Goal: Task Accomplishment & Management: Manage account settings

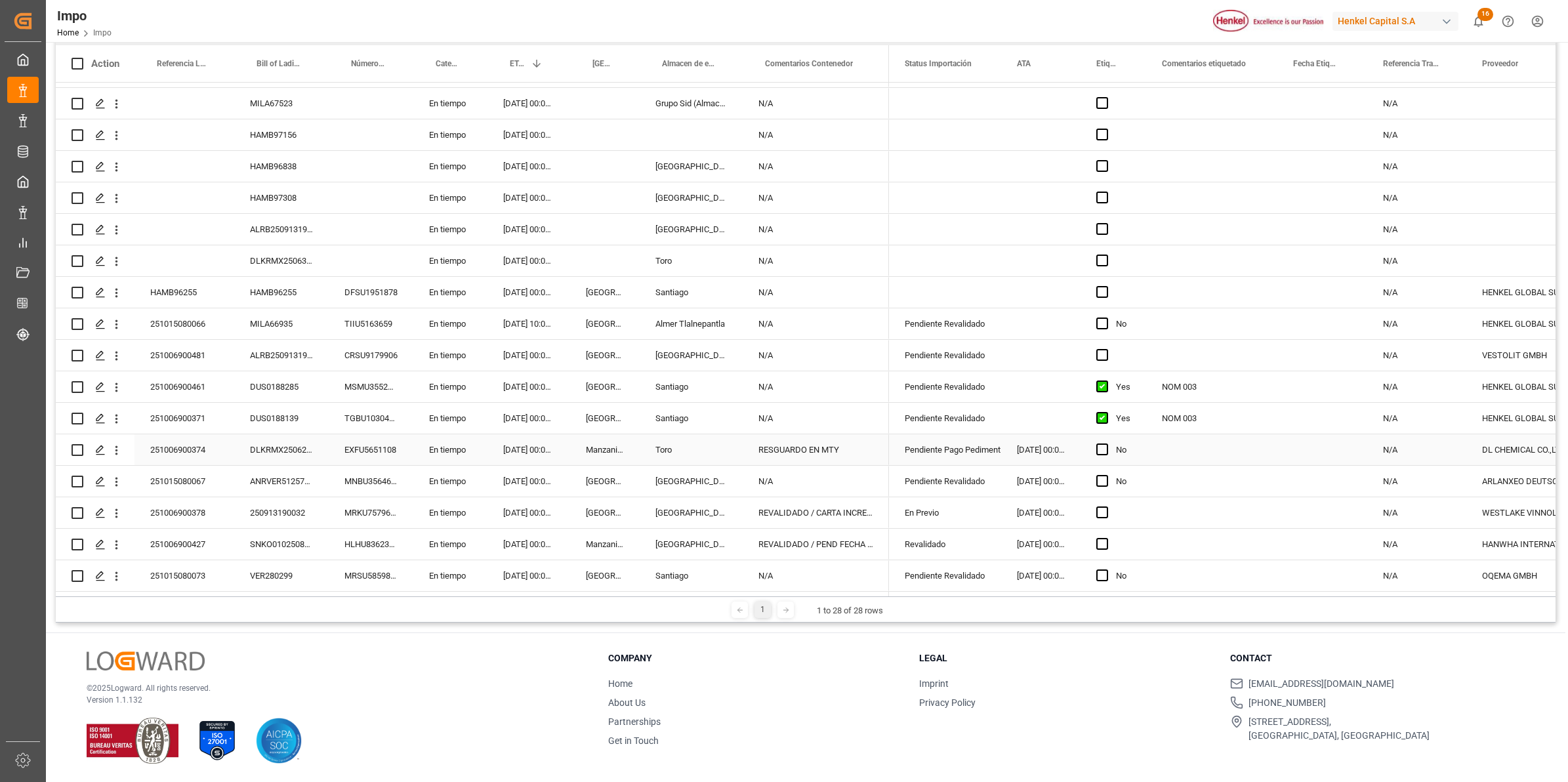
scroll to position [48, 0]
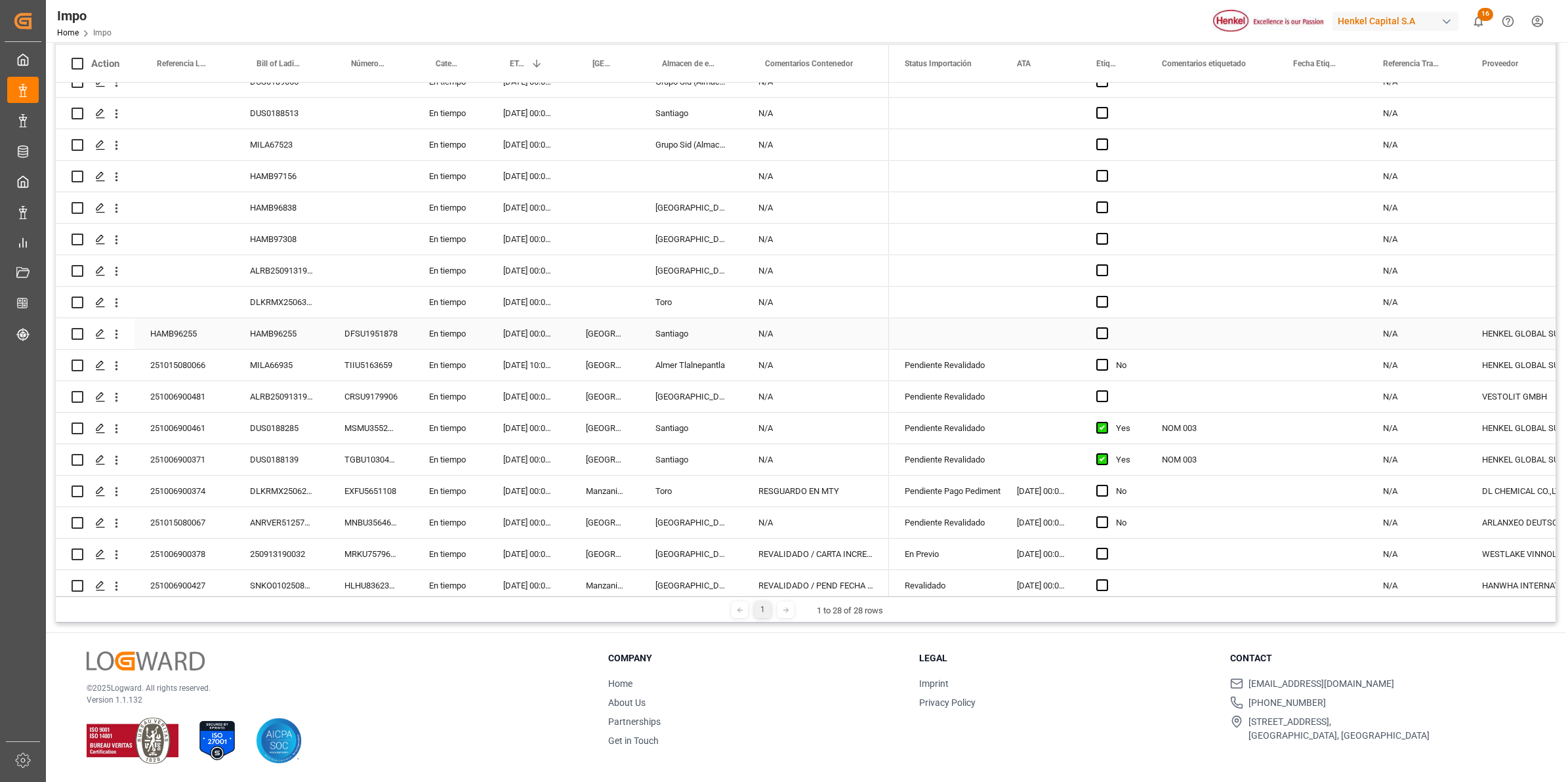
click at [299, 341] on div "HAMB96255" at bounding box center [281, 333] width 95 height 30
click at [1099, 336] on span "Press SPACE to select this row." at bounding box center [1102, 333] width 12 height 12
click at [1106, 327] on input "Press SPACE to select this row." at bounding box center [1106, 327] width 0 height 0
click at [1175, 330] on div "Press SPACE to select this row." at bounding box center [1211, 333] width 131 height 30
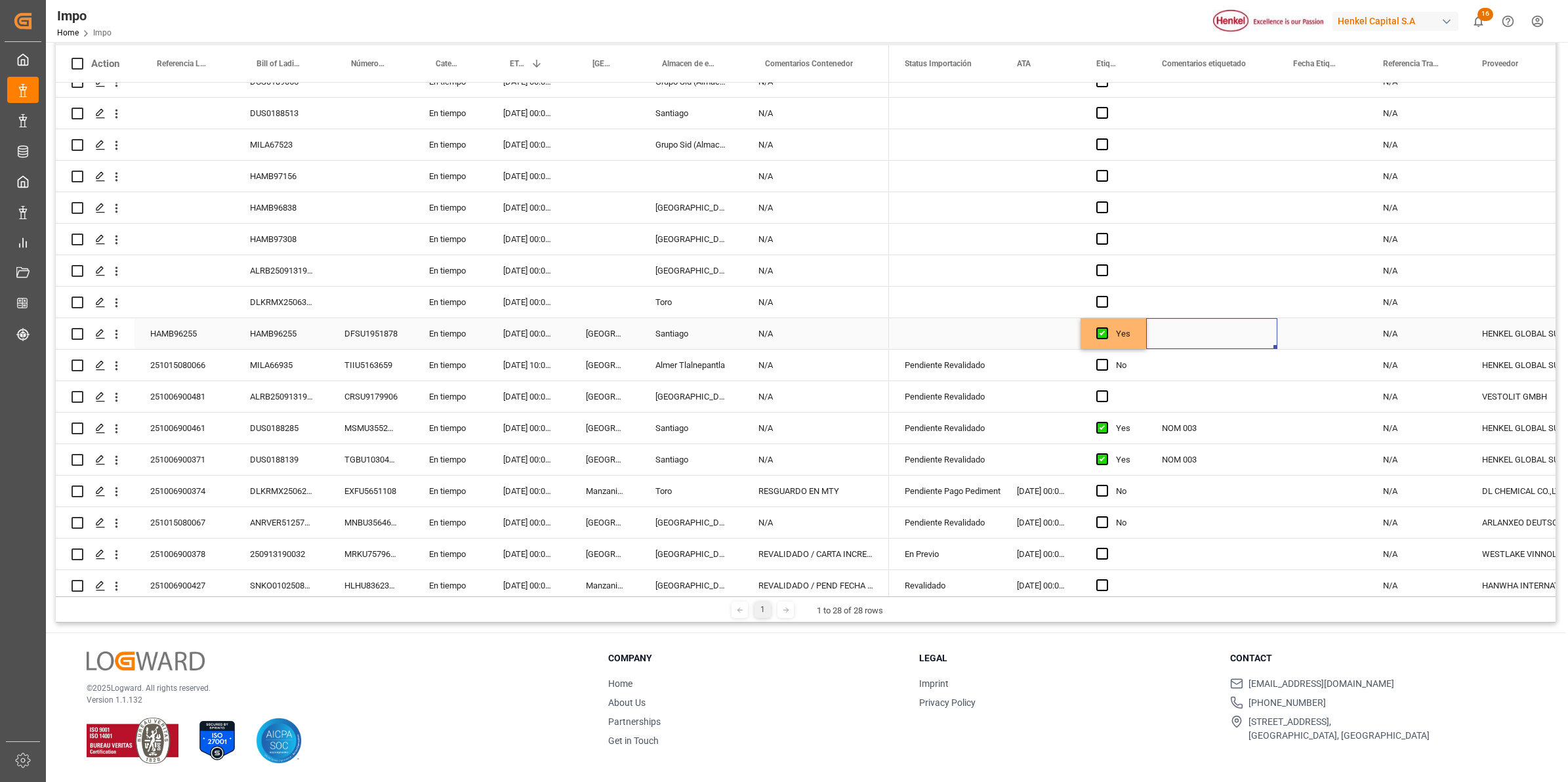
click at [1176, 331] on div "Press SPACE to select this row." at bounding box center [1211, 333] width 131 height 30
click at [1220, 346] on input "Press SPACE to select this row." at bounding box center [1211, 341] width 111 height 25
type input "NOM 003"
click at [1250, 257] on div "Press SPACE to select this row." at bounding box center [1211, 270] width 131 height 30
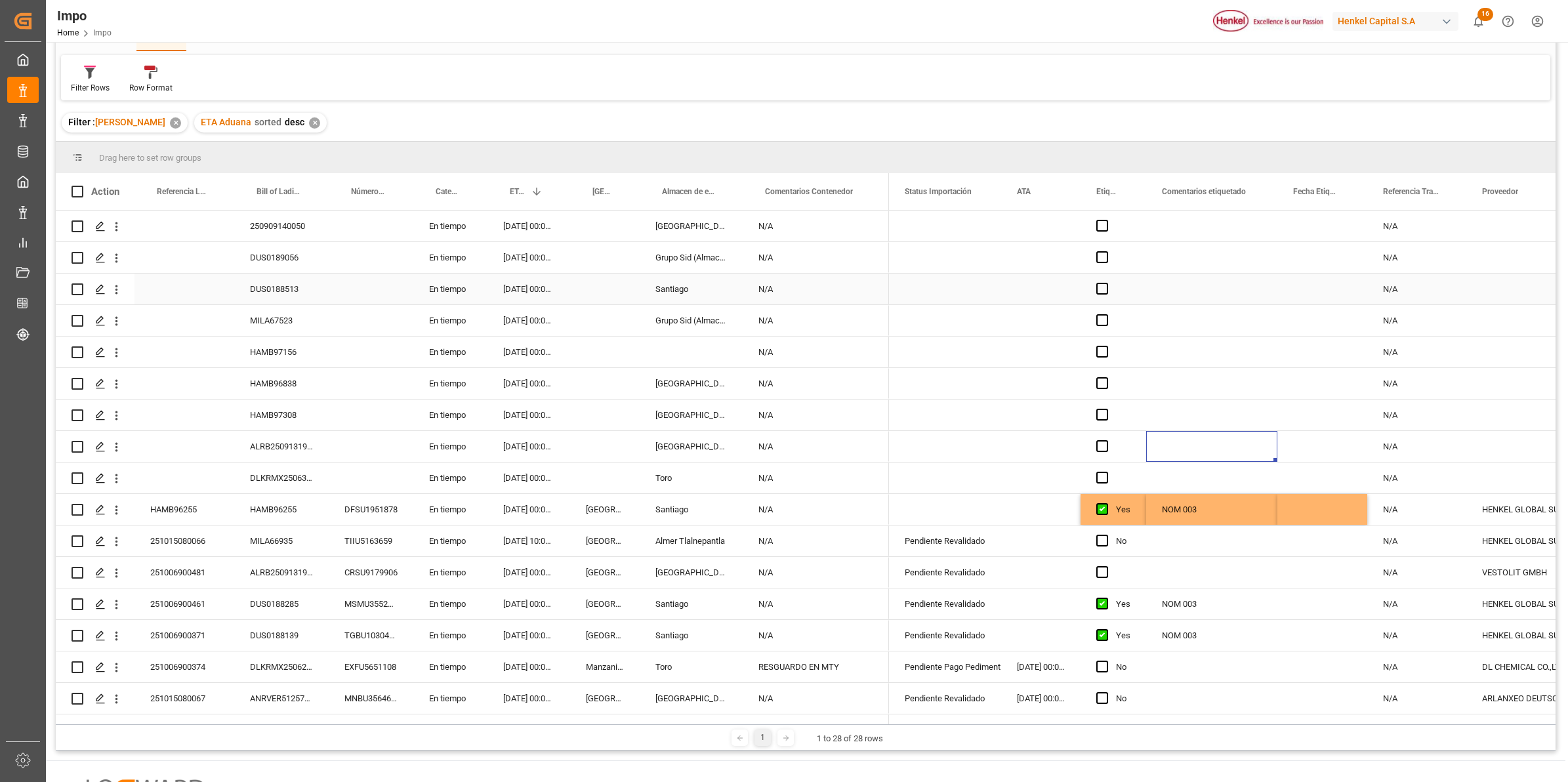
scroll to position [0, 0]
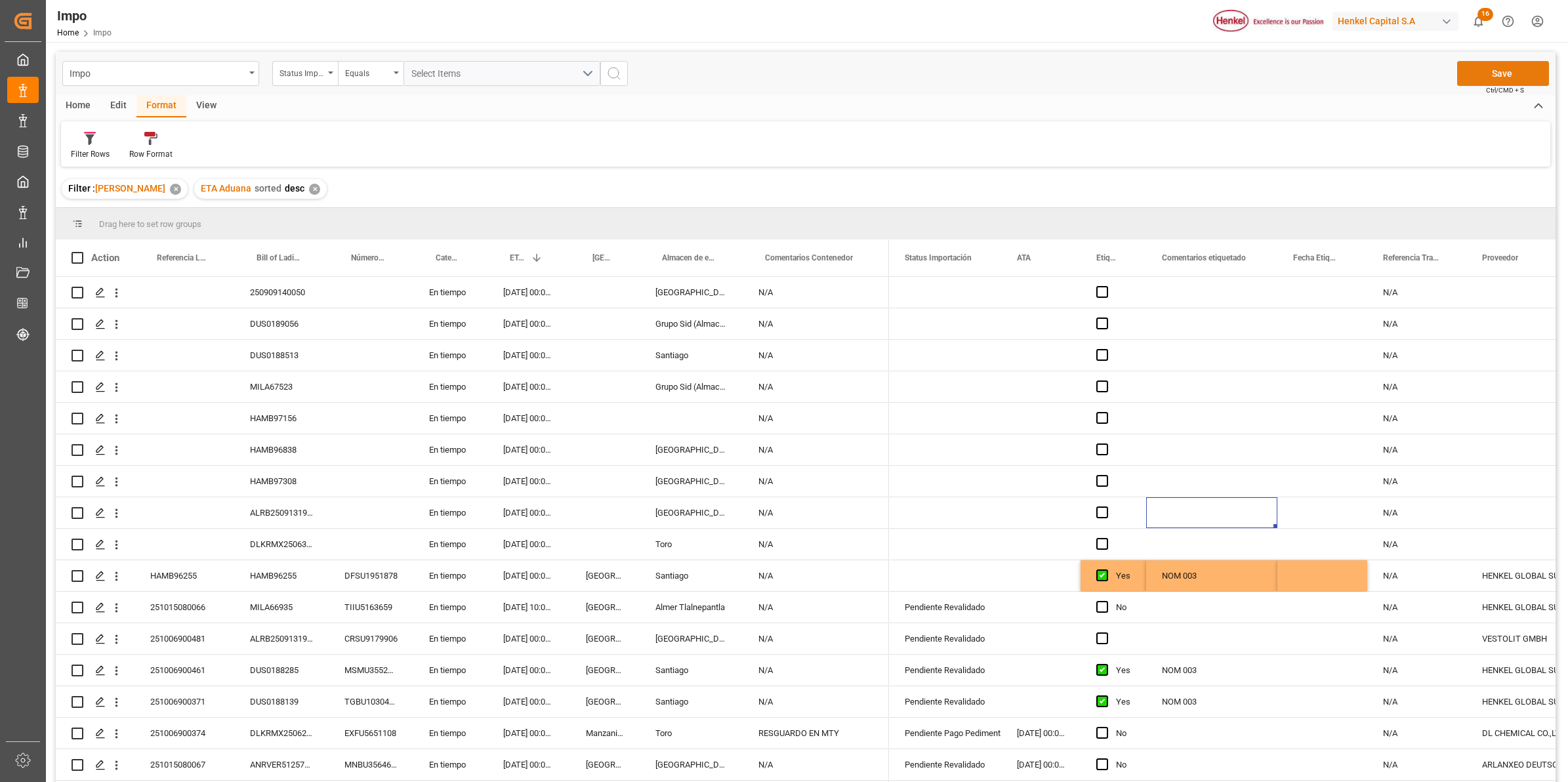
click at [1250, 66] on button "Save" at bounding box center [1503, 73] width 92 height 25
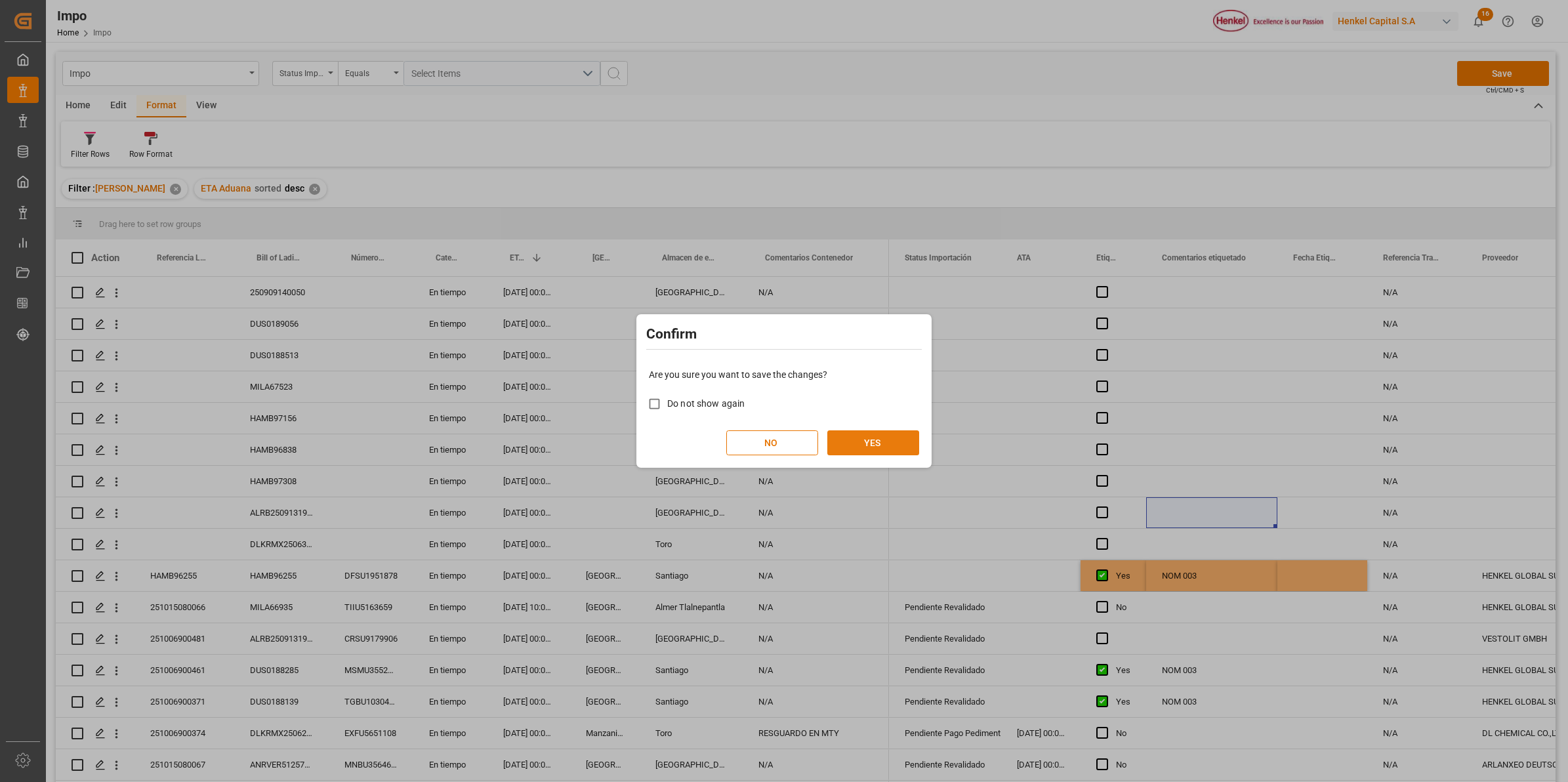
click at [861, 435] on button "YES" at bounding box center [874, 442] width 92 height 25
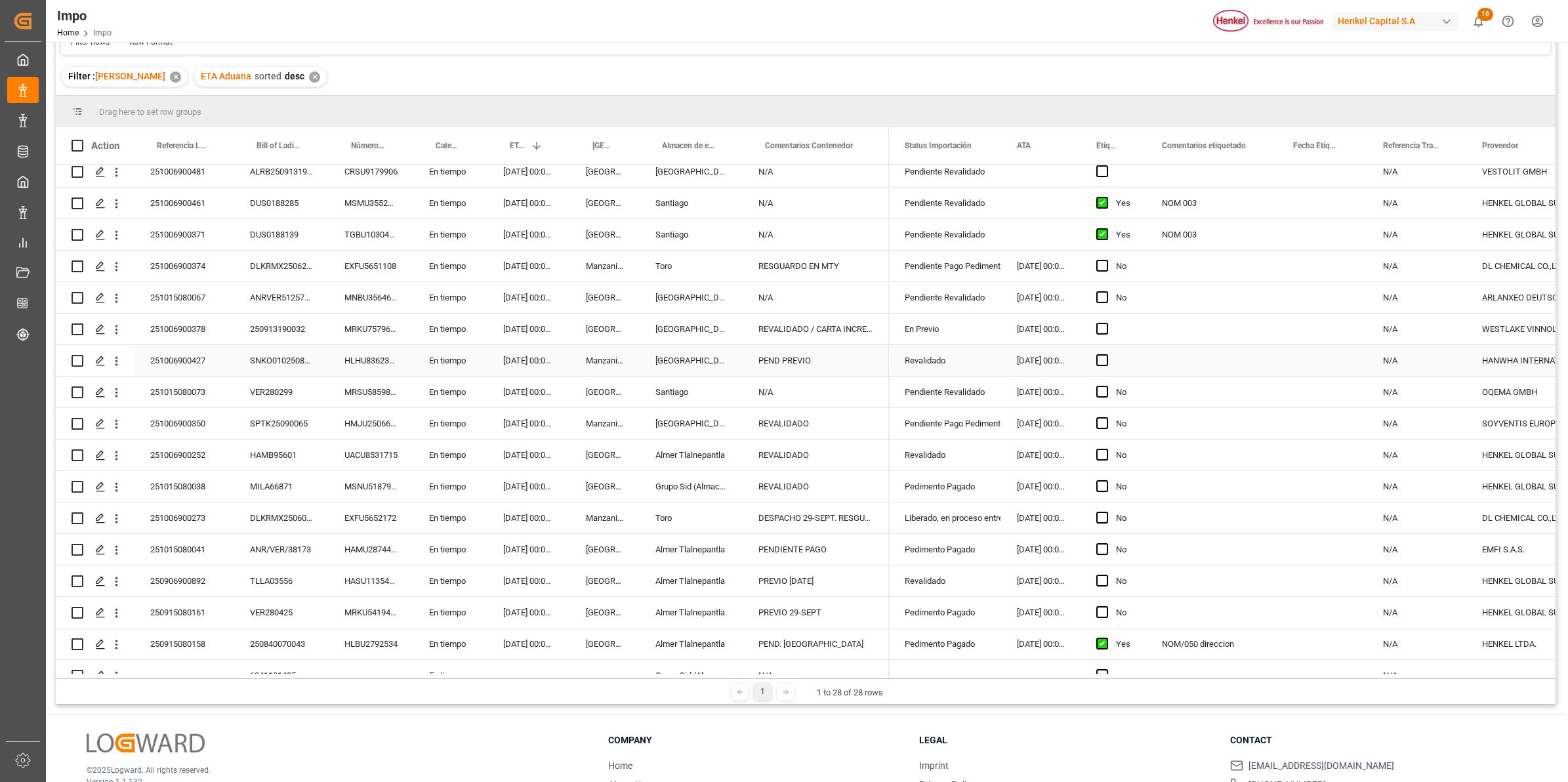
scroll to position [376, 0]
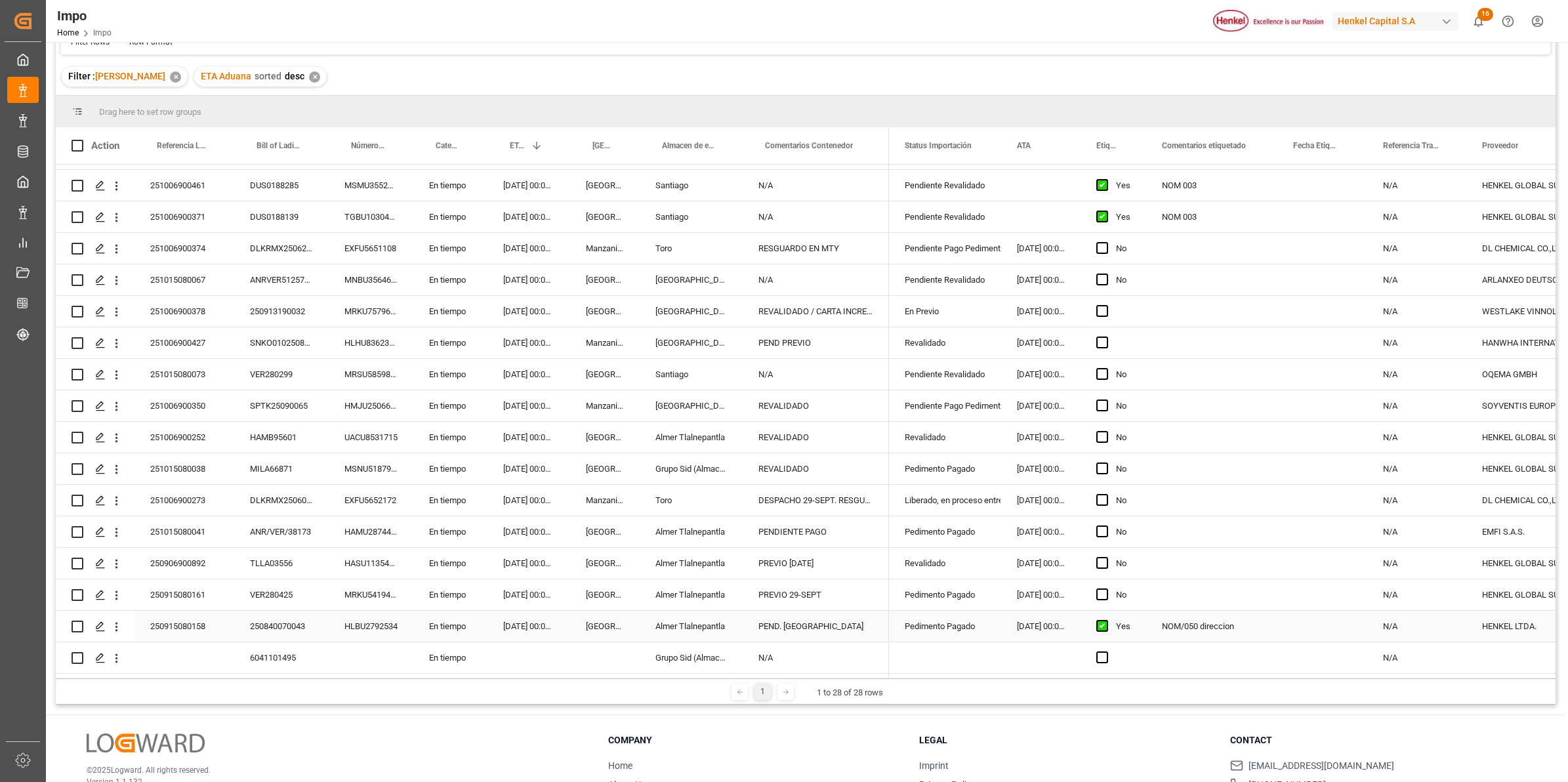
drag, startPoint x: 304, startPoint y: 614, endPoint x: 313, endPoint y: 610, distance: 9.8
click at [312, 584] on div "250840070043" at bounding box center [281, 625] width 95 height 30
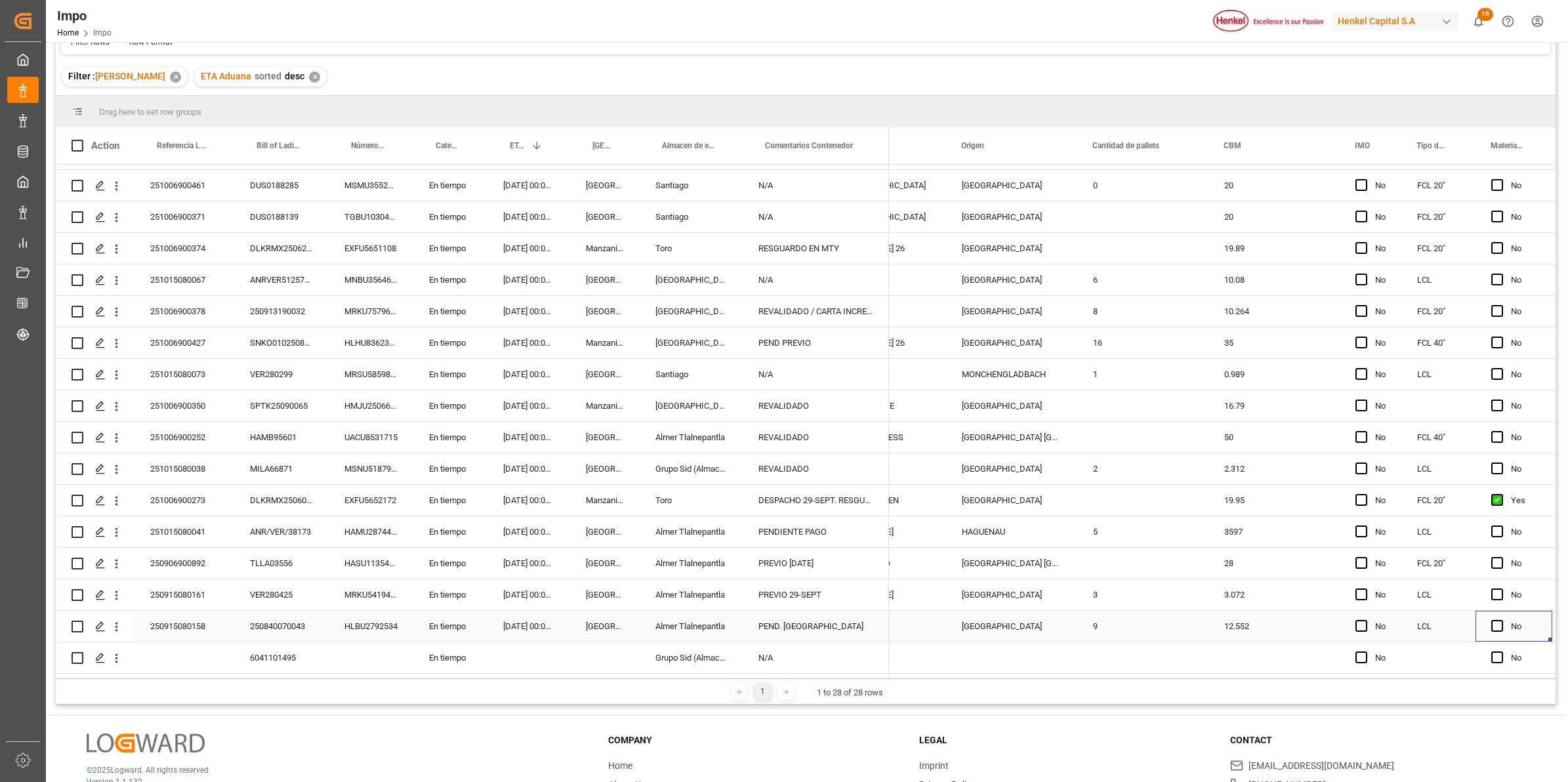
scroll to position [0, 0]
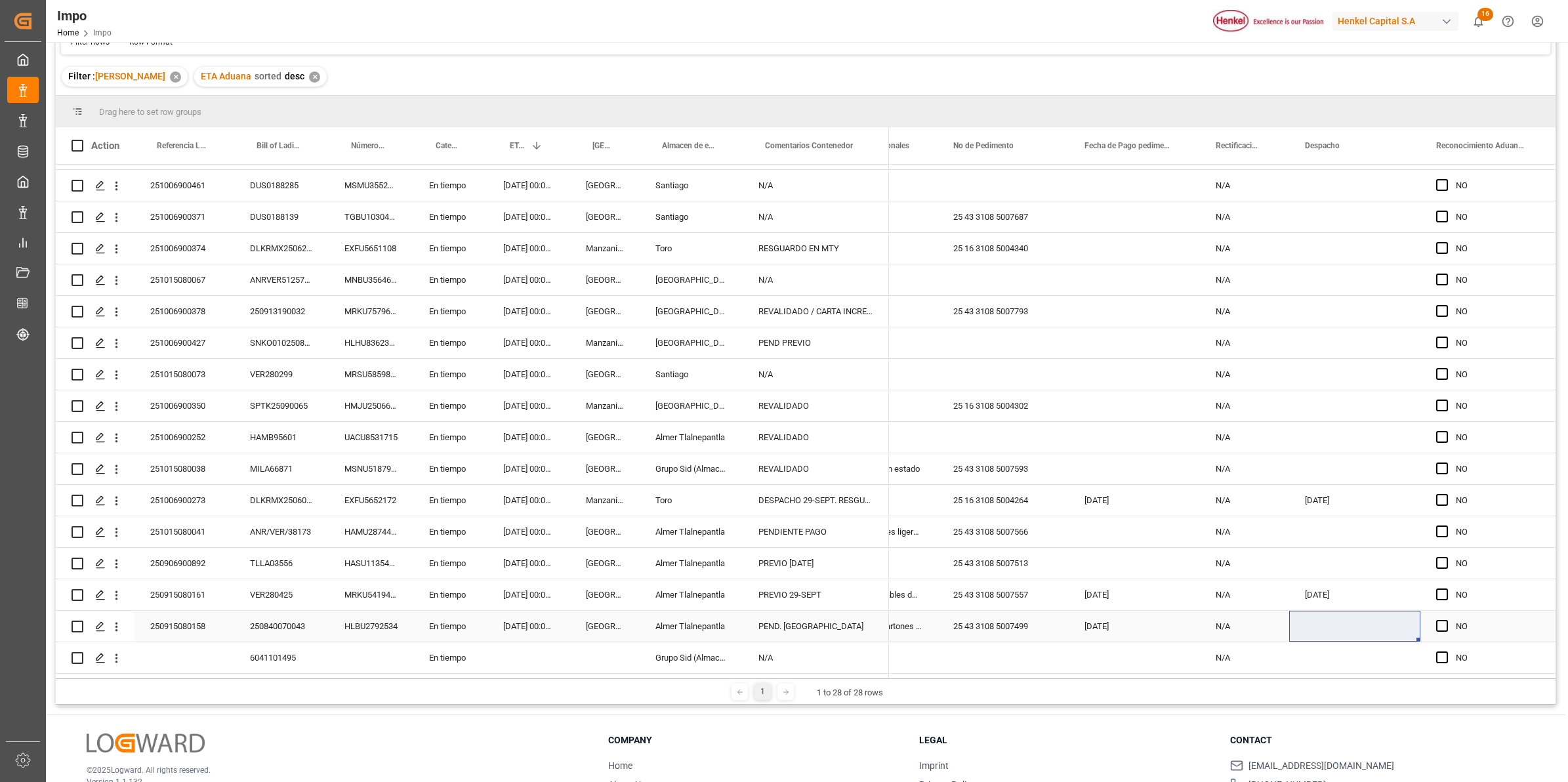
click at [191, 584] on div "250915080158" at bounding box center [184, 625] width 100 height 30
click at [182, 584] on div "250915080158" at bounding box center [184, 625] width 100 height 30
click at [171, 584] on input "250915080158" at bounding box center [184, 633] width 78 height 25
click at [172, 584] on input "250915080158" at bounding box center [184, 633] width 78 height 25
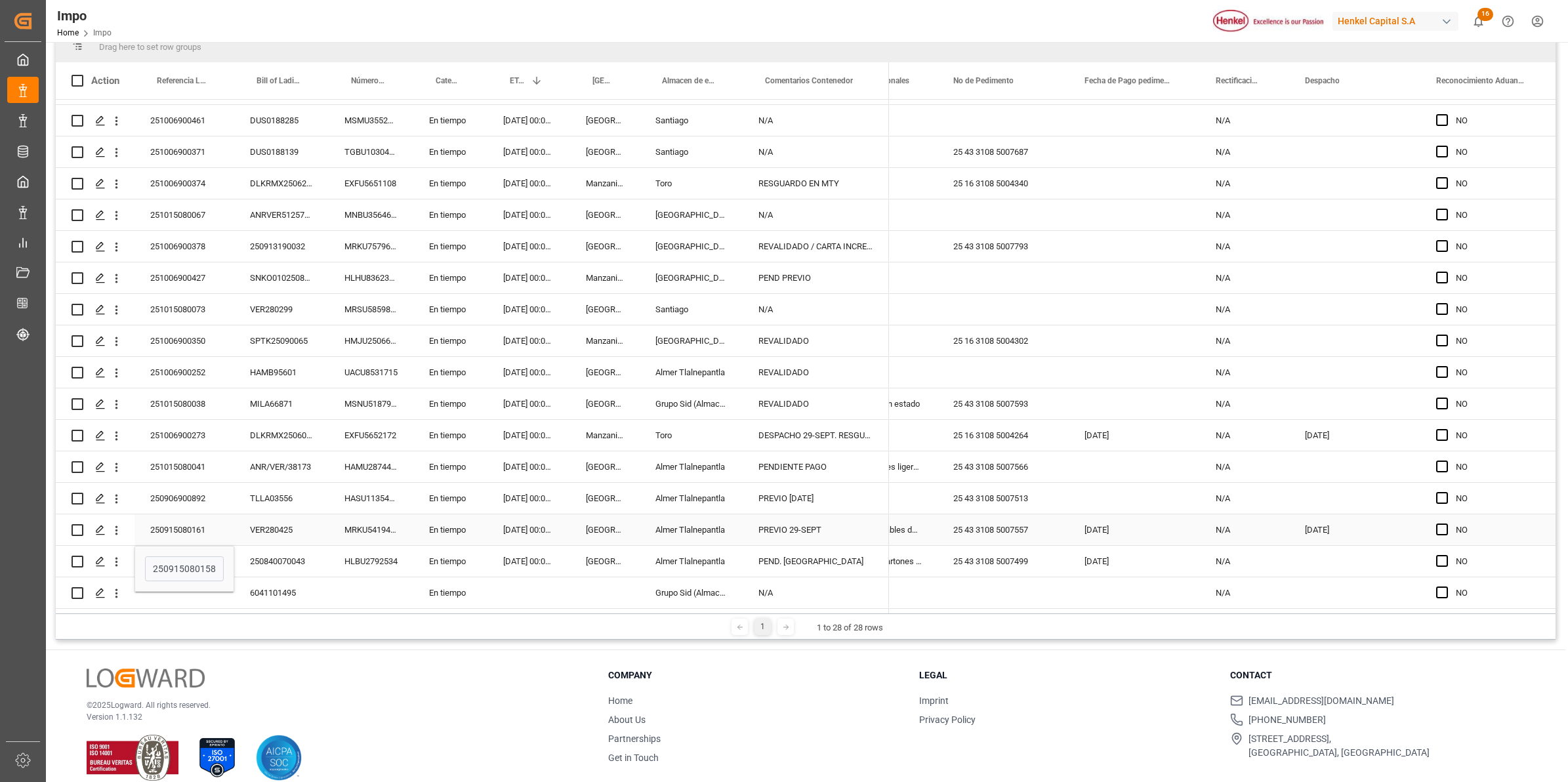
scroll to position [194, 0]
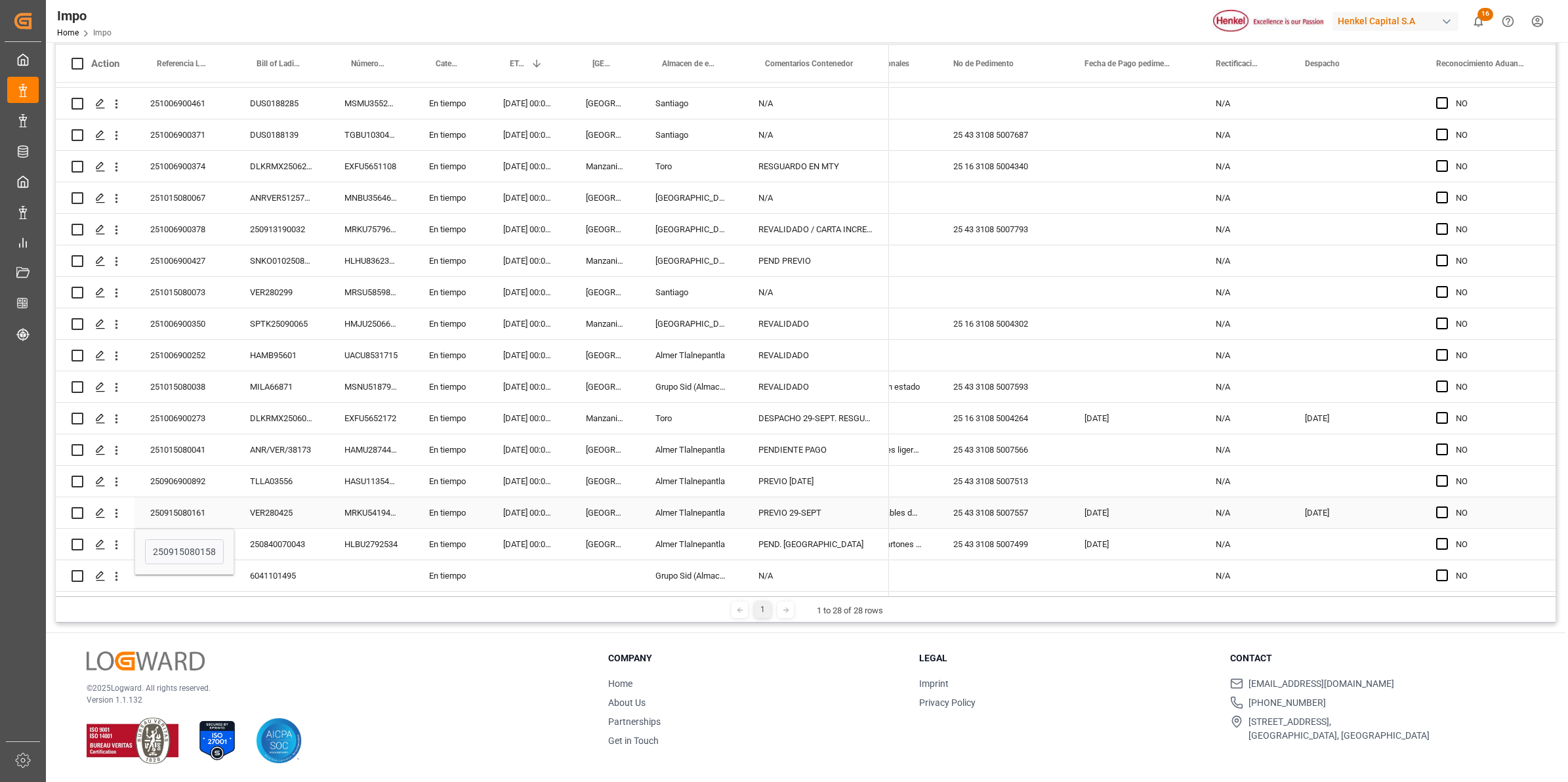
drag, startPoint x: 808, startPoint y: 510, endPoint x: 798, endPoint y: 512, distance: 10.2
click at [808, 510] on div "PREVIO 29-SEPT" at bounding box center [815, 511] width 146 height 30
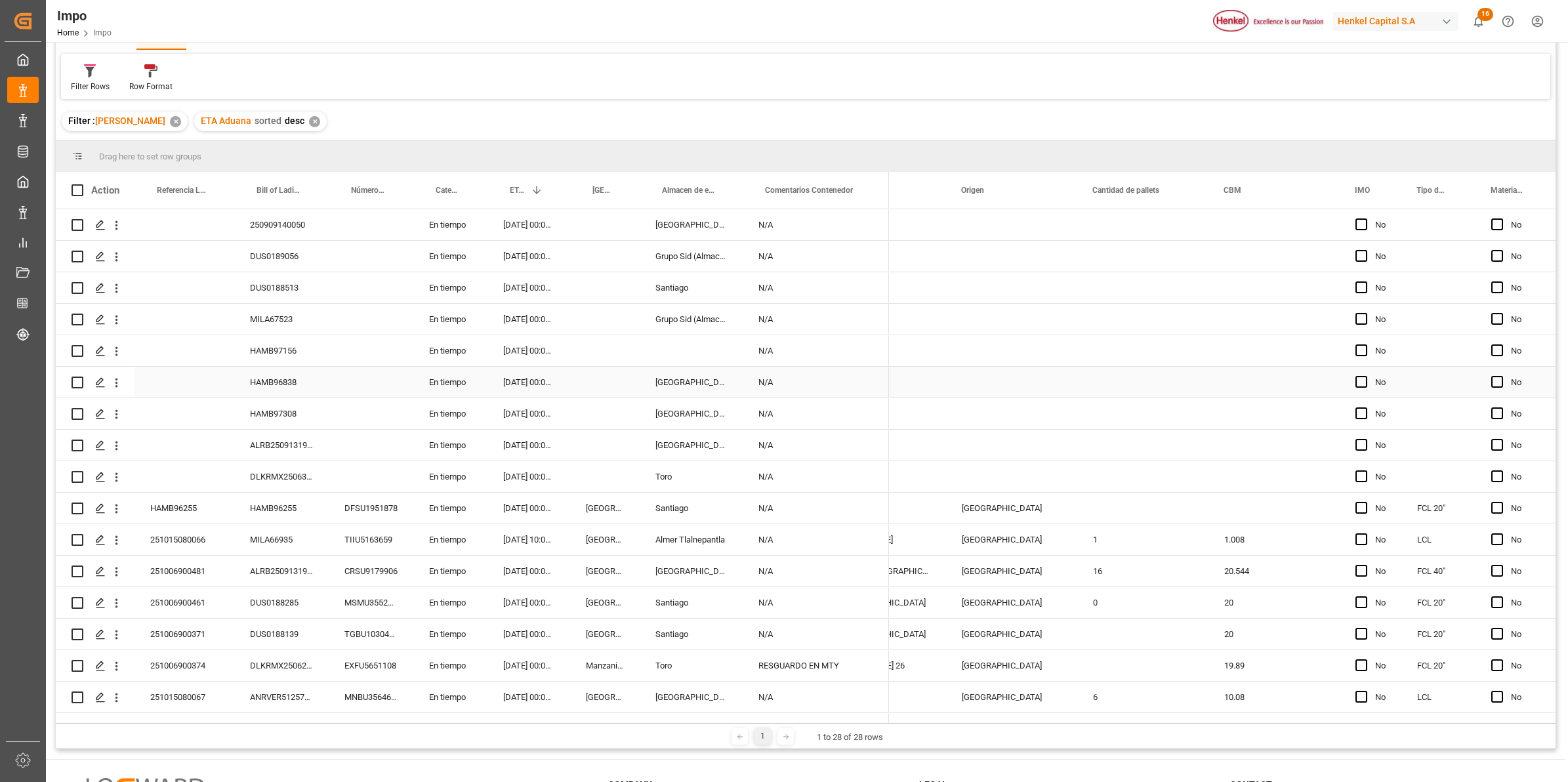
scroll to position [0, 0]
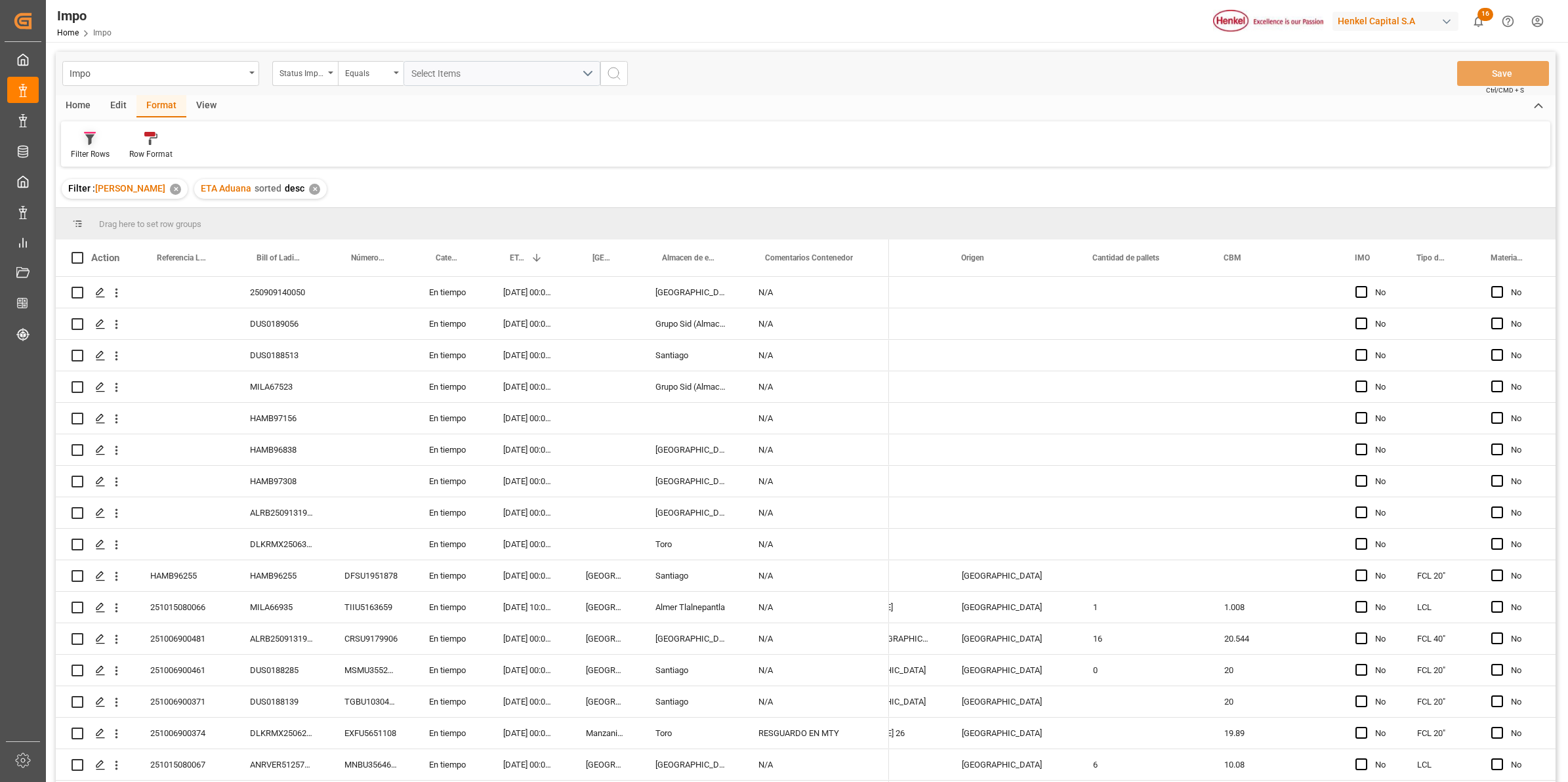
click at [73, 132] on div at bounding box center [90, 138] width 38 height 14
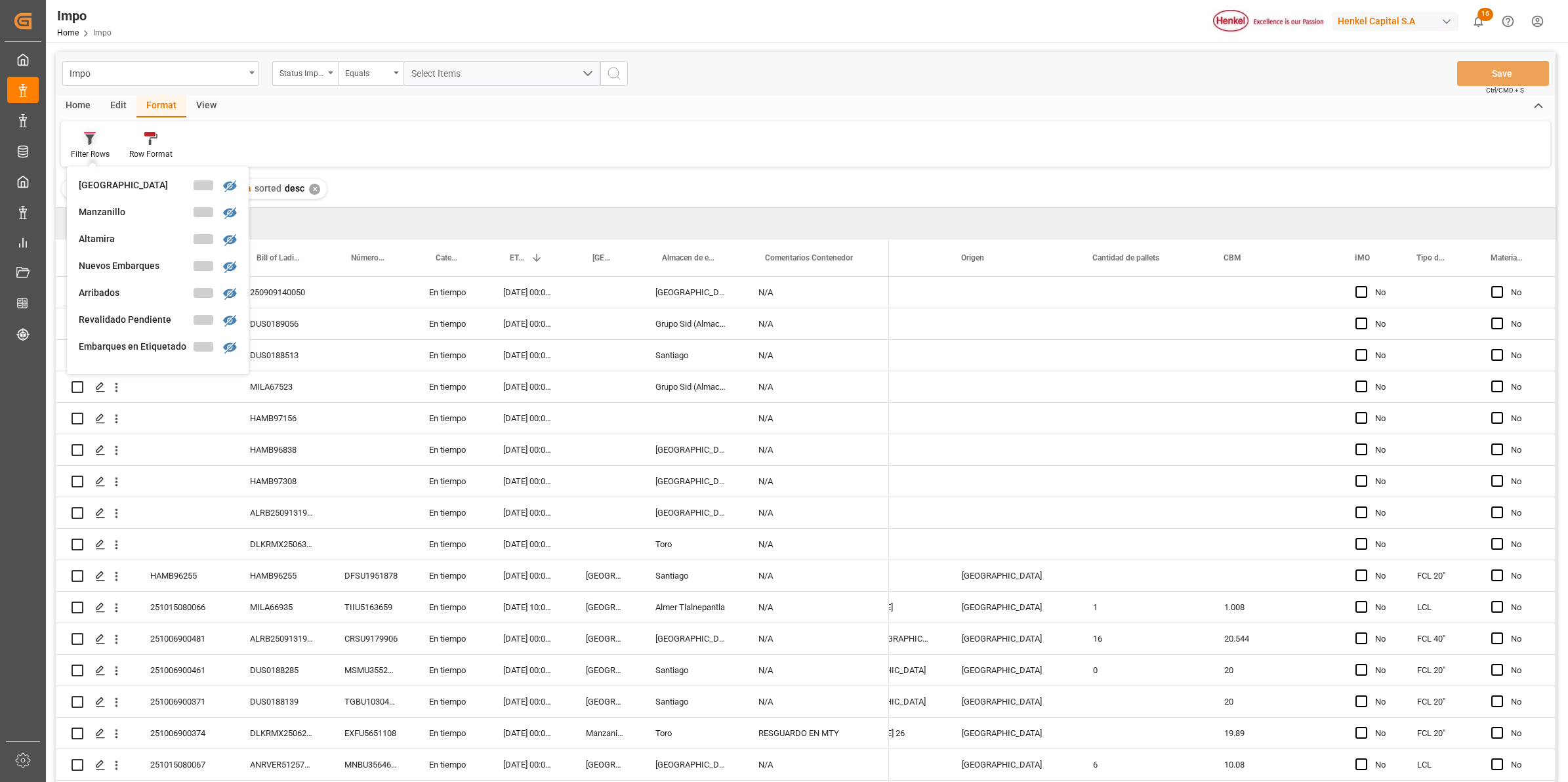
click at [85, 145] on div "Filter Rows" at bounding box center [90, 145] width 58 height 29
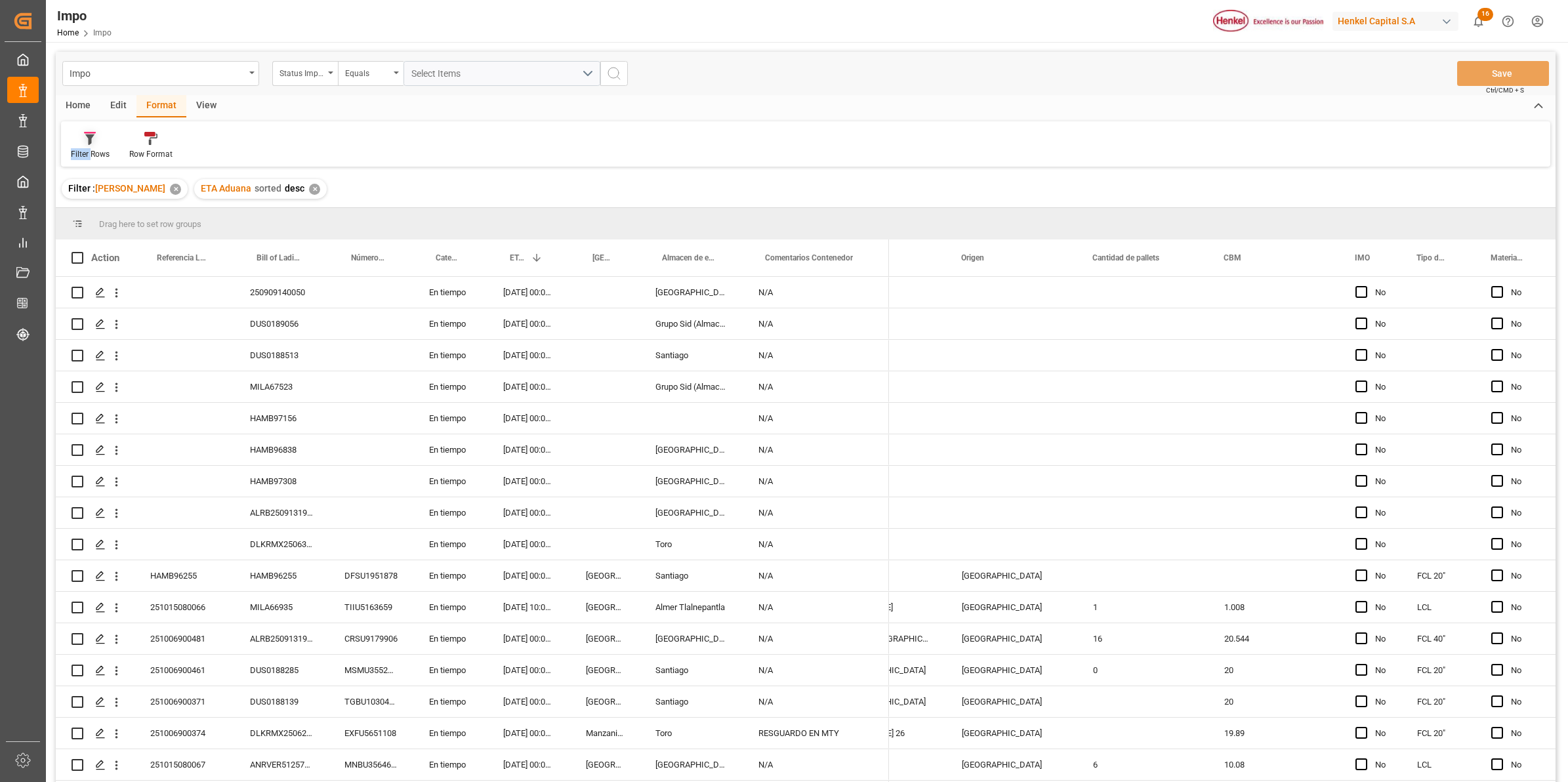
click at [85, 145] on div "Filter Rows" at bounding box center [90, 145] width 58 height 29
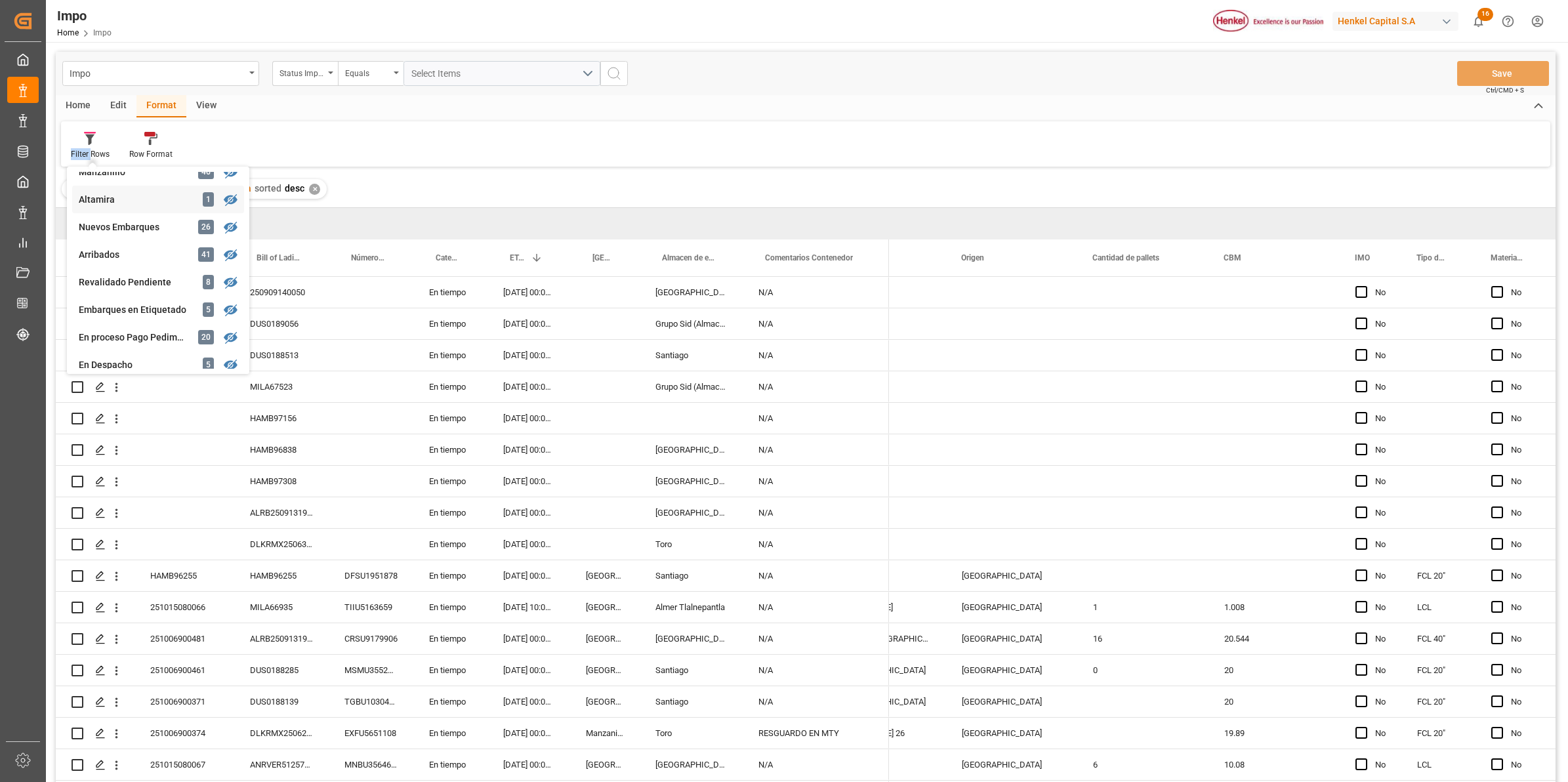
scroll to position [82, 0]
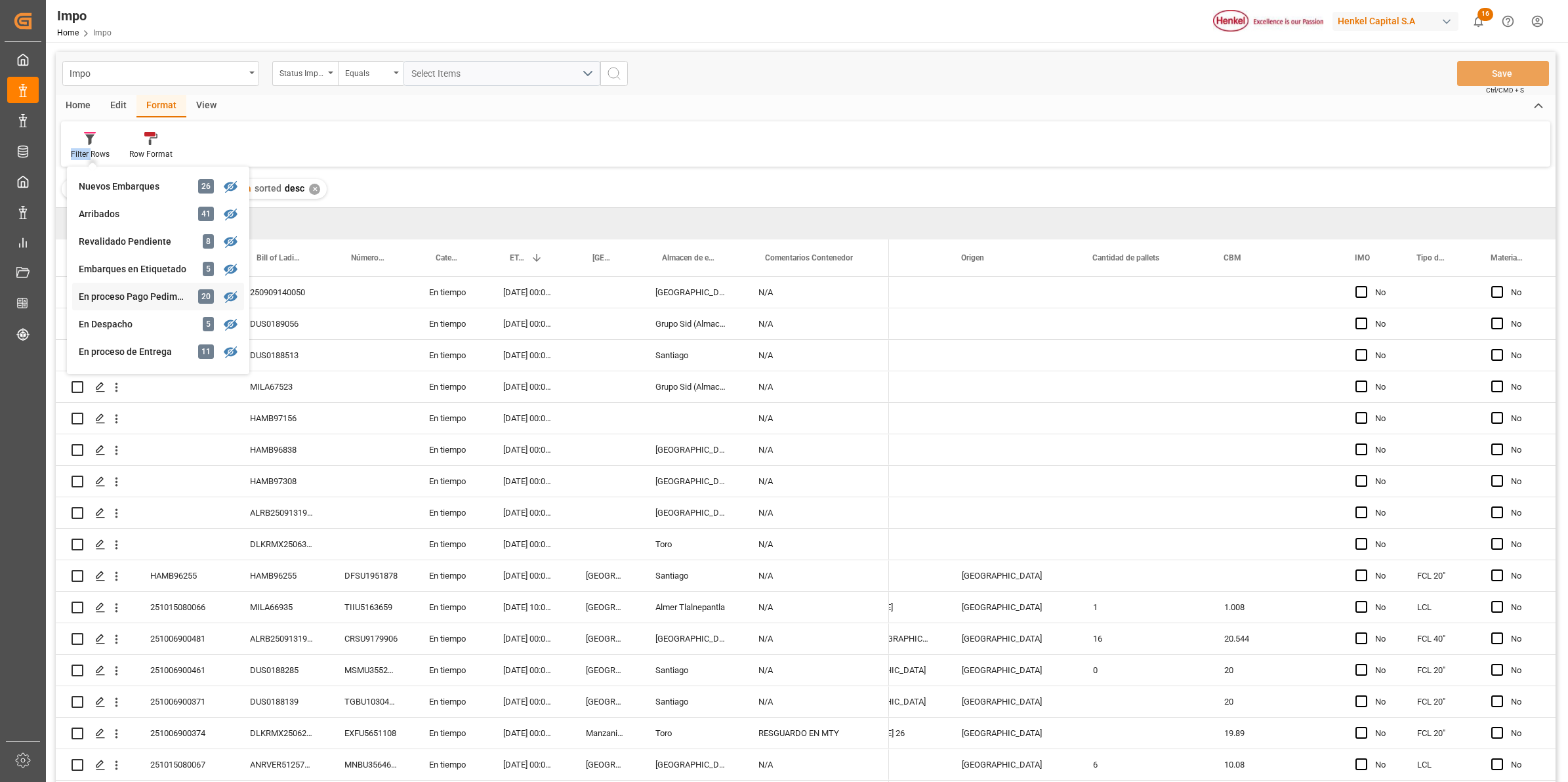
click at [161, 297] on div "En proceso Pago Pedimento" at bounding box center [136, 297] width 115 height 14
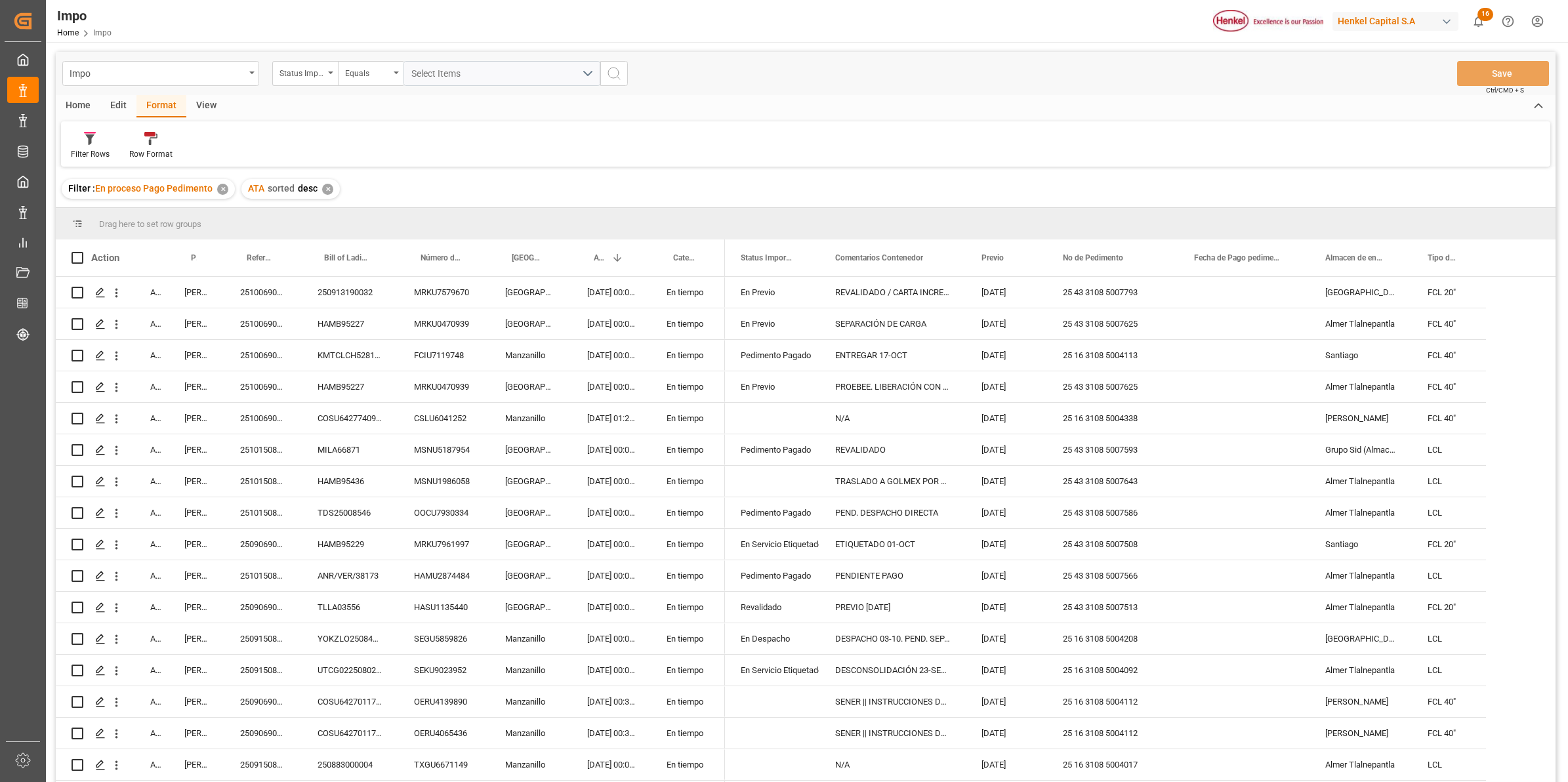
click at [94, 129] on div "Filter Rows Row Format" at bounding box center [805, 144] width 1489 height 45
click at [98, 148] on div "Filter Rows" at bounding box center [90, 154] width 38 height 12
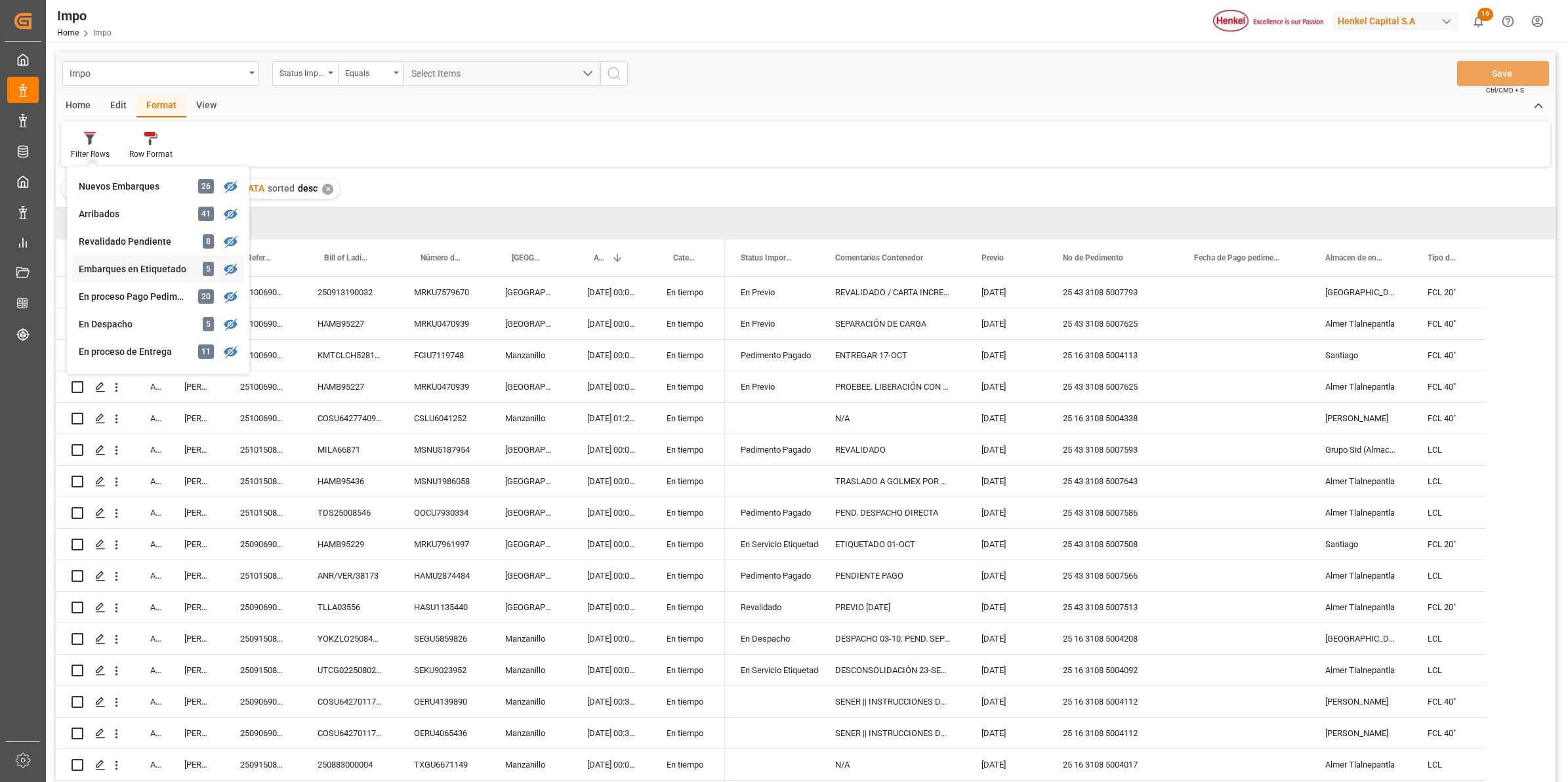
scroll to position [164, 0]
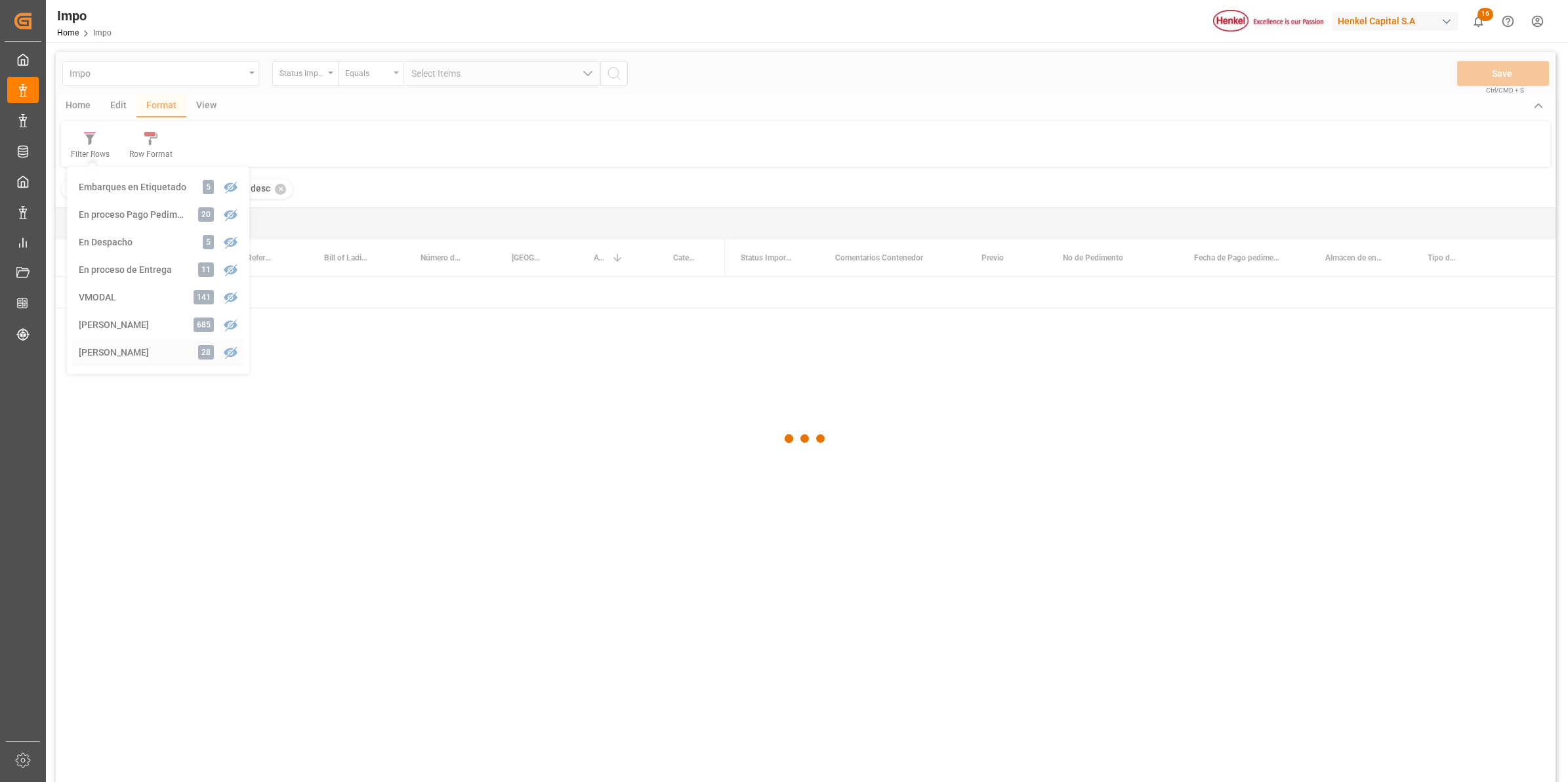
click at [131, 348] on div "Impo Status Importación Equals Select Items Save Ctrl/CMD + S Home Edit Format …" at bounding box center [805, 434] width 1499 height 765
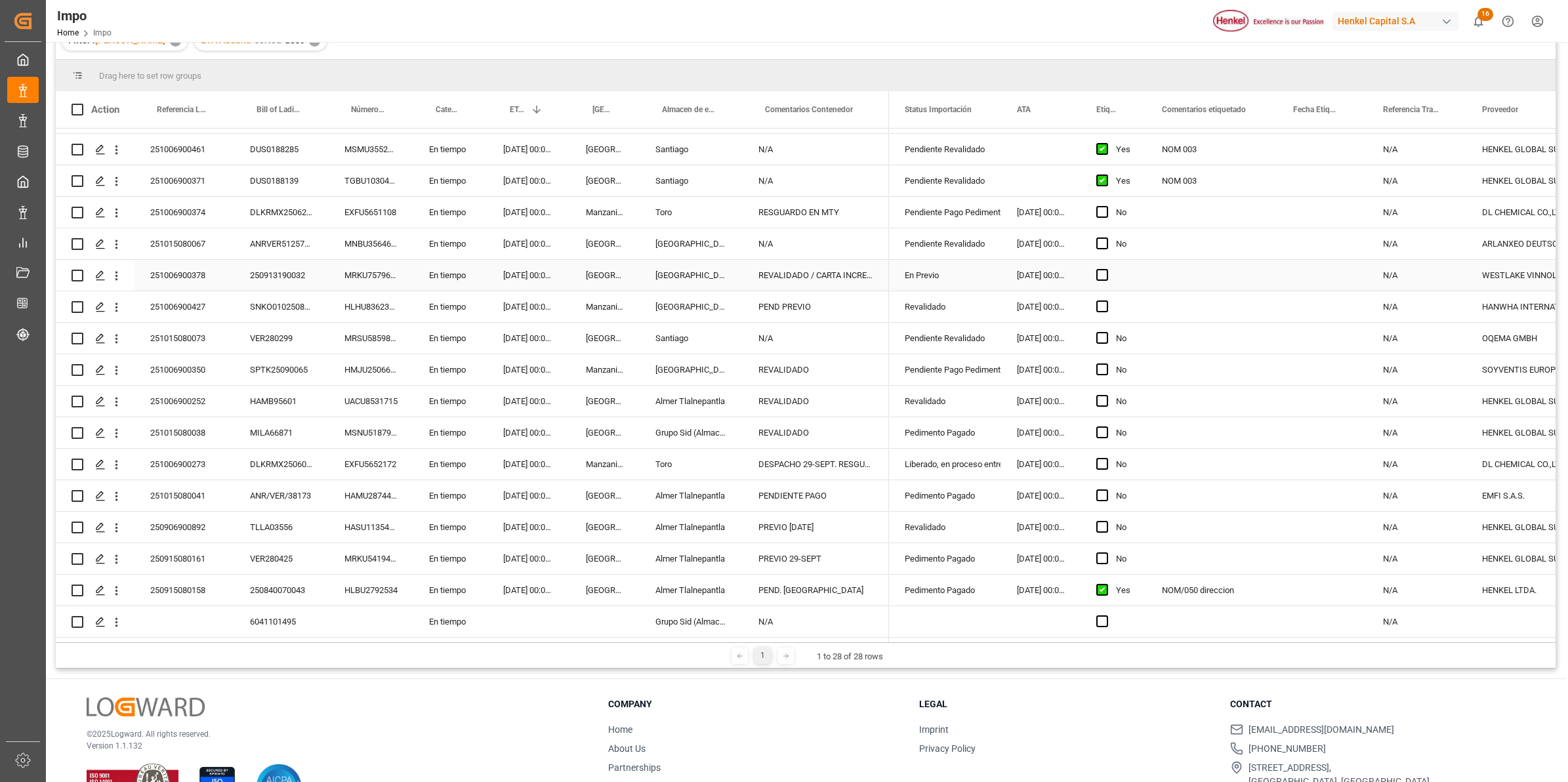
scroll to position [164, 0]
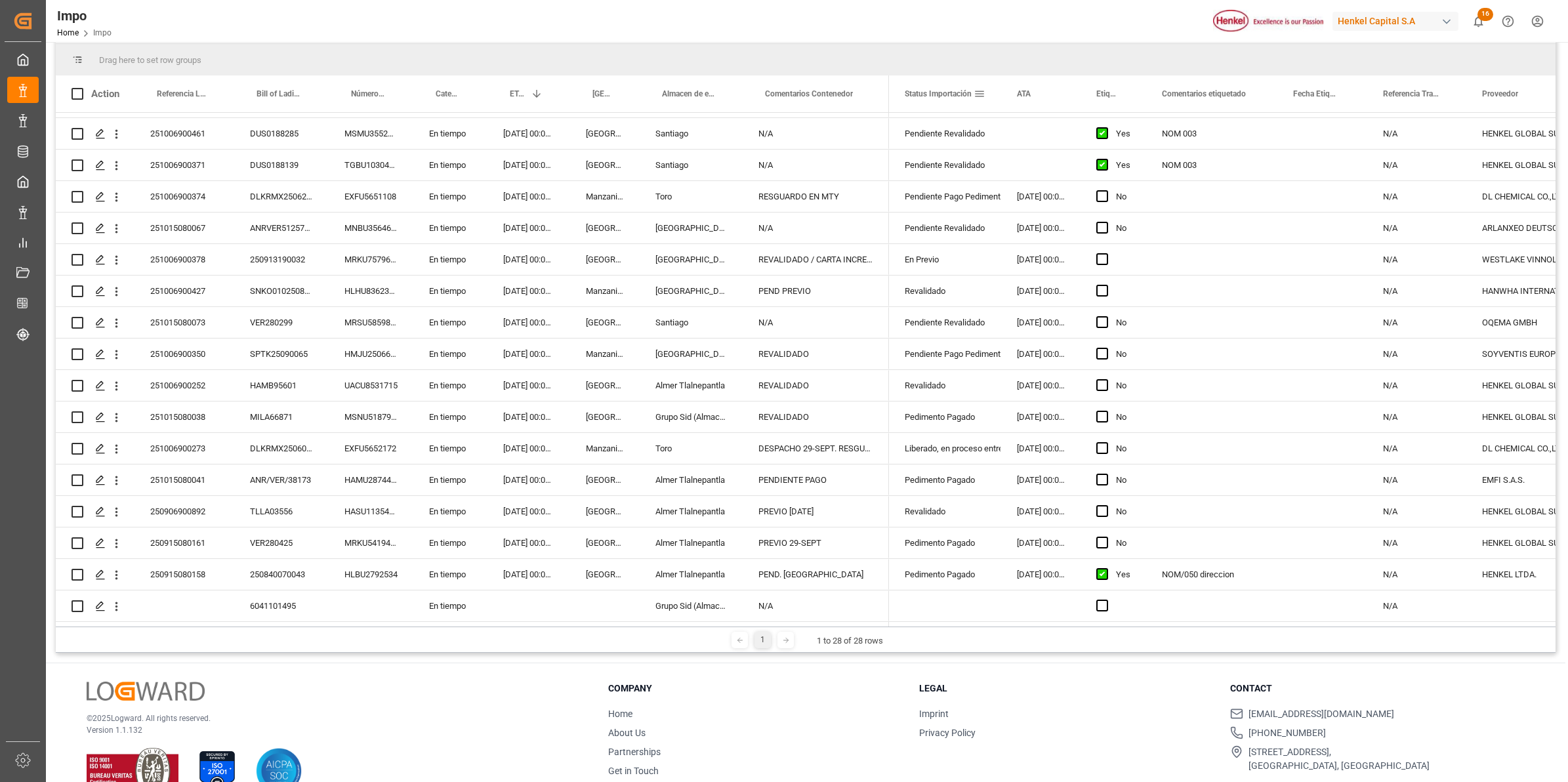
click at [982, 90] on span at bounding box center [980, 94] width 12 height 12
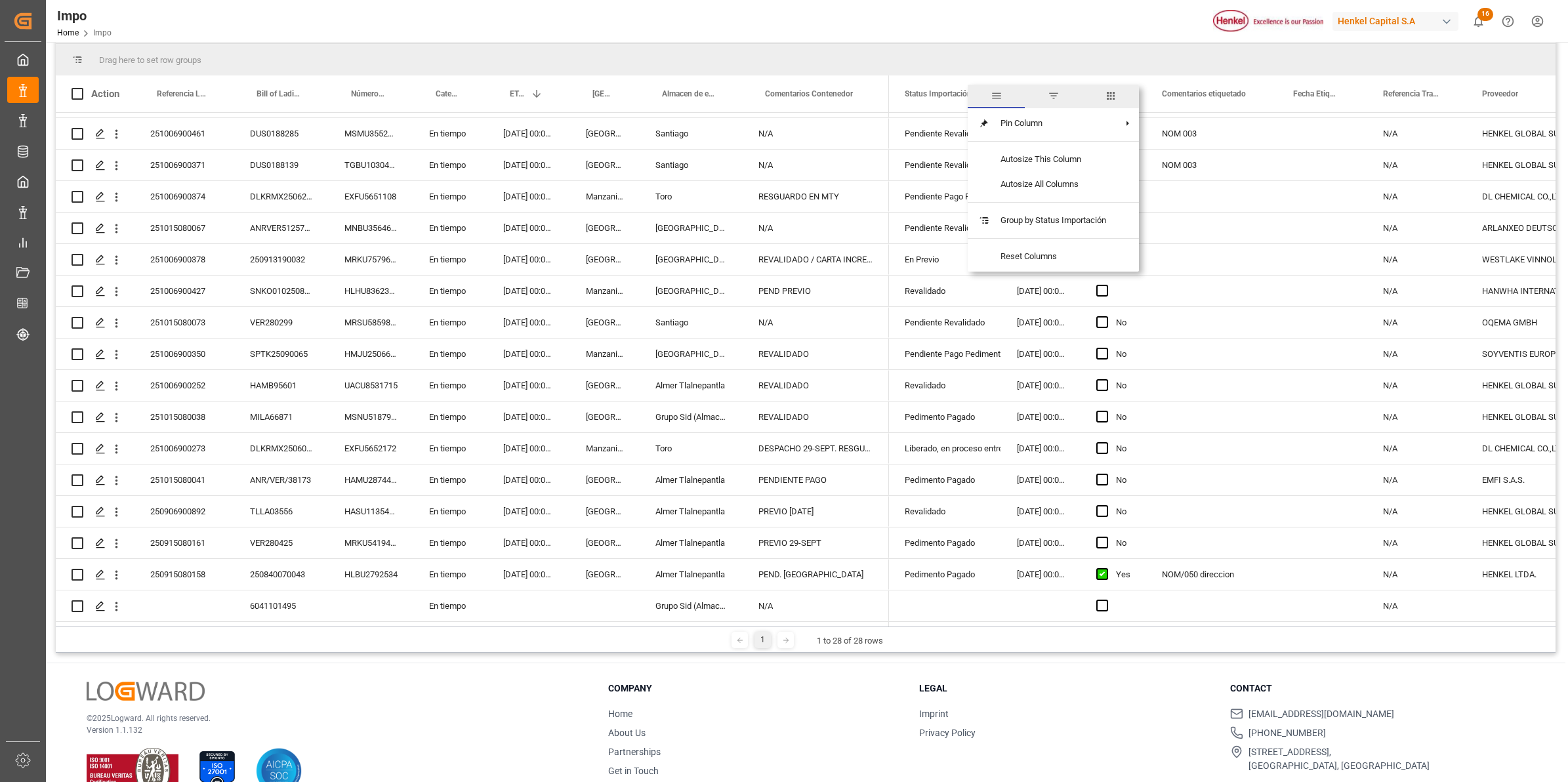
click at [1051, 97] on span "filter" at bounding box center [1054, 96] width 12 height 12
type input "PEDIMENTO PAGADO"
click at [1060, 211] on div "Apply Clear" at bounding box center [1040, 204] width 144 height 34
click at [1064, 201] on button "Apply" at bounding box center [1056, 204] width 24 height 13
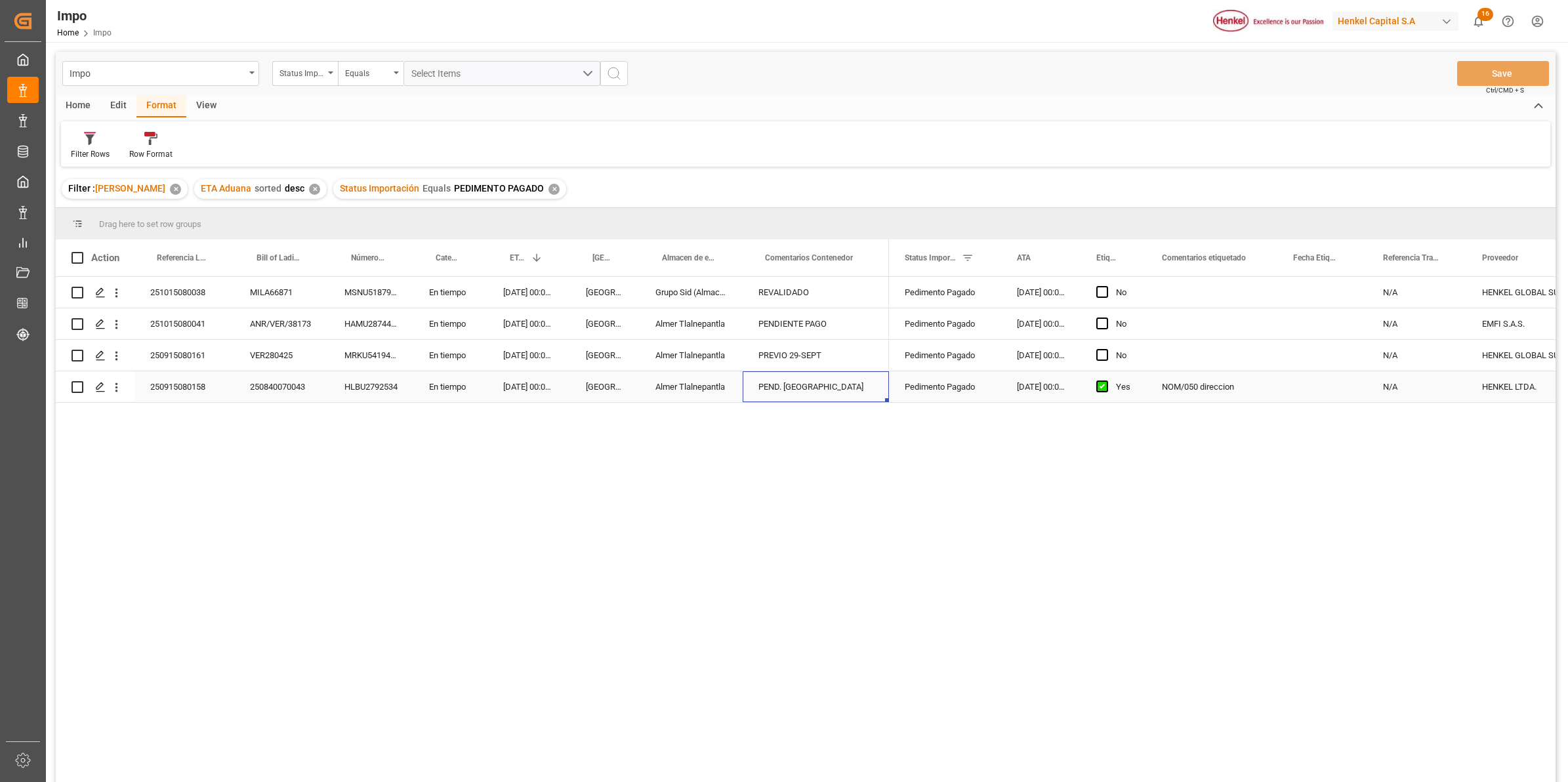
click at [836, 382] on div "PEND. [GEOGRAPHIC_DATA]" at bounding box center [815, 386] width 146 height 30
click at [168, 382] on div "250915080158" at bounding box center [184, 386] width 100 height 30
click at [163, 355] on div "250915080161" at bounding box center [184, 354] width 100 height 30
click at [169, 365] on input "250915080161" at bounding box center [184, 363] width 78 height 25
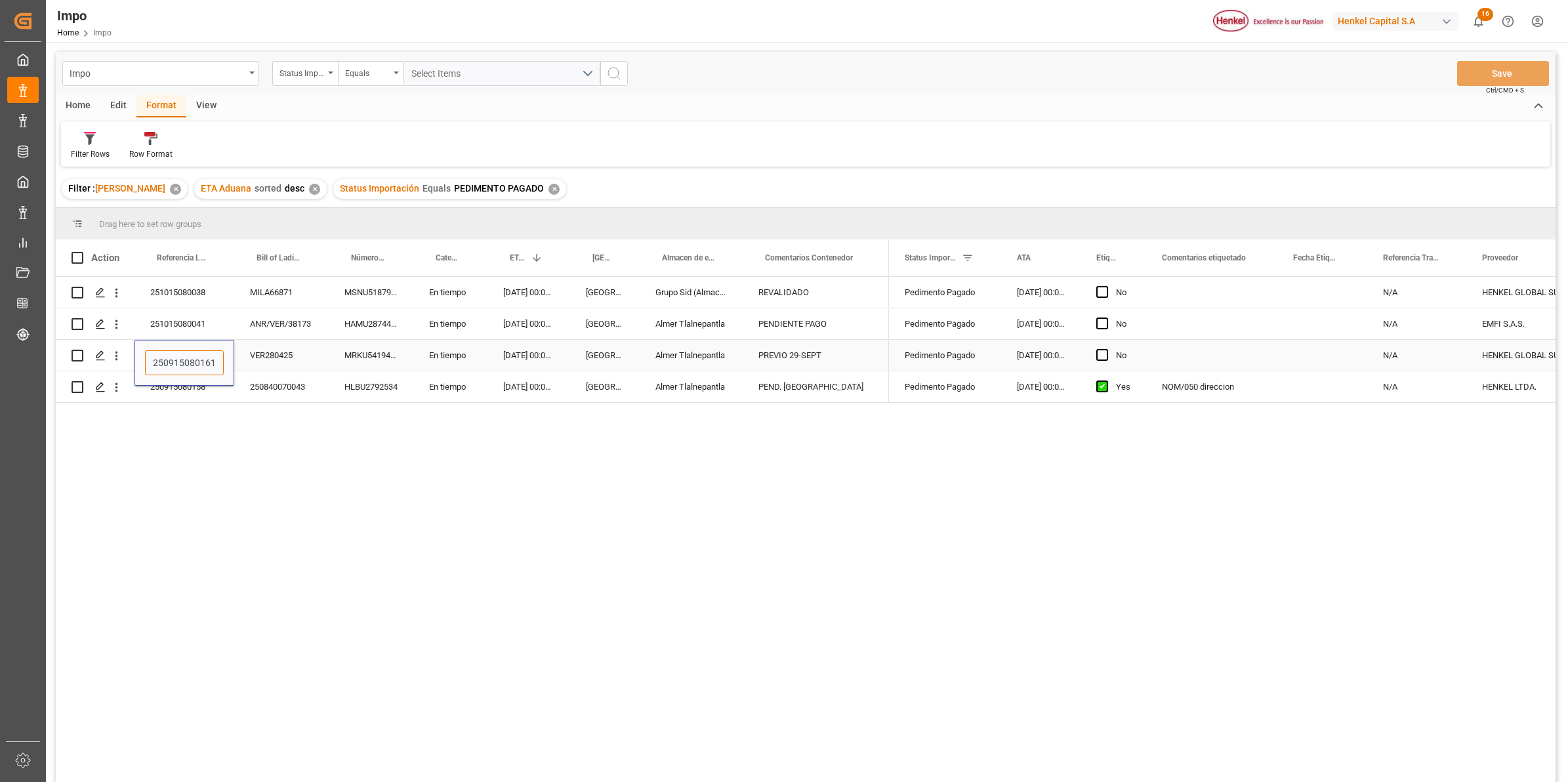
click at [169, 365] on input "250915080161" at bounding box center [184, 363] width 78 height 25
click at [278, 444] on div "251015080038 MILA66871 MSNU5187954 En tiempo 24.09.2025 00:00:00 Veracruz Grupo…" at bounding box center [805, 531] width 1499 height 509
click at [208, 297] on div "251015080038" at bounding box center [184, 291] width 100 height 30
click at [662, 431] on div "251015080038 MILA66871 MSNU5187954 En tiempo 24.09.2025 00:00:00 Veracruz Grupo…" at bounding box center [805, 531] width 1499 height 509
click at [971, 251] on span at bounding box center [968, 257] width 12 height 12
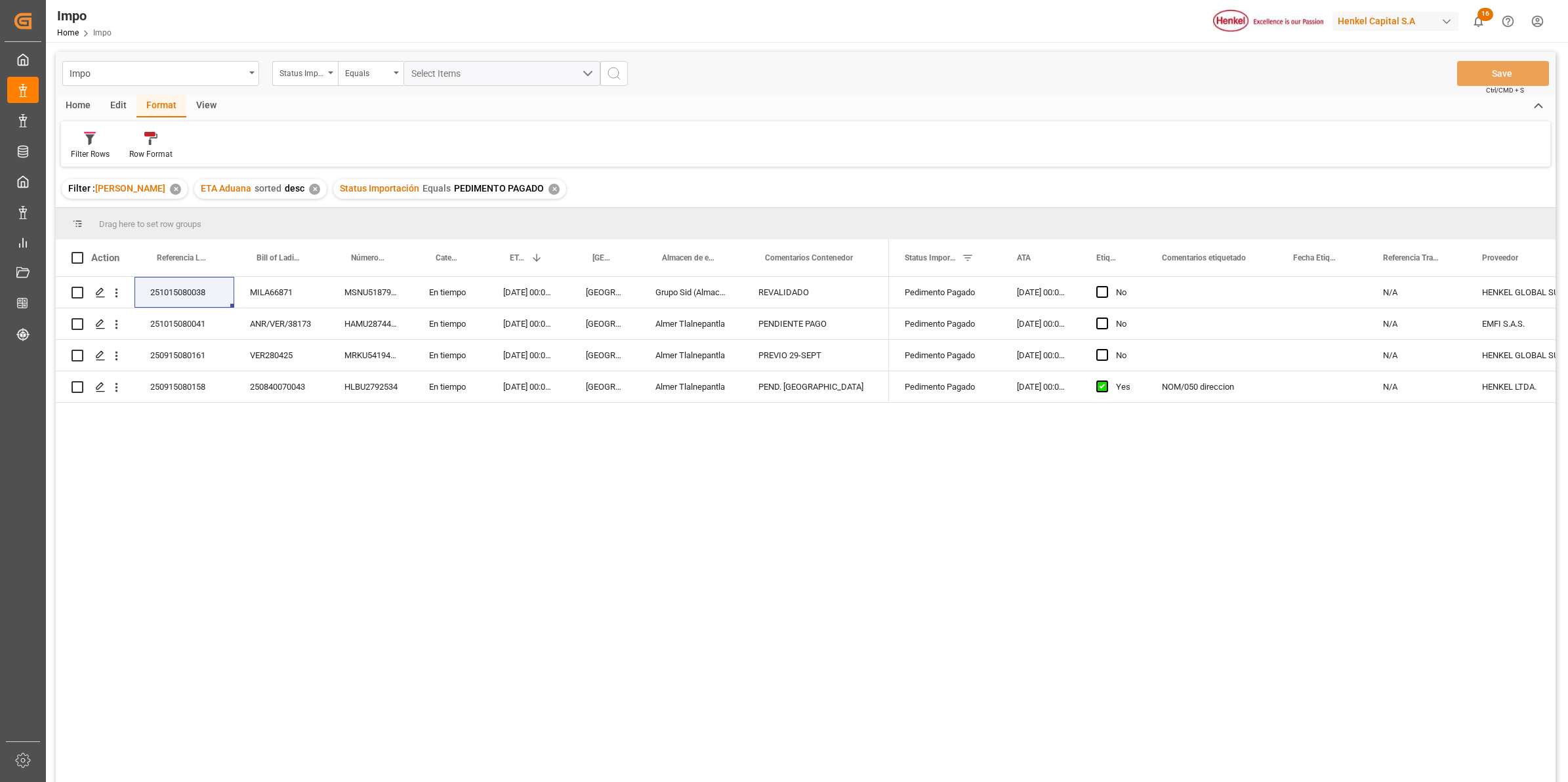
click at [113, 188] on span "[PERSON_NAME]" at bounding box center [130, 188] width 70 height 10
click at [117, 187] on span "[PERSON_NAME]" at bounding box center [130, 188] width 70 height 10
click at [548, 185] on div "✕" at bounding box center [553, 189] width 11 height 11
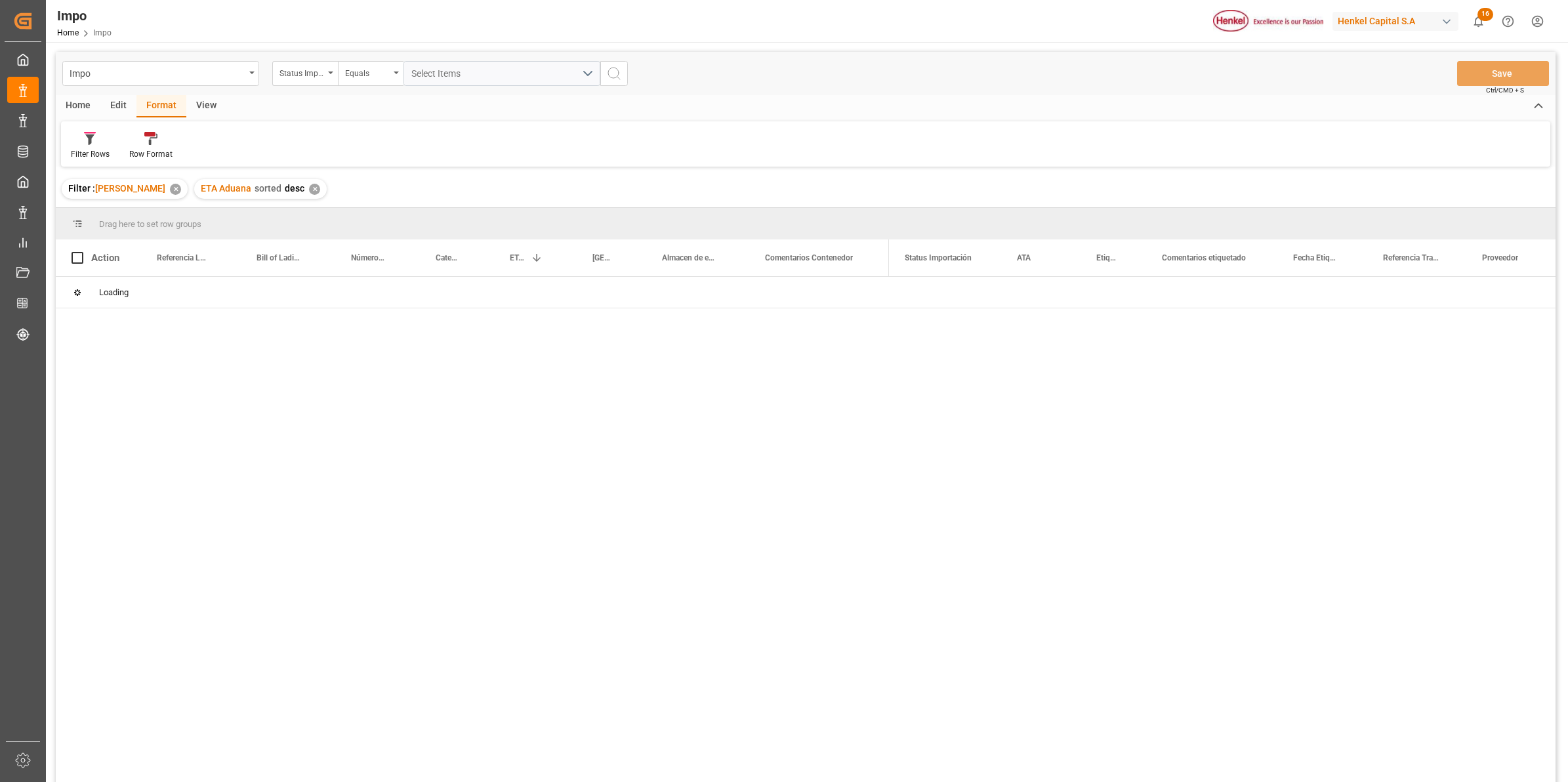
click at [309, 188] on div "✕" at bounding box center [314, 189] width 11 height 11
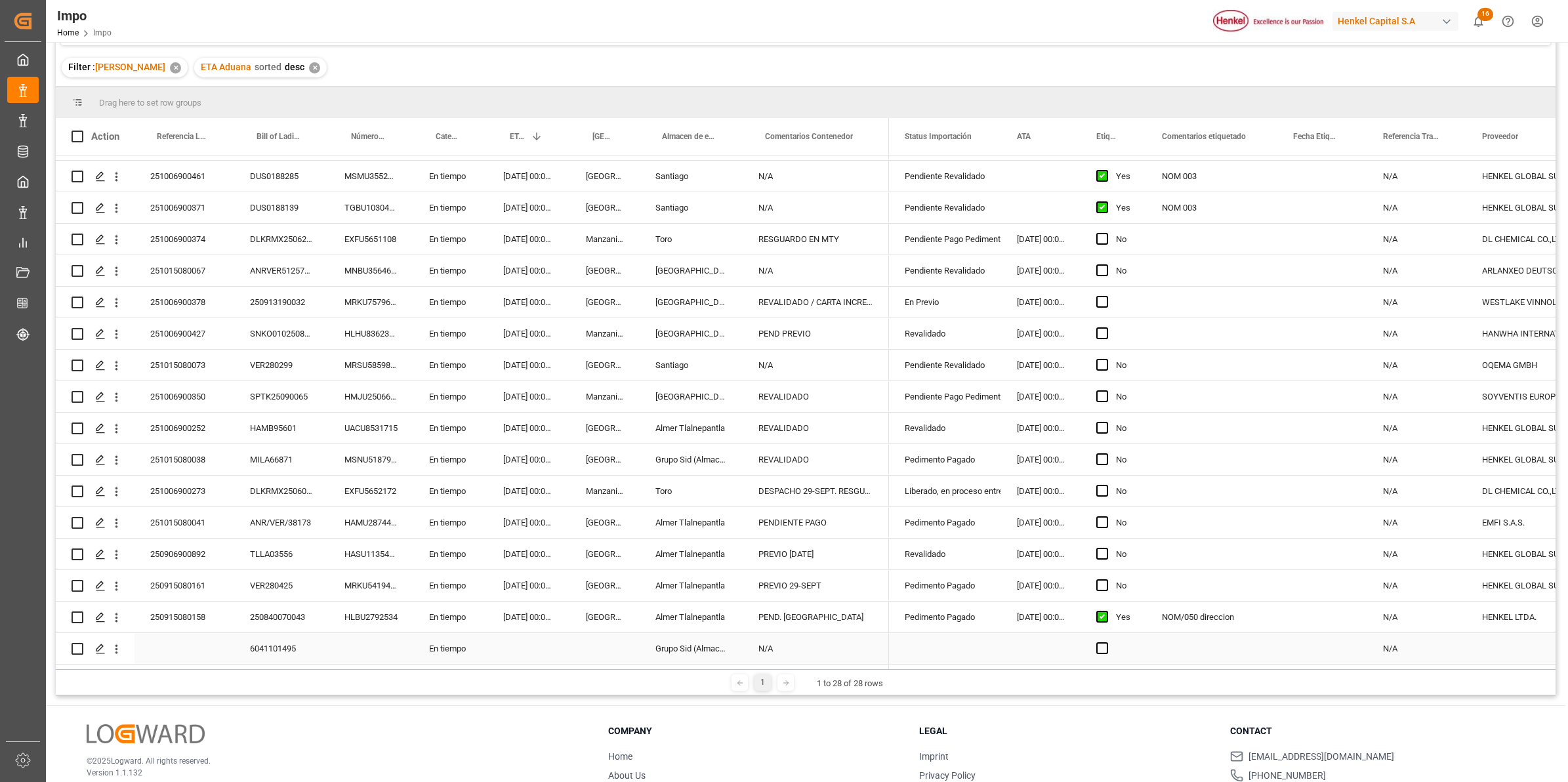
scroll to position [164, 0]
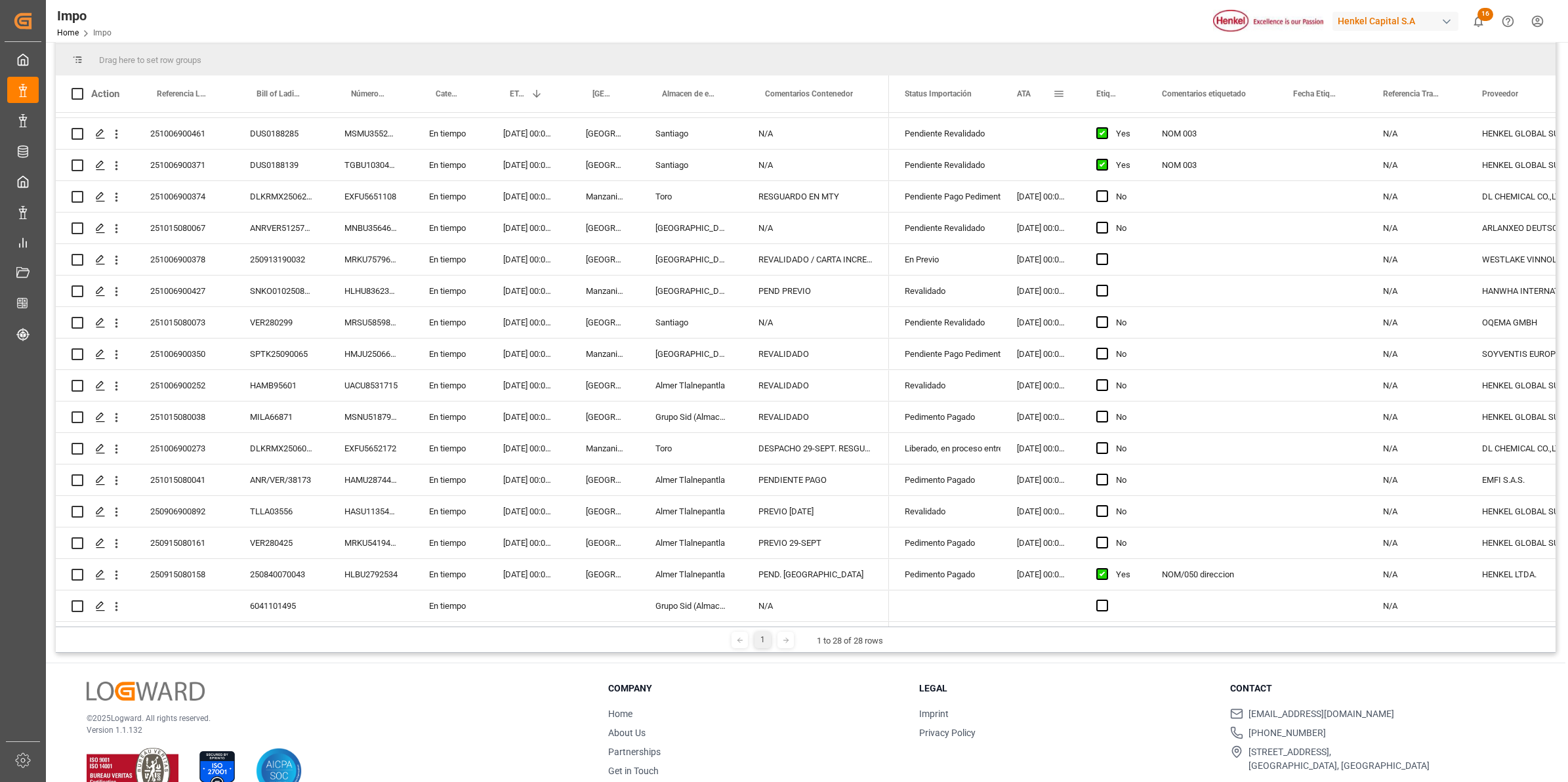
click at [1035, 90] on div "ATA" at bounding box center [1034, 94] width 36 height 37
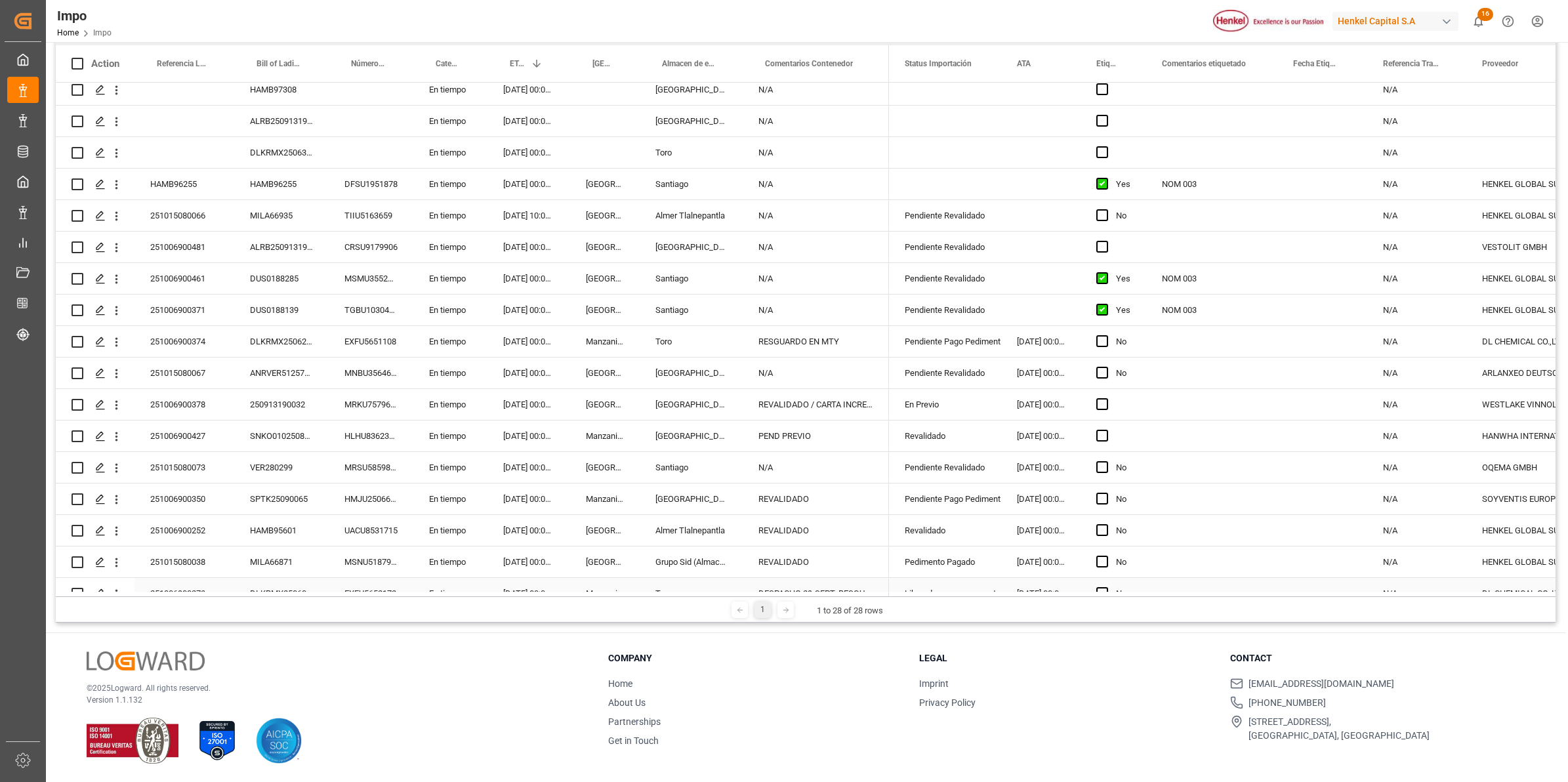
scroll to position [376, 0]
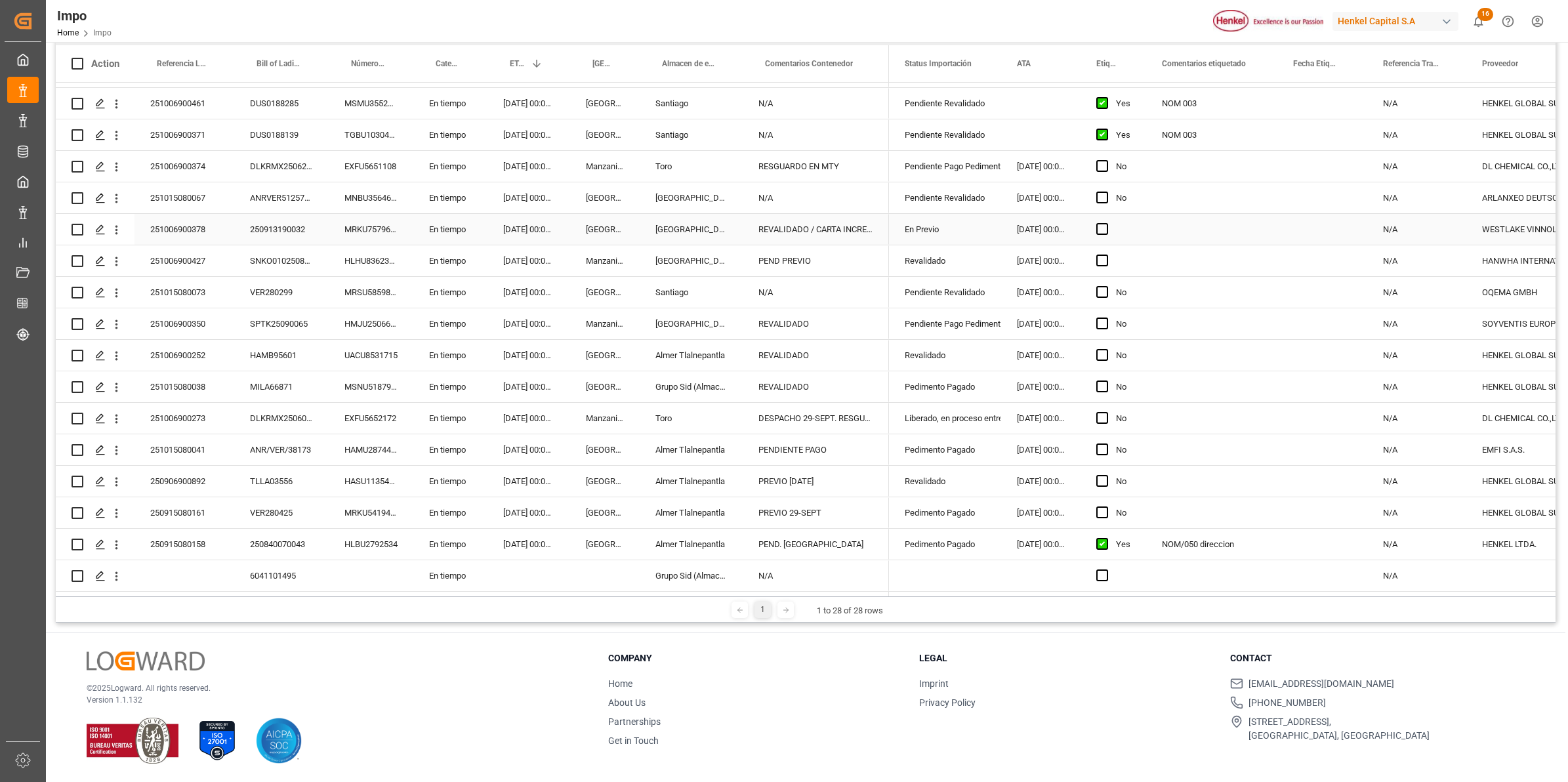
click at [1131, 223] on div "Press SPACE to select this row." at bounding box center [1112, 229] width 65 height 30
click at [1132, 222] on div "Press SPACE to select this row." at bounding box center [1112, 229] width 65 height 30
click at [1181, 239] on div "Press SPACE to select this row." at bounding box center [1211, 229] width 131 height 30
click at [1099, 226] on span "Press SPACE to select this row." at bounding box center [1102, 229] width 12 height 12
click at [1106, 223] on input "Press SPACE to select this row." at bounding box center [1106, 223] width 0 height 0
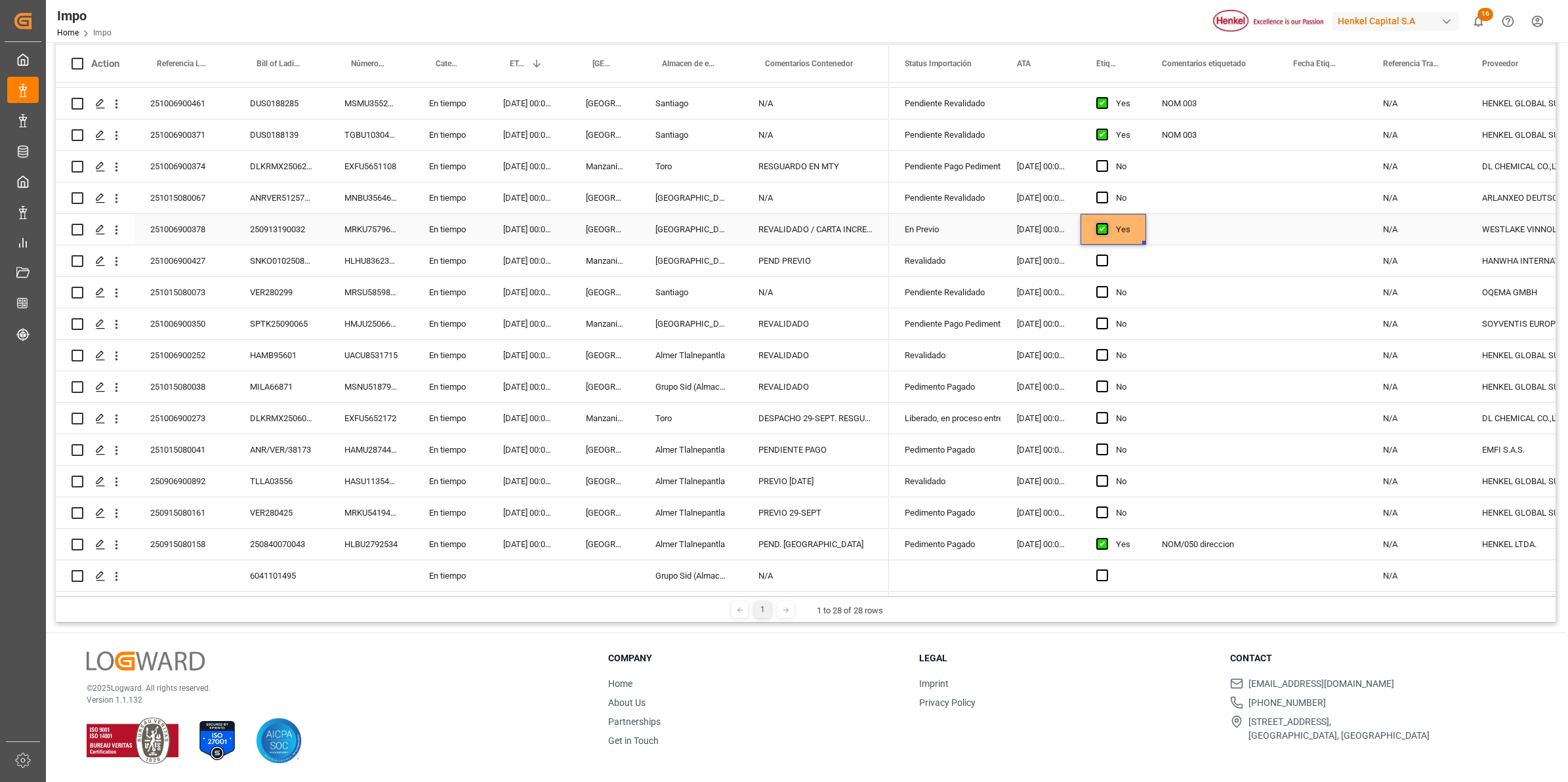
click at [1104, 228] on span "Press SPACE to select this row." at bounding box center [1102, 229] width 12 height 12
click at [1106, 223] on input "Press SPACE to select this row." at bounding box center [1106, 223] width 0 height 0
click at [1172, 220] on div "Press SPACE to select this row." at bounding box center [1211, 229] width 131 height 30
click at [1100, 257] on span "Press SPACE to select this row." at bounding box center [1102, 260] width 12 height 12
click at [1106, 254] on input "Press SPACE to select this row." at bounding box center [1106, 254] width 0 height 0
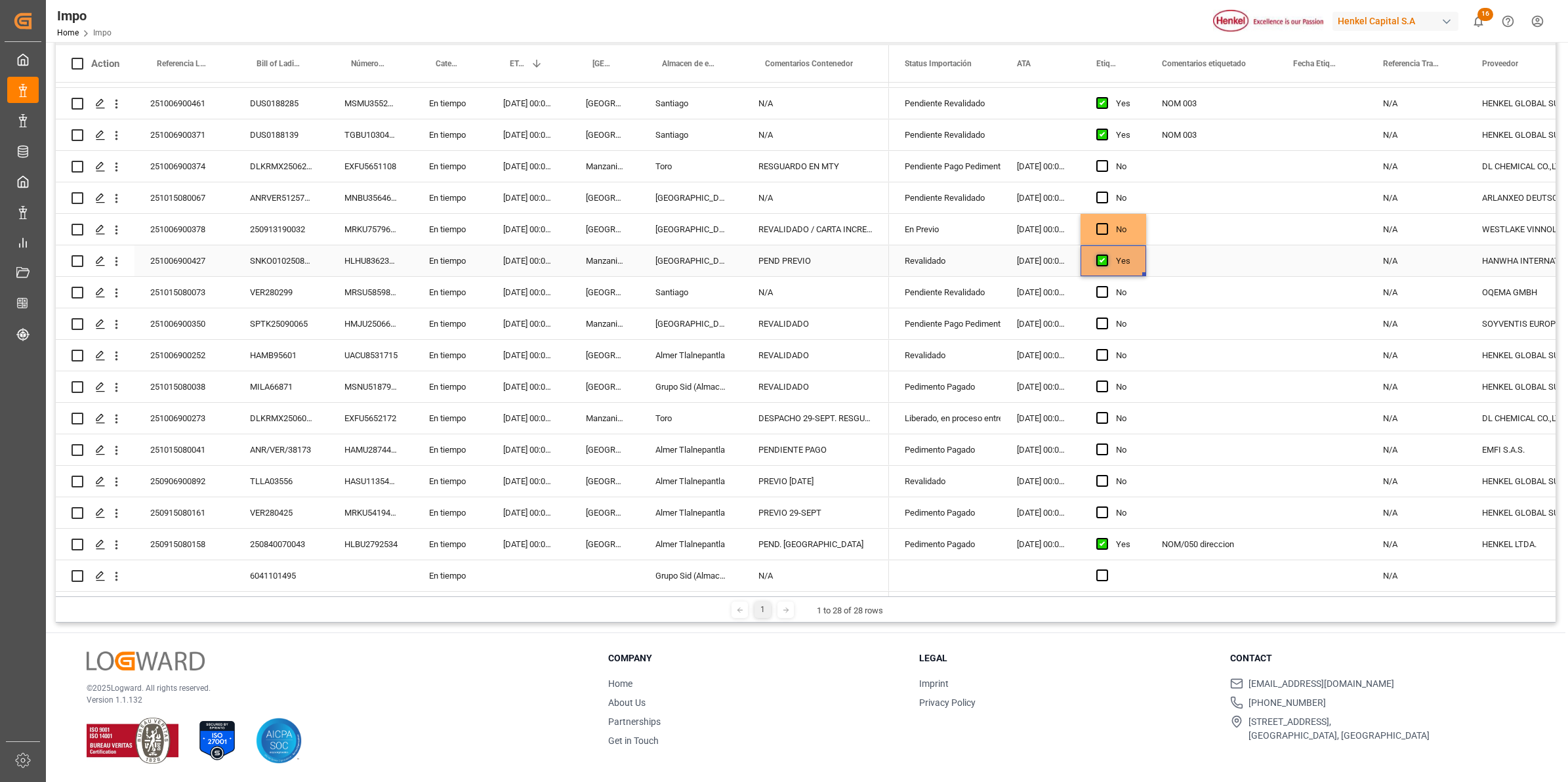
click at [1100, 257] on span "Press SPACE to select this row." at bounding box center [1102, 260] width 12 height 12
click at [1106, 254] on input "Press SPACE to select this row." at bounding box center [1106, 254] width 0 height 0
click at [1101, 256] on input "No" at bounding box center [1113, 269] width 44 height 26
click at [1164, 257] on div "Press SPACE to select this row." at bounding box center [1211, 260] width 131 height 30
click at [1189, 282] on div "Press SPACE to select this row." at bounding box center [1211, 291] width 131 height 30
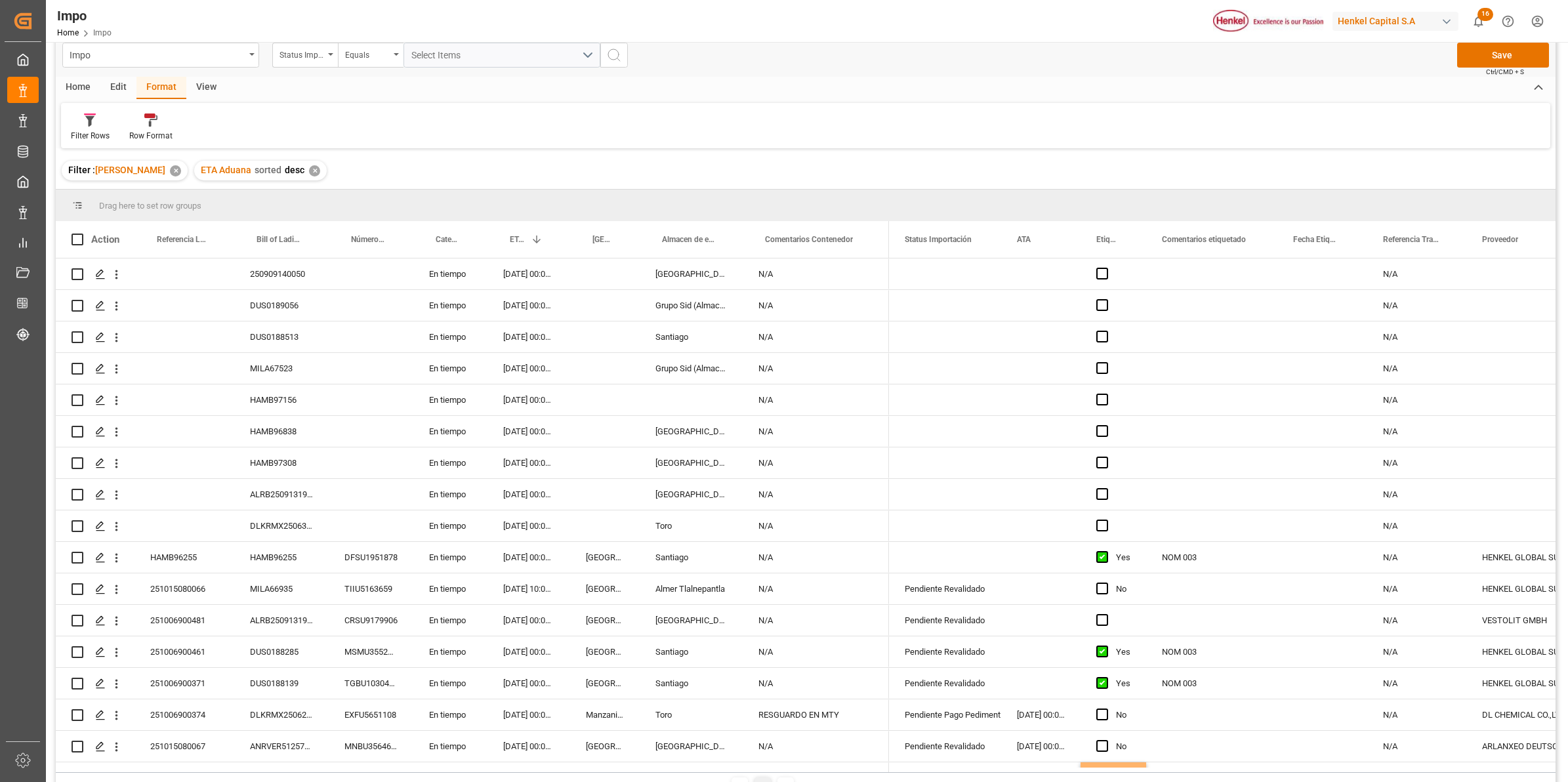
scroll to position [0, 0]
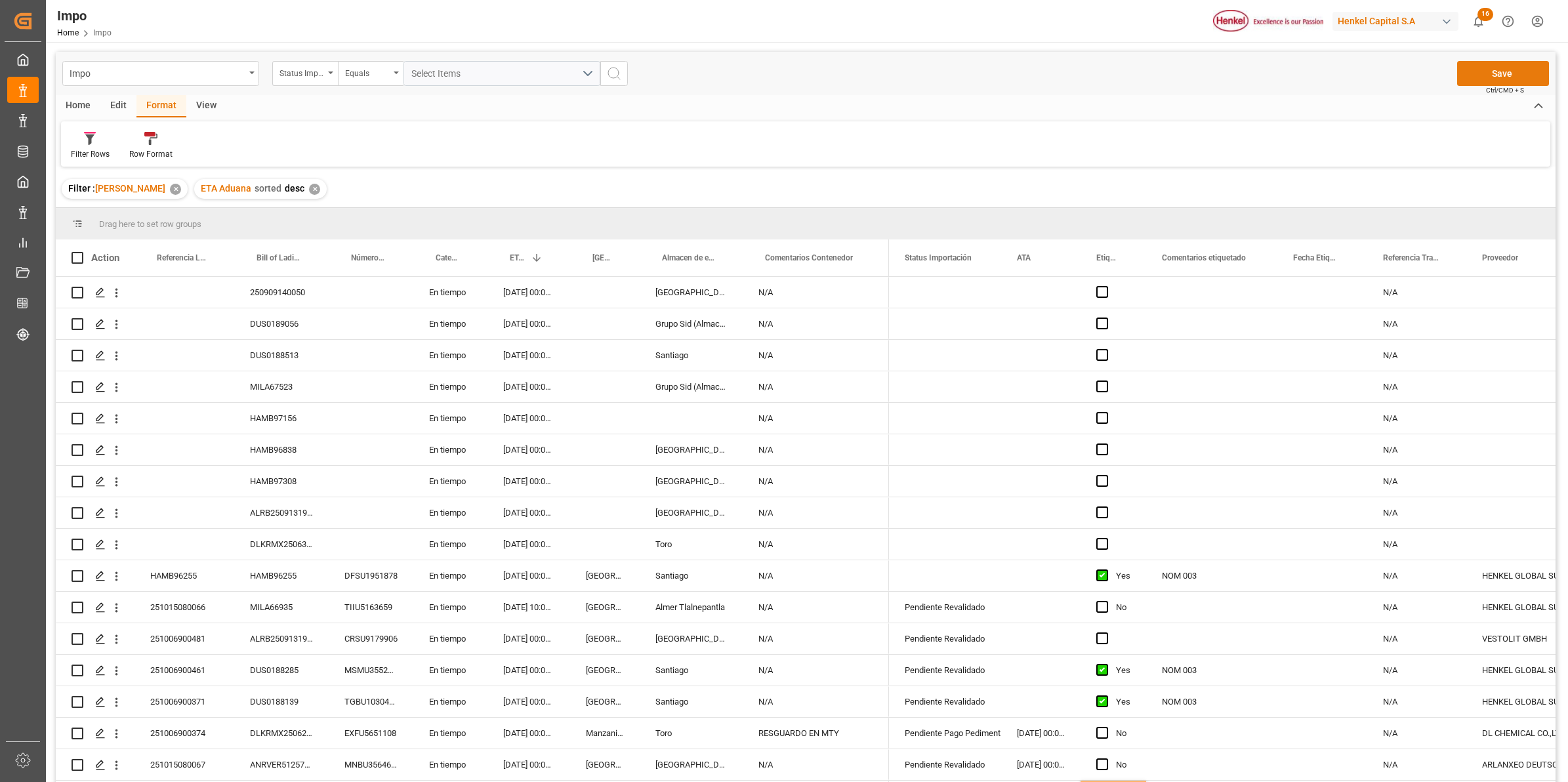
click at [1250, 68] on button "Save" at bounding box center [1503, 73] width 92 height 25
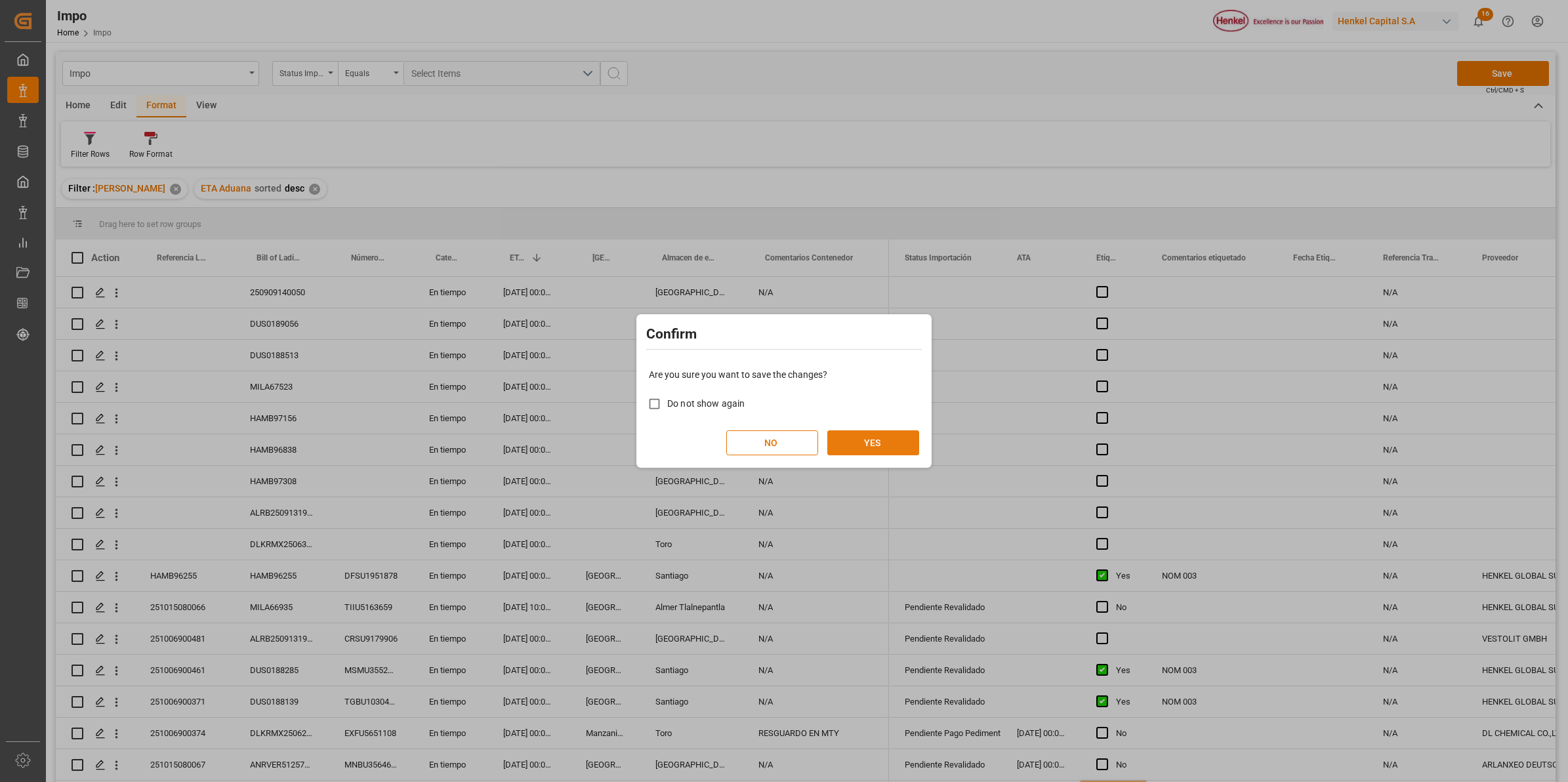
drag, startPoint x: 889, startPoint y: 443, endPoint x: 891, endPoint y: 434, distance: 9.2
click at [891, 434] on button "YES" at bounding box center [874, 442] width 92 height 25
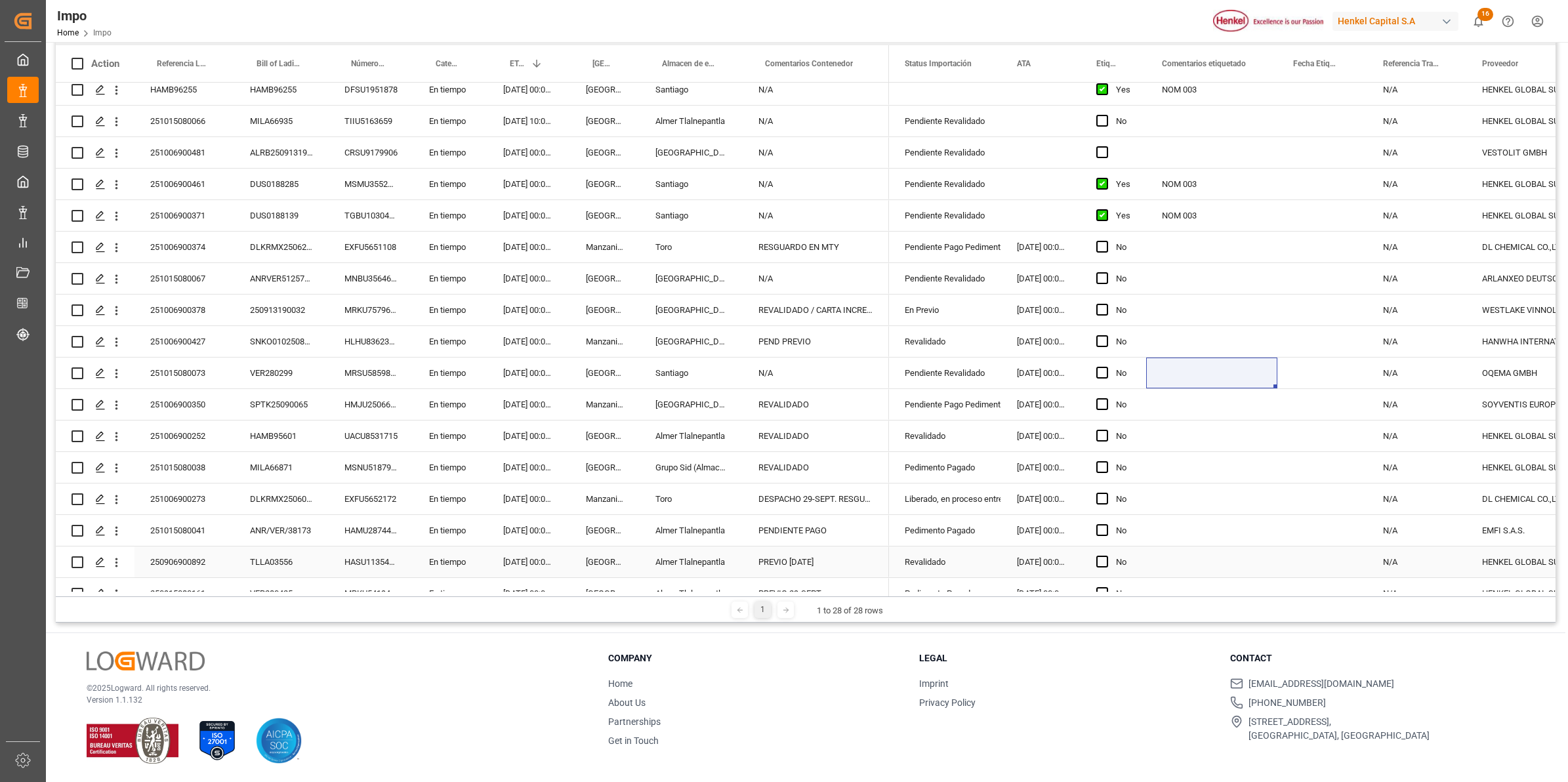
scroll to position [211, 0]
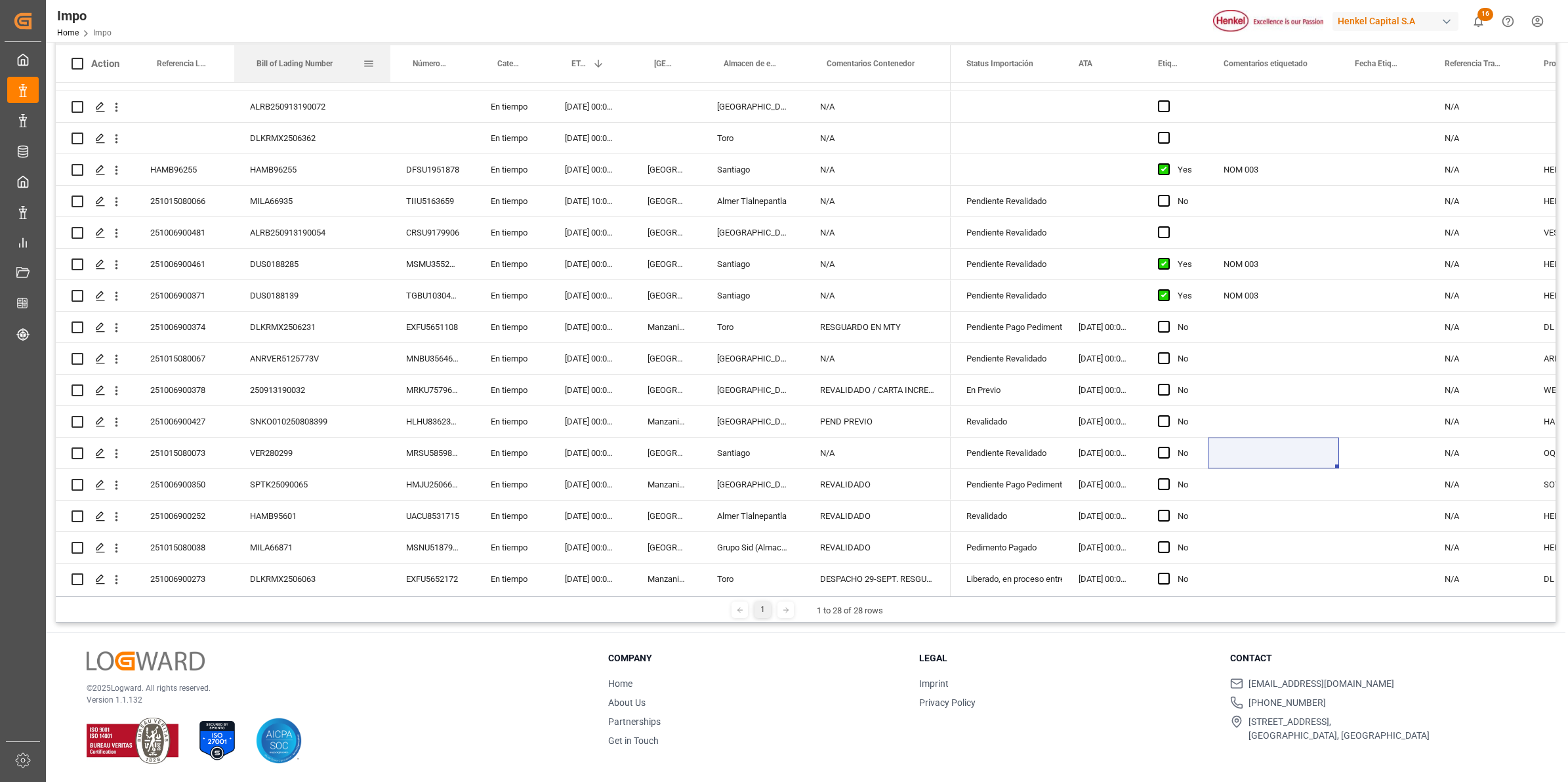
drag, startPoint x: 326, startPoint y: 60, endPoint x: 387, endPoint y: 61, distance: 61.0
click at [387, 61] on div at bounding box center [390, 63] width 5 height 37
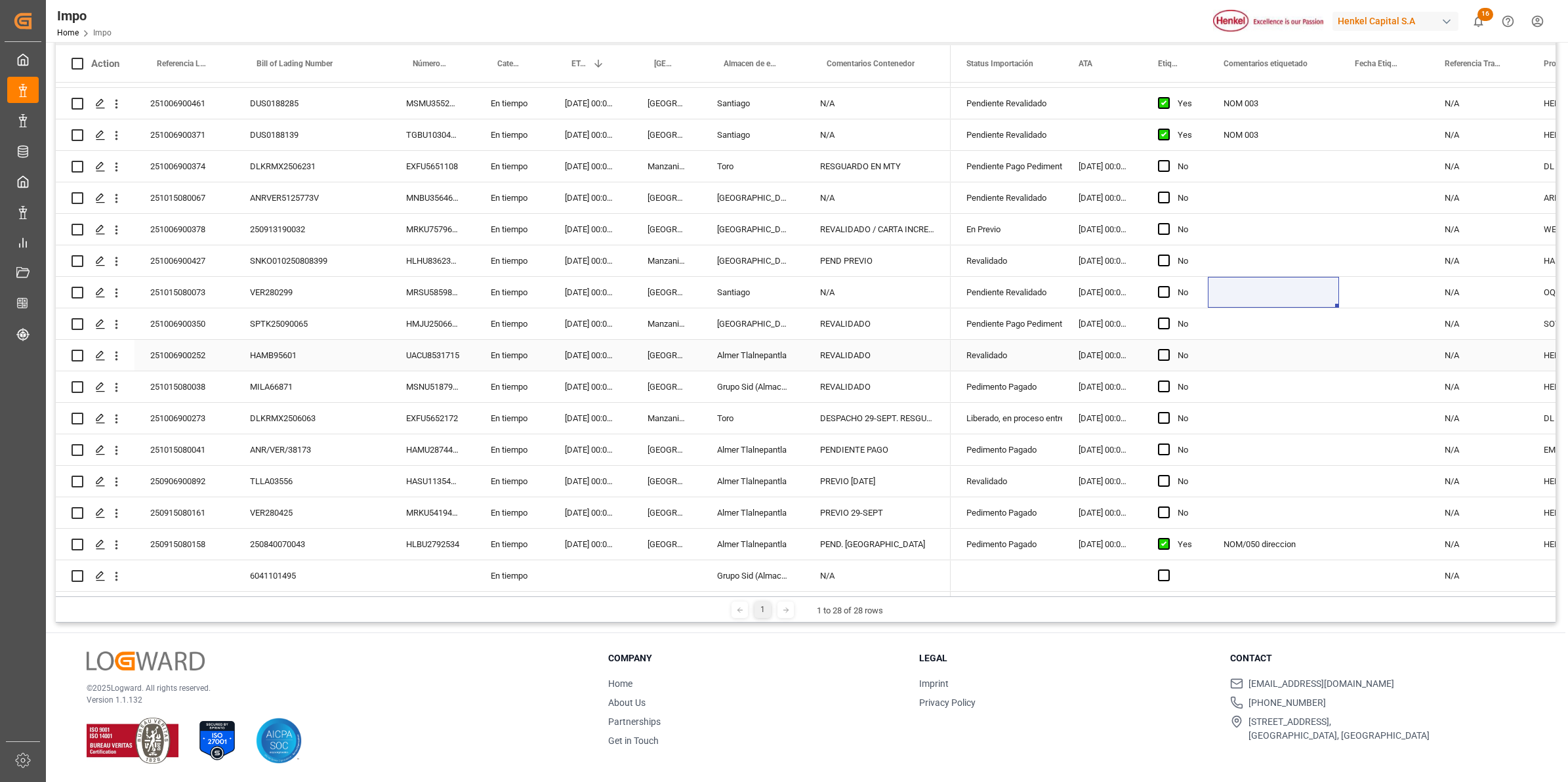
scroll to position [294, 0]
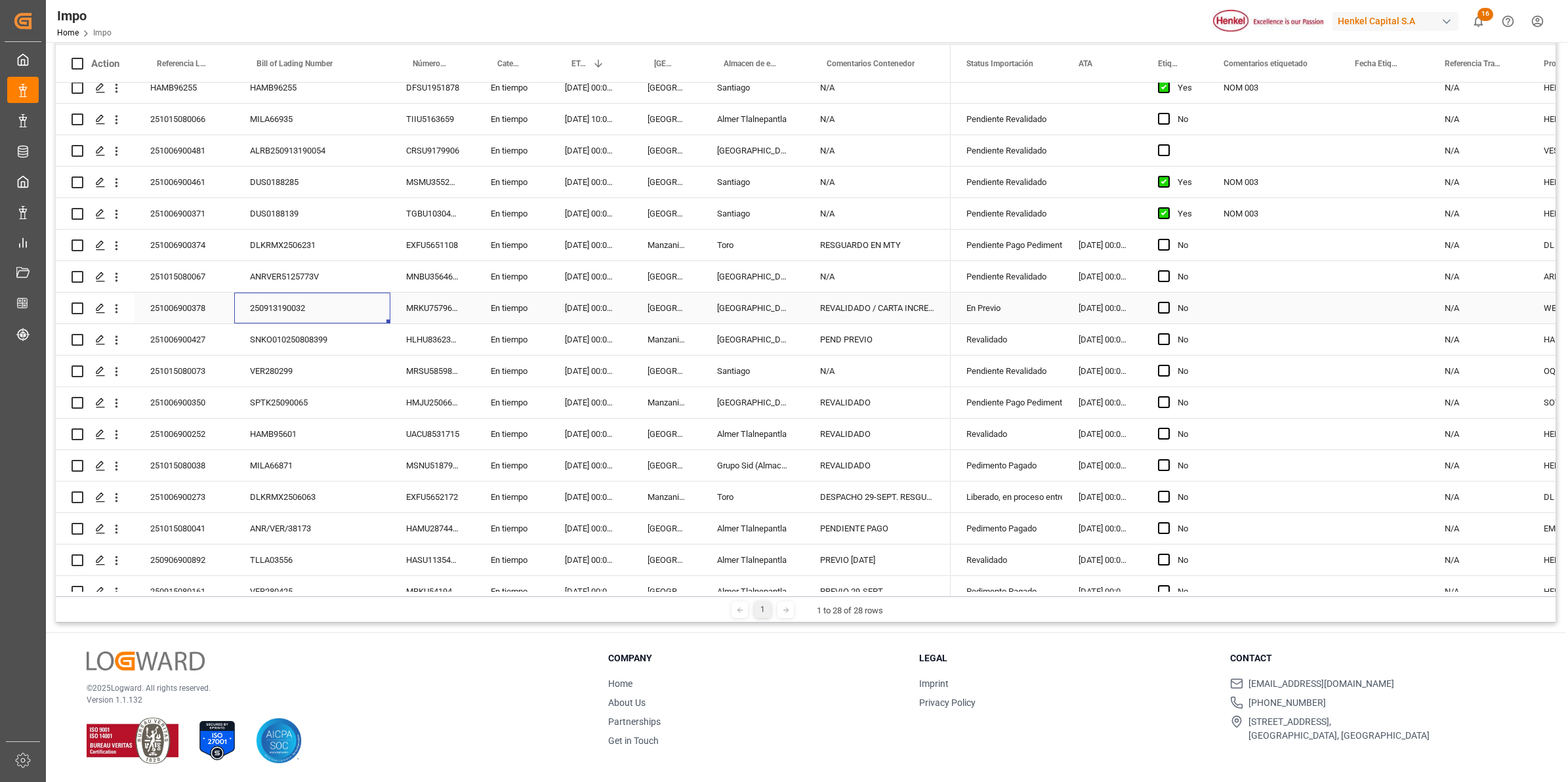
click at [343, 306] on div "250913190032" at bounding box center [312, 307] width 156 height 30
click at [116, 307] on icon "open menu" at bounding box center [117, 309] width 14 height 14
click at [164, 332] on span "Open in new tab" at bounding box center [202, 336] width 119 height 14
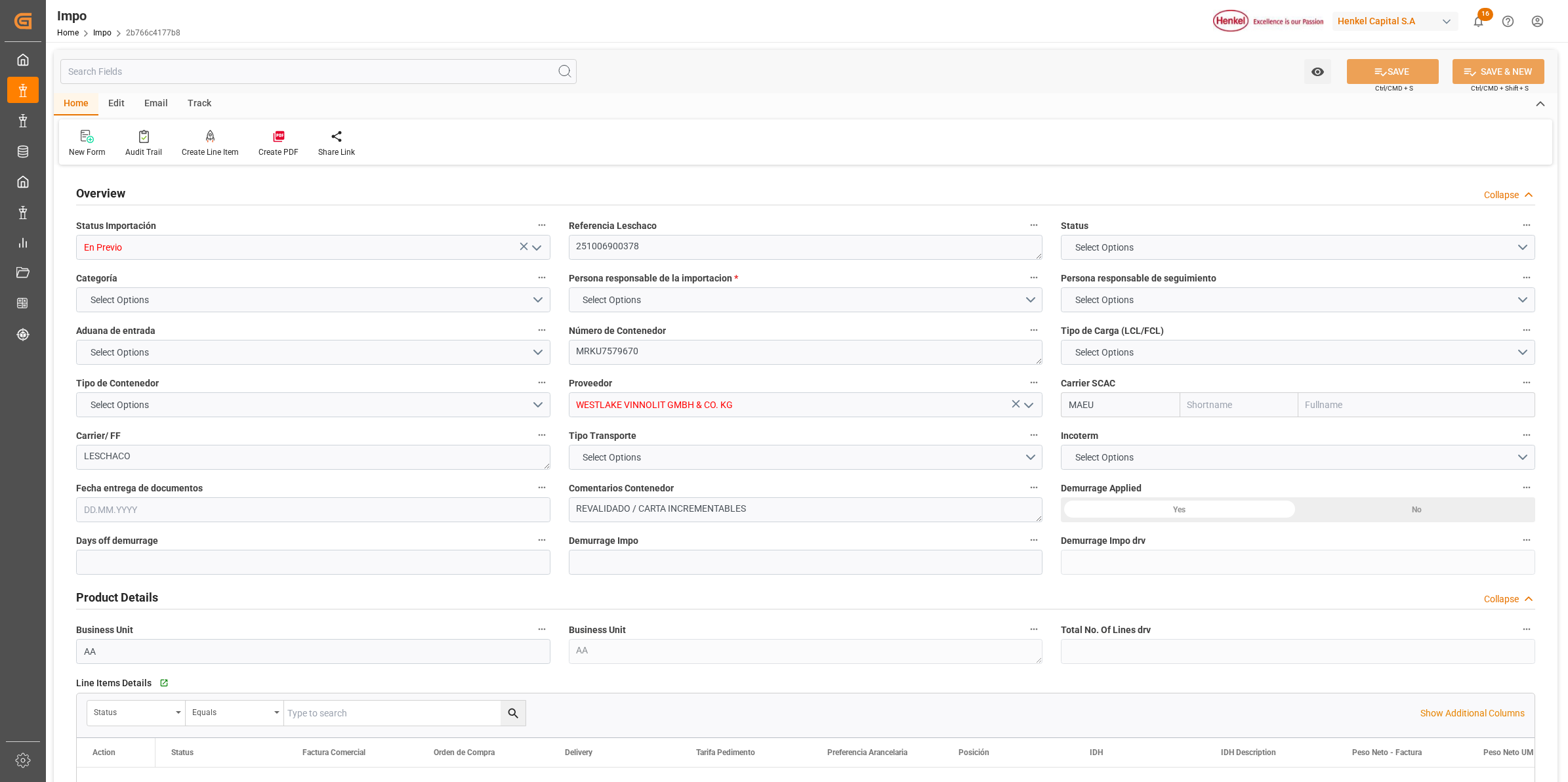
type input "Maersk"
type input "Maersk Line AS"
type input "0"
type input "1"
type input "10.264"
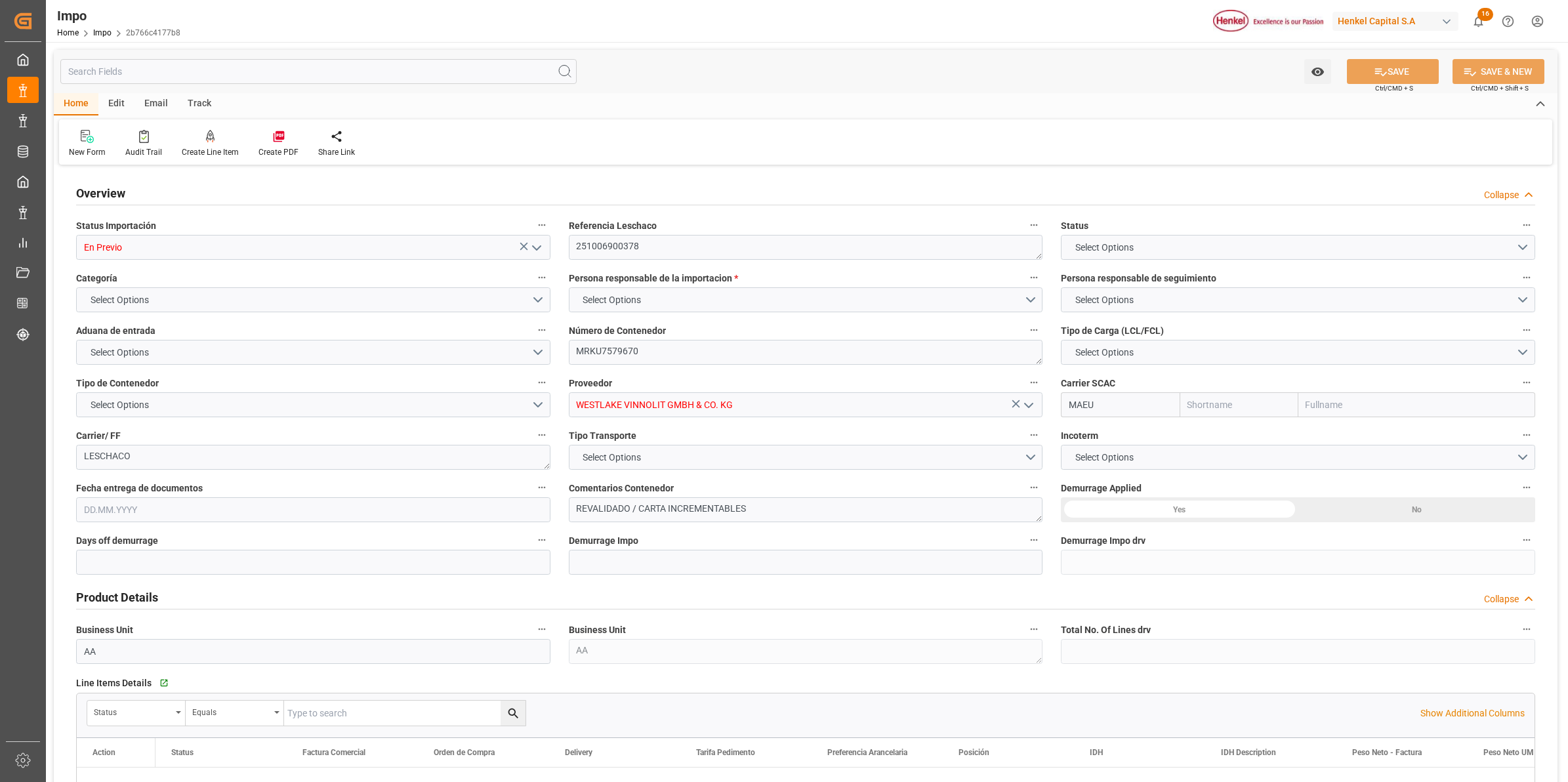
type input "8"
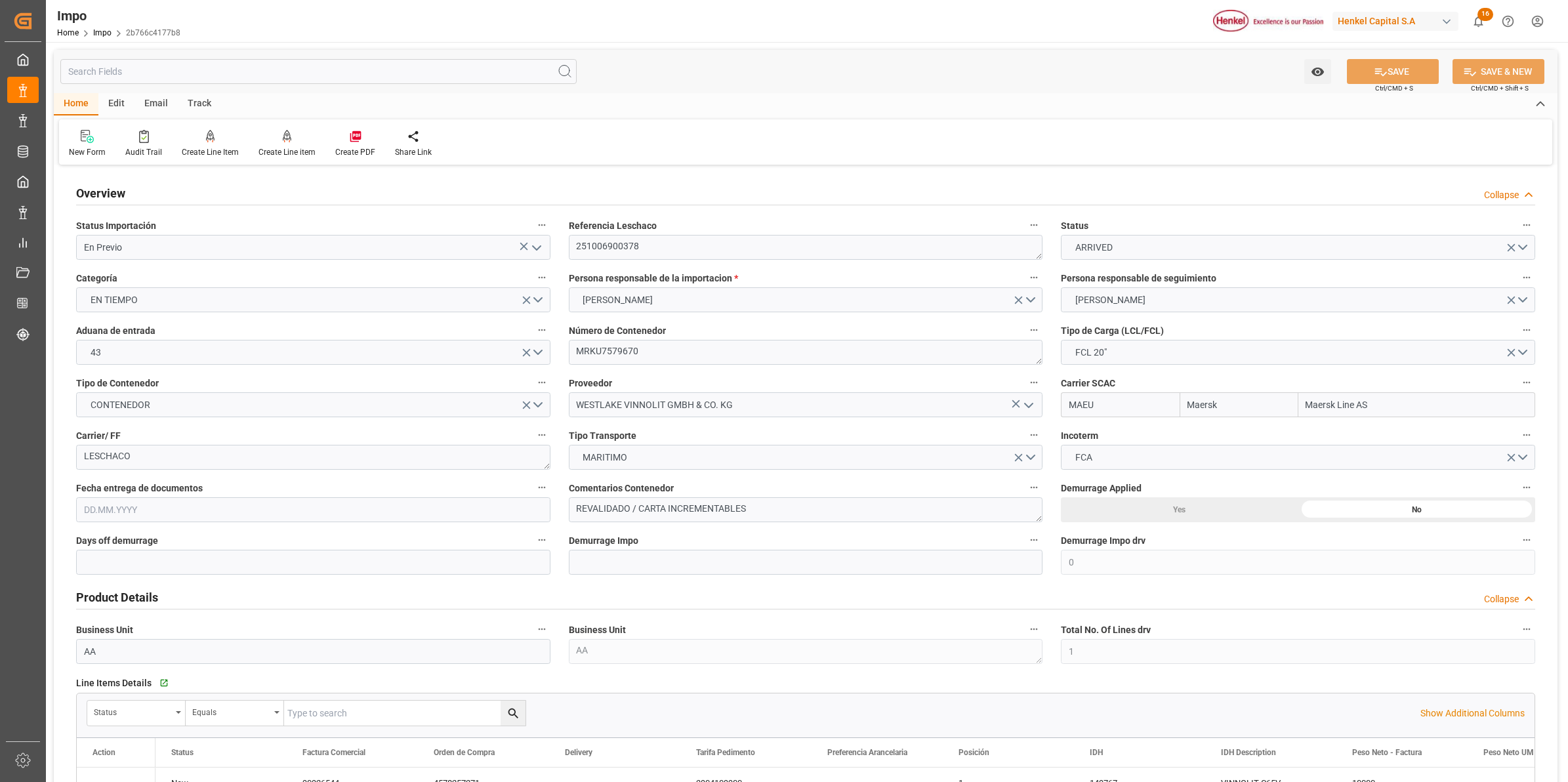
type input "19.09.2025"
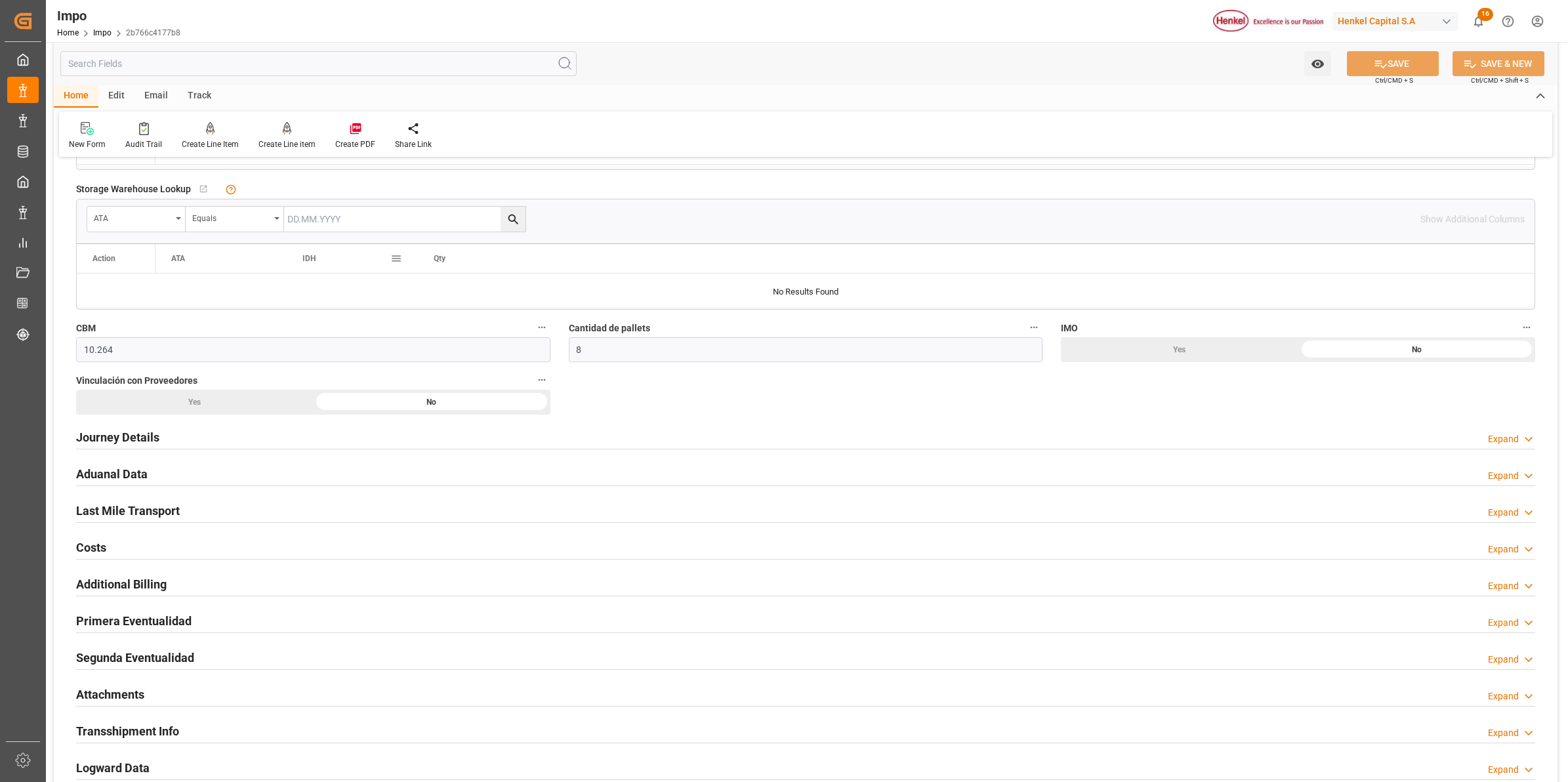
scroll to position [901, 0]
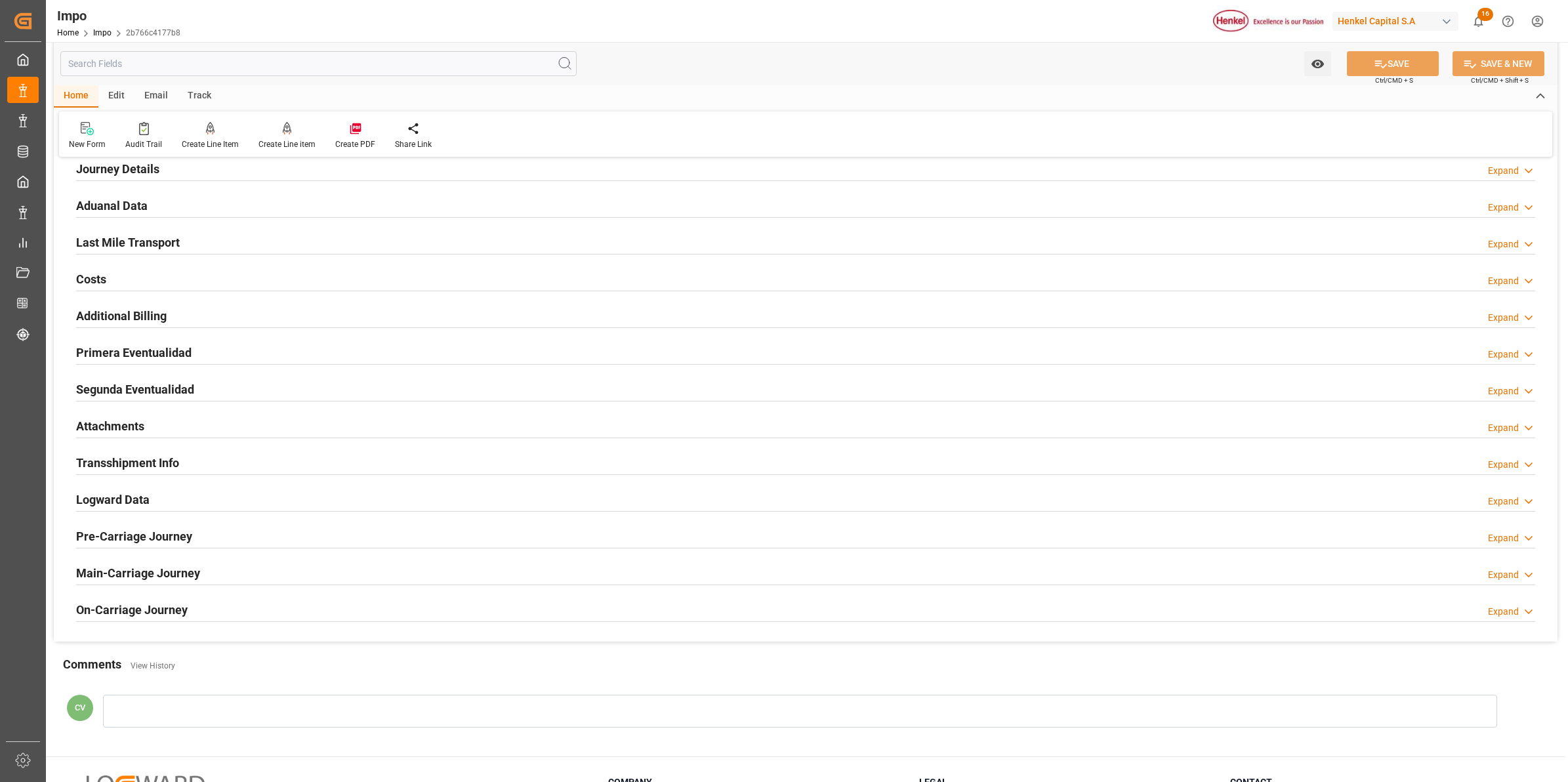
click at [125, 422] on h2 "Attachments" at bounding box center [110, 425] width 68 height 17
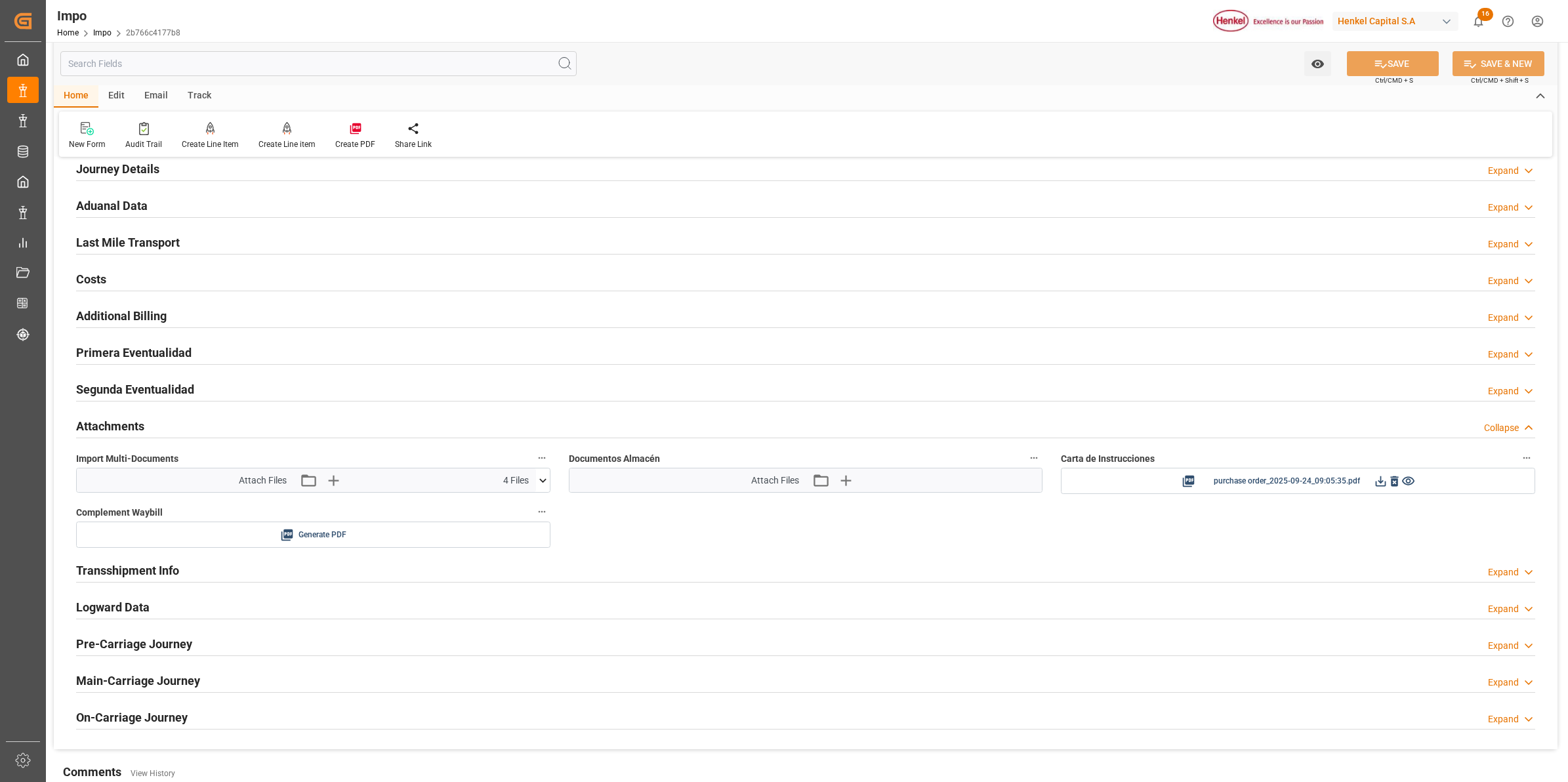
click at [529, 485] on div "Attach Files Attach existing file Upload new file 4 Files" at bounding box center [306, 479] width 459 height 23
click at [539, 491] on button at bounding box center [543, 479] width 14 height 23
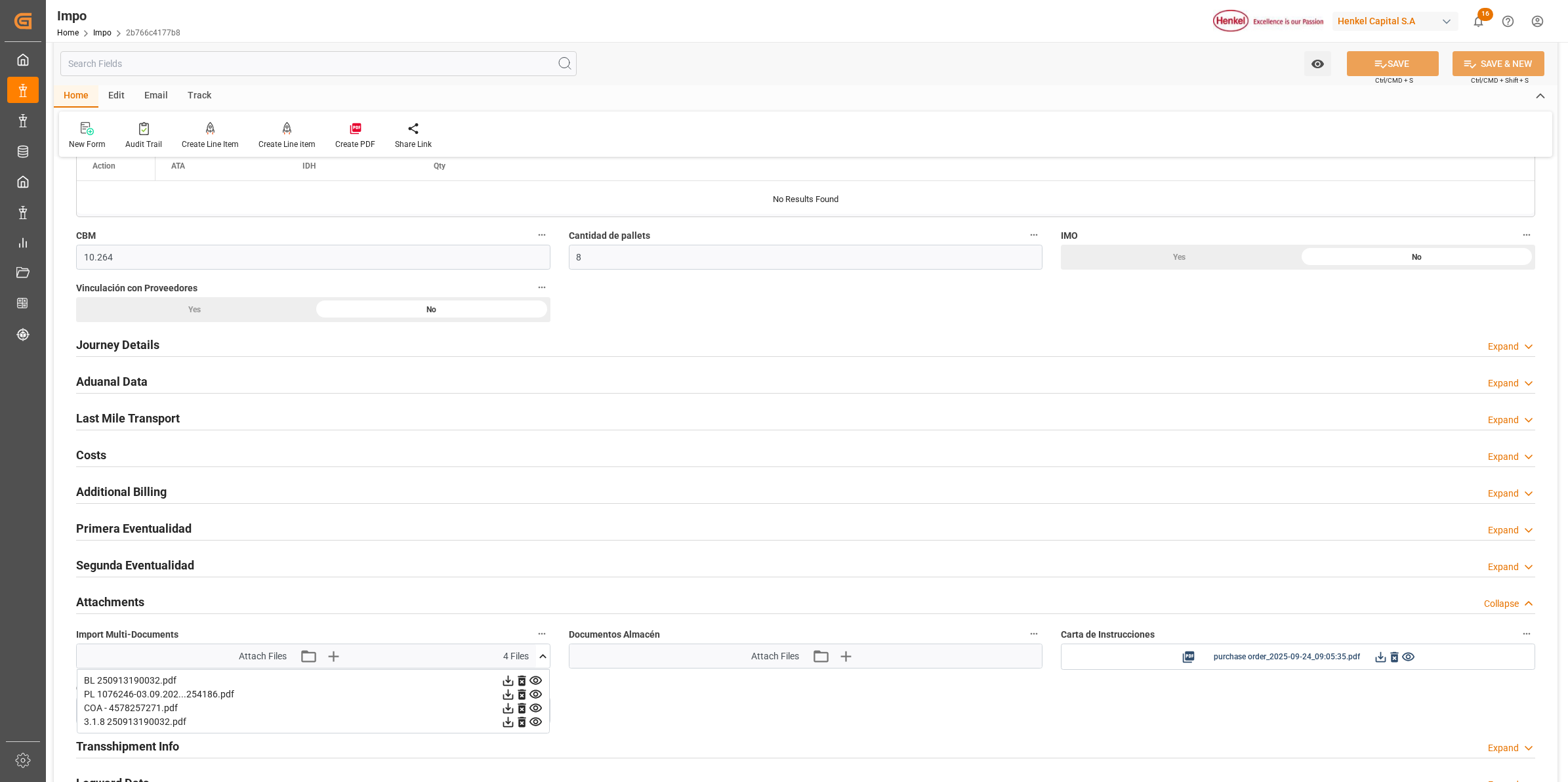
scroll to position [491, 0]
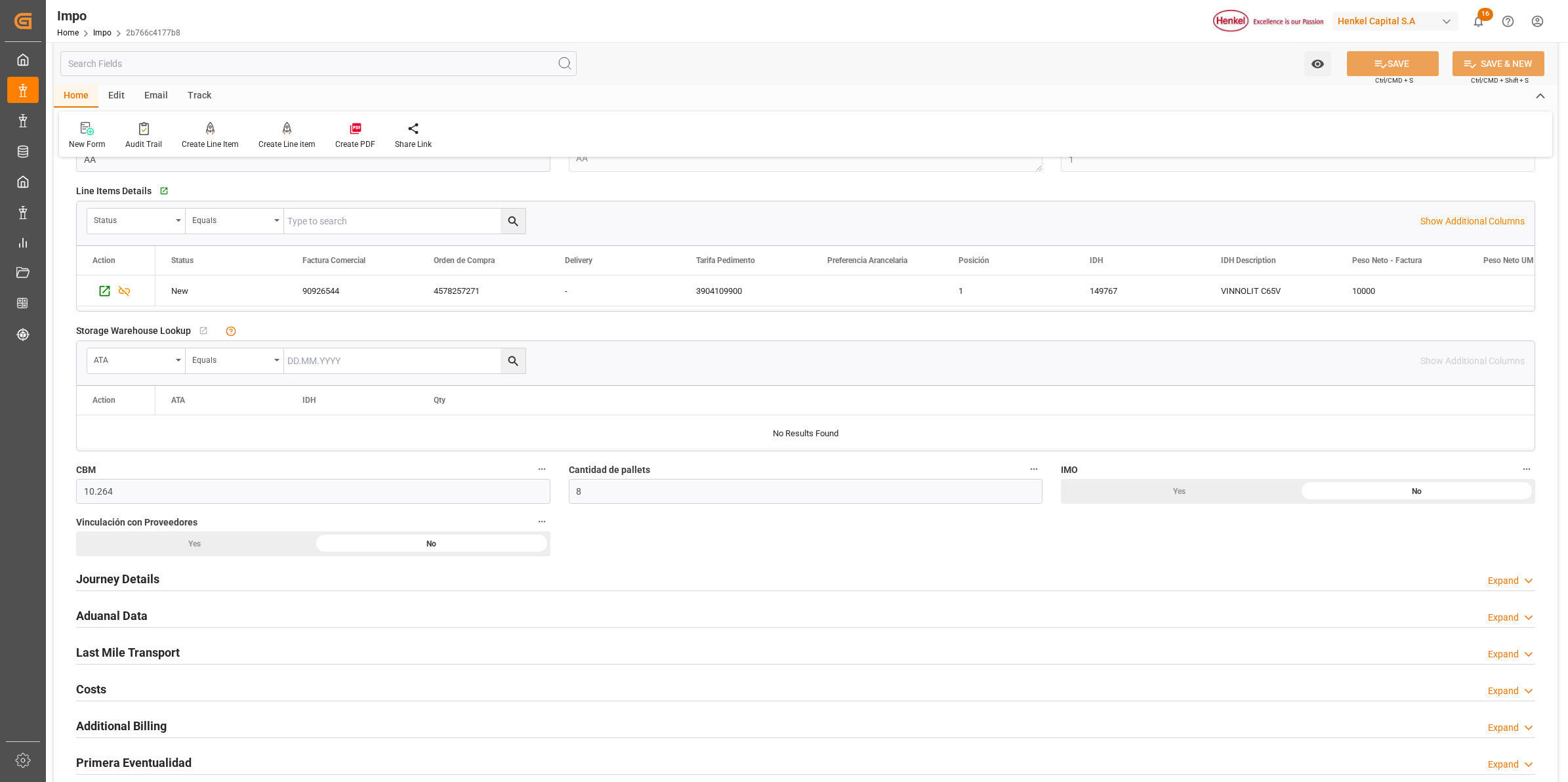
click at [104, 574] on h2 "Journey Details" at bounding box center [117, 578] width 84 height 17
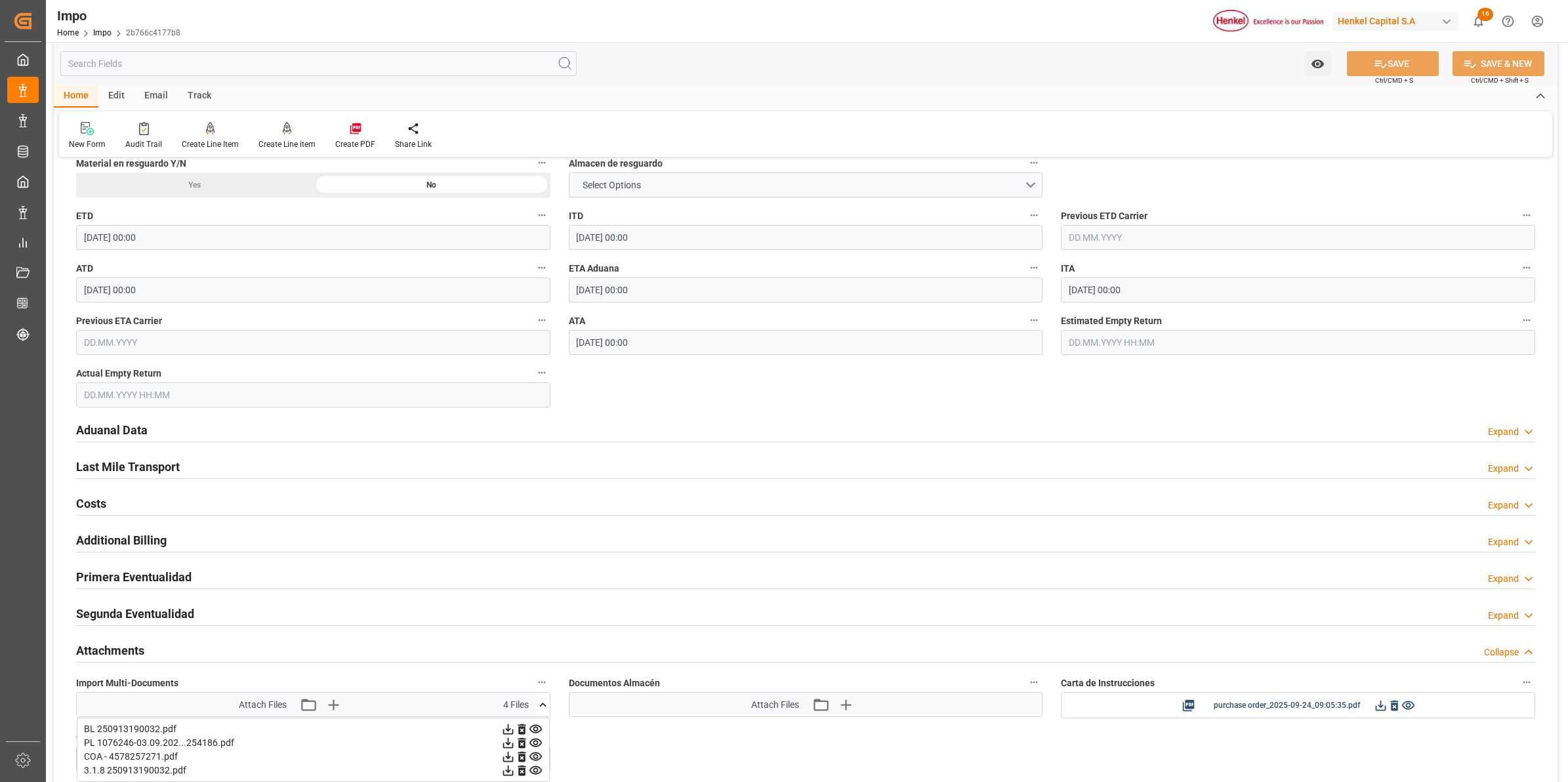
scroll to position [1473, 0]
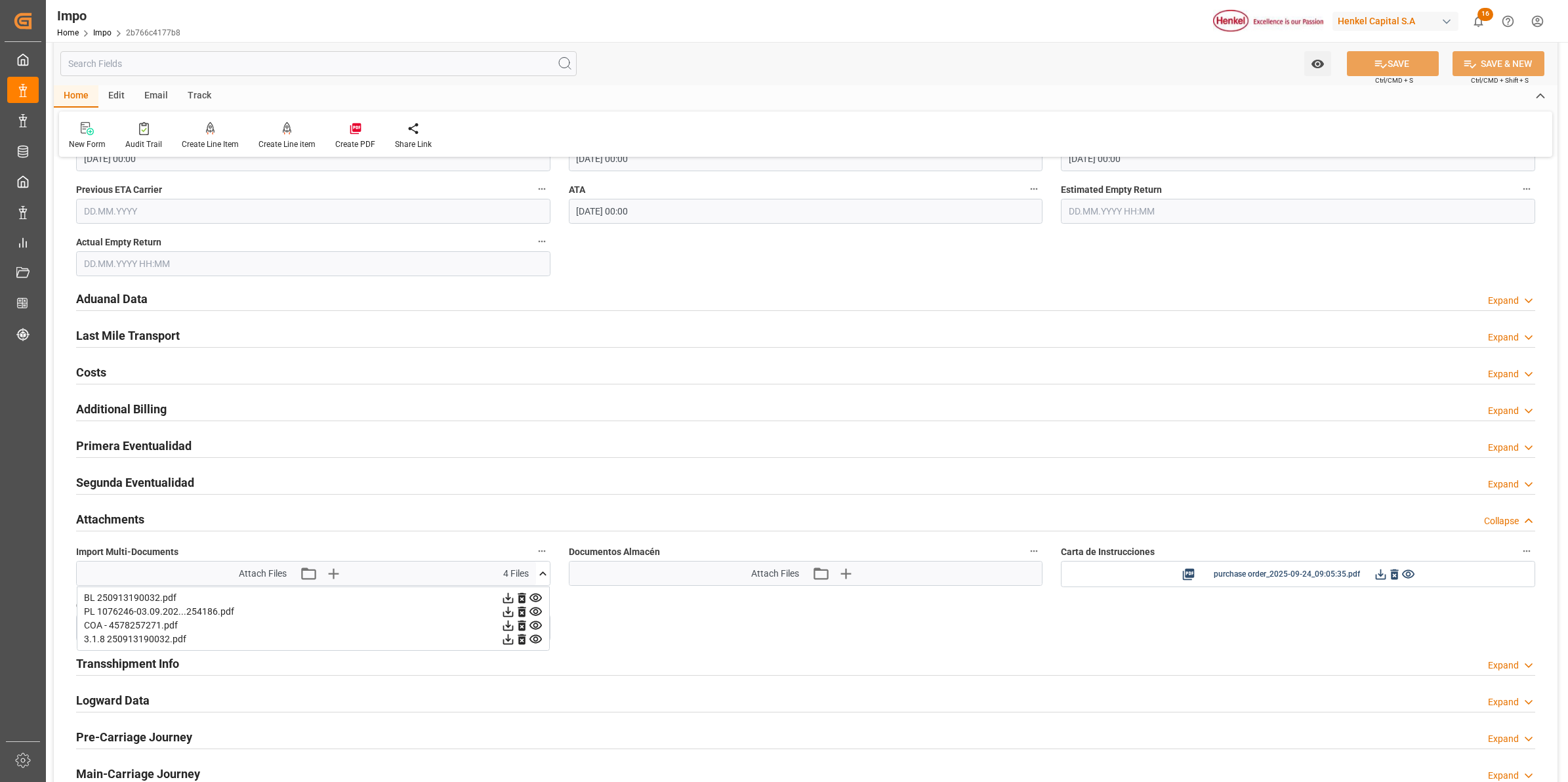
click at [130, 434] on div "Primera Eventualidad" at bounding box center [133, 444] width 116 height 25
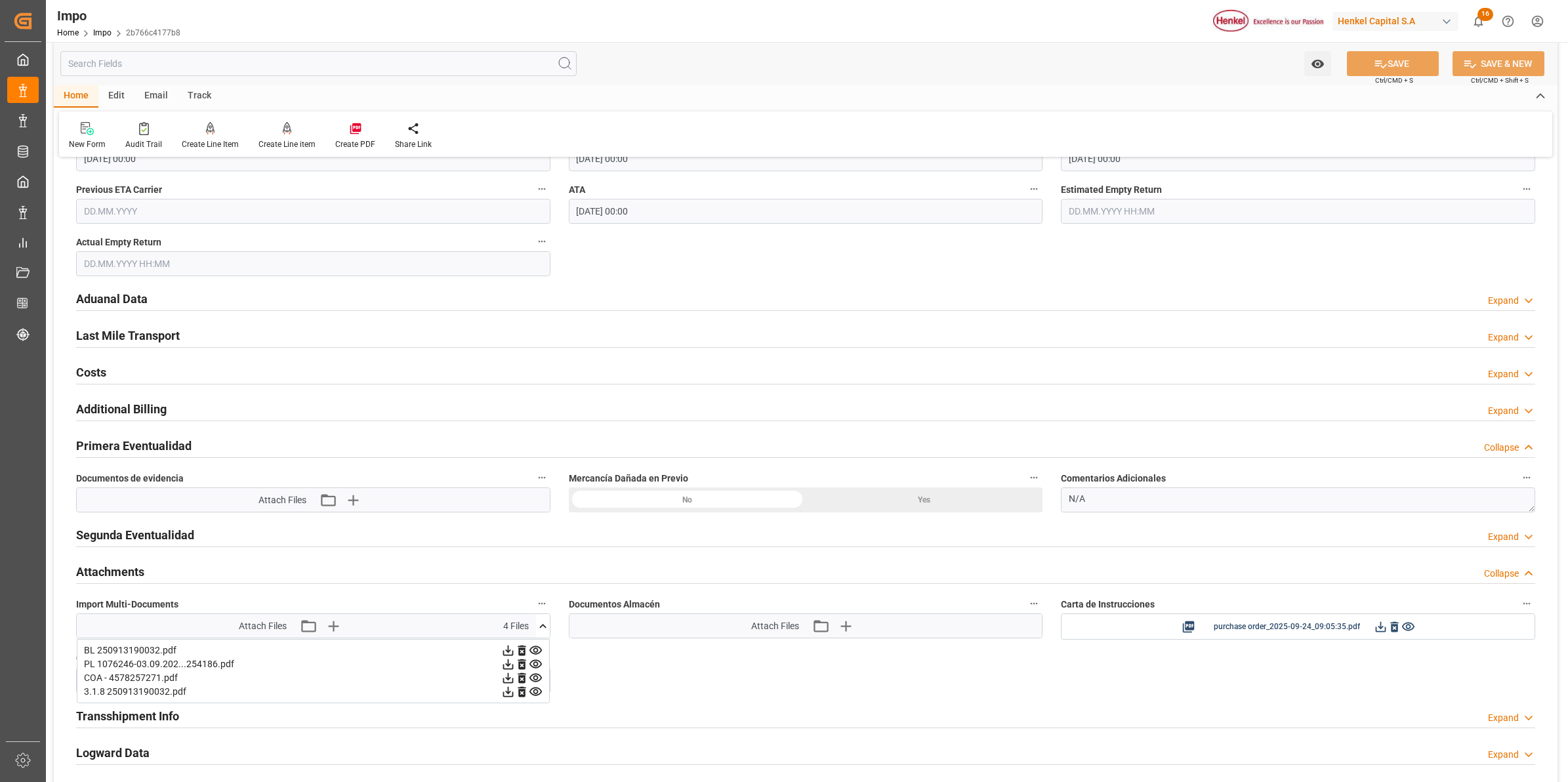
click at [124, 444] on h2 "Primera Eventualidad" at bounding box center [133, 445] width 116 height 17
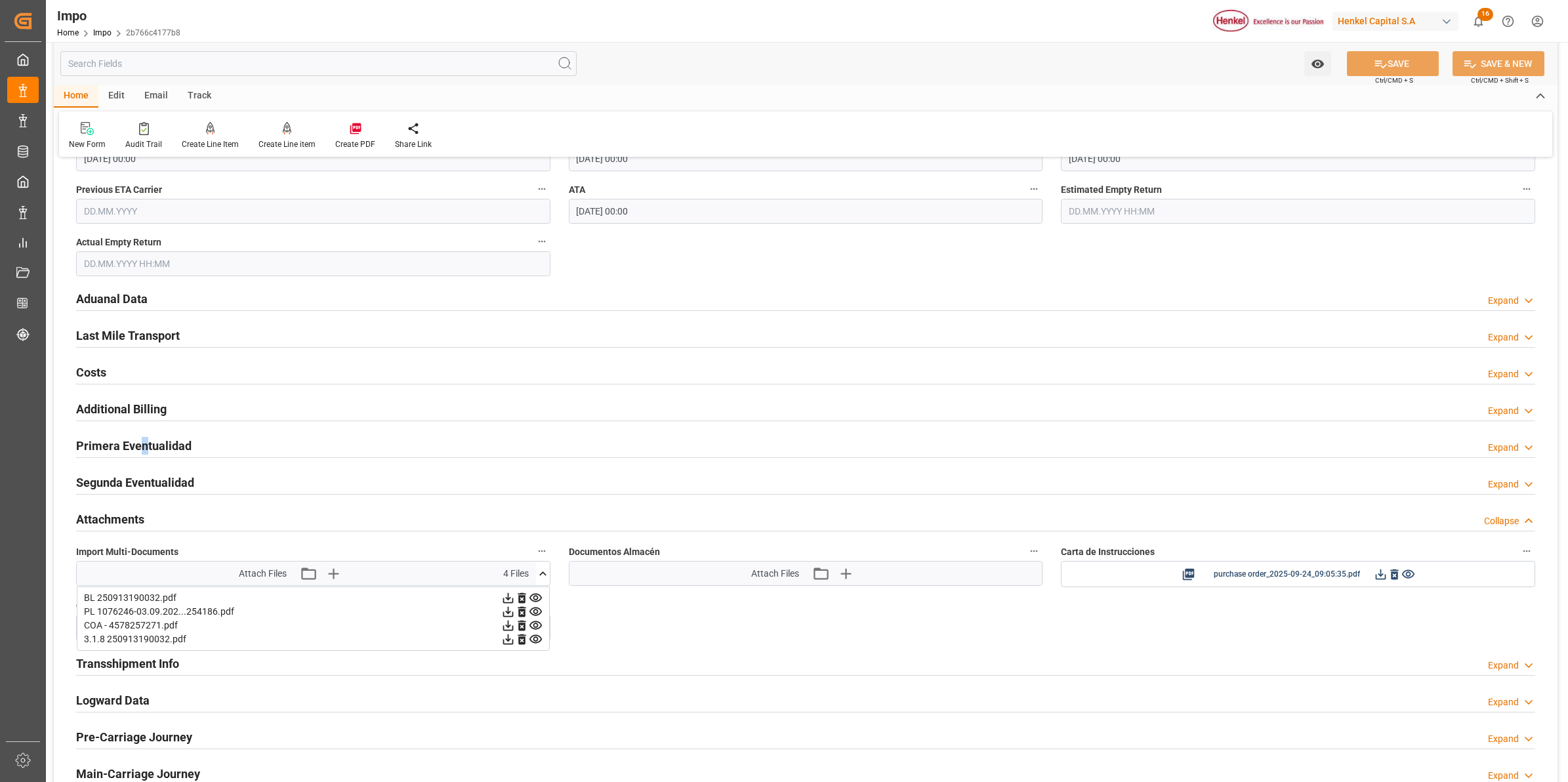
click at [145, 438] on div "Primera Eventualidad" at bounding box center [133, 444] width 116 height 25
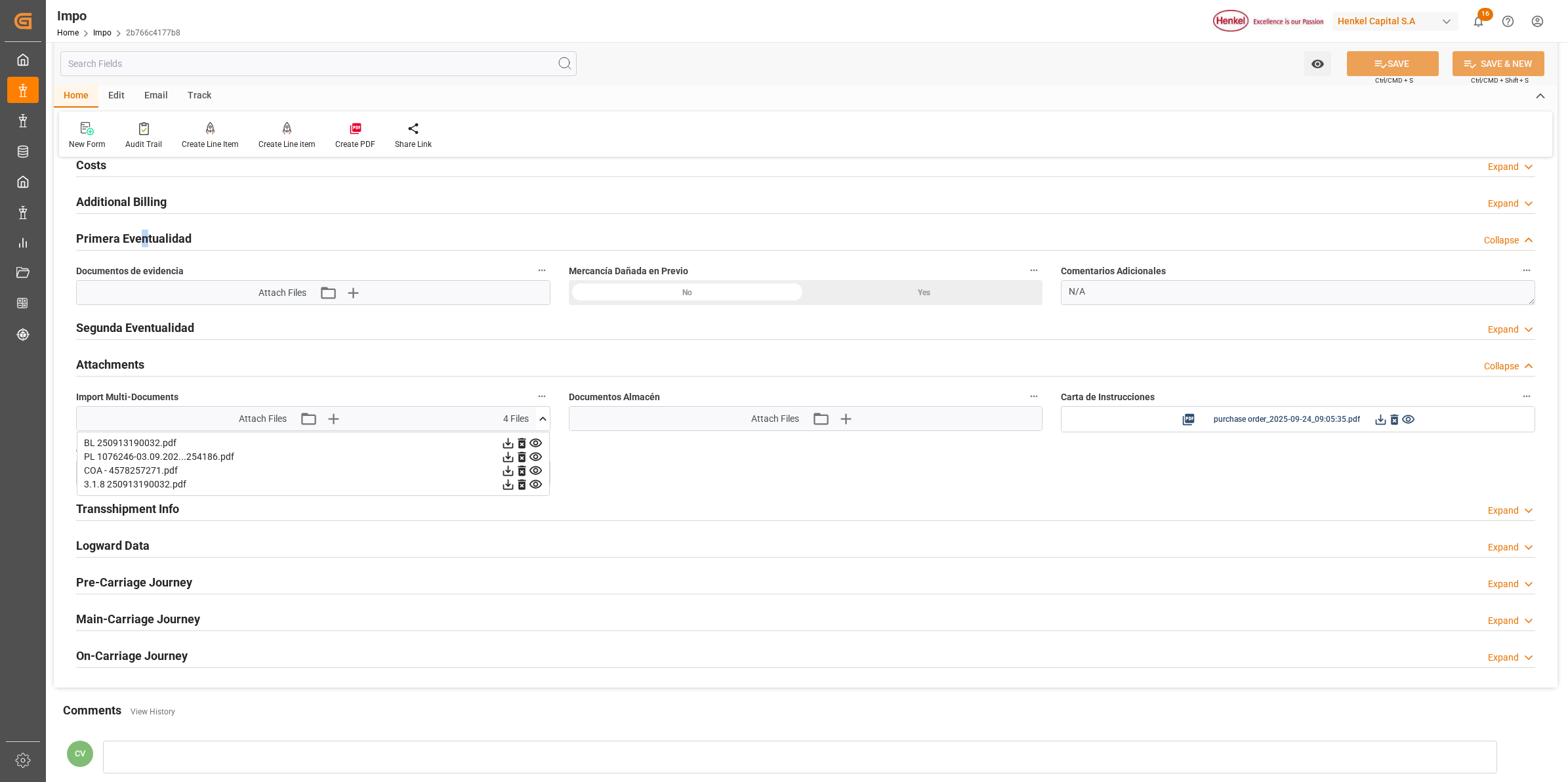
scroll to position [1526, 0]
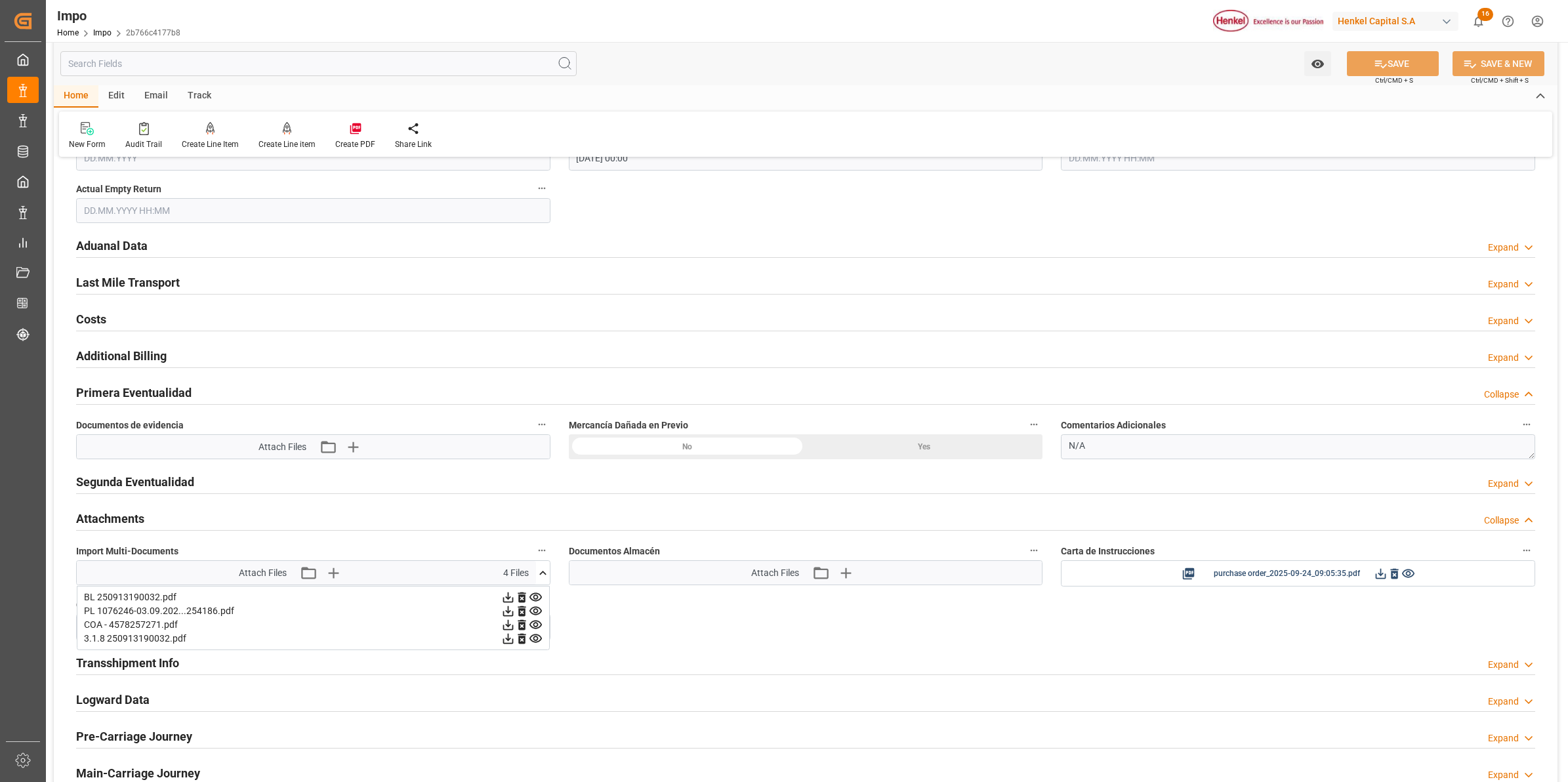
drag, startPoint x: 169, startPoint y: 387, endPoint x: 339, endPoint y: 438, distance: 177.5
click at [169, 387] on h2 "Primera Eventualidad" at bounding box center [133, 392] width 116 height 17
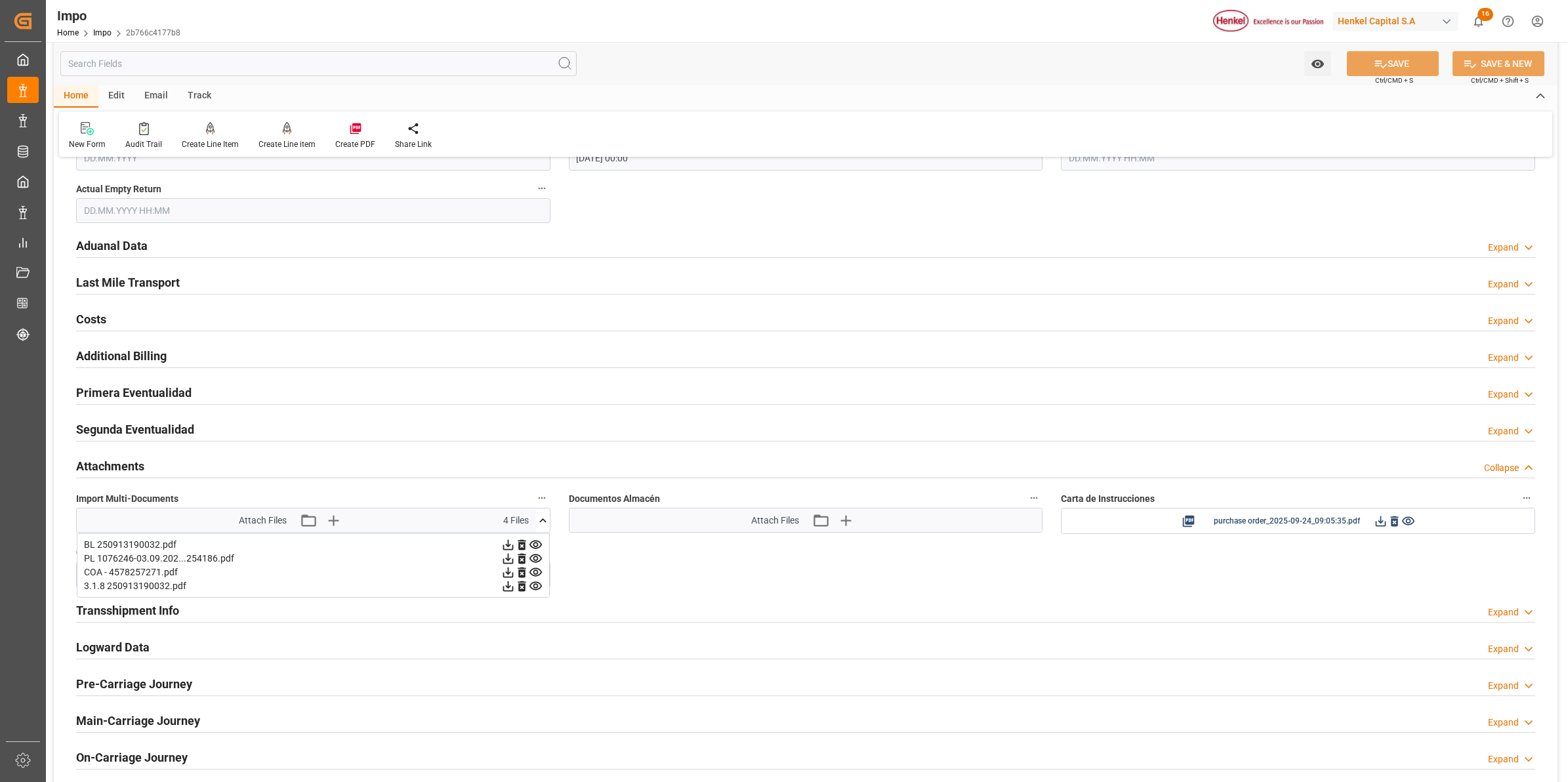
click at [169, 398] on h2 "Primera Eventualidad" at bounding box center [133, 392] width 116 height 17
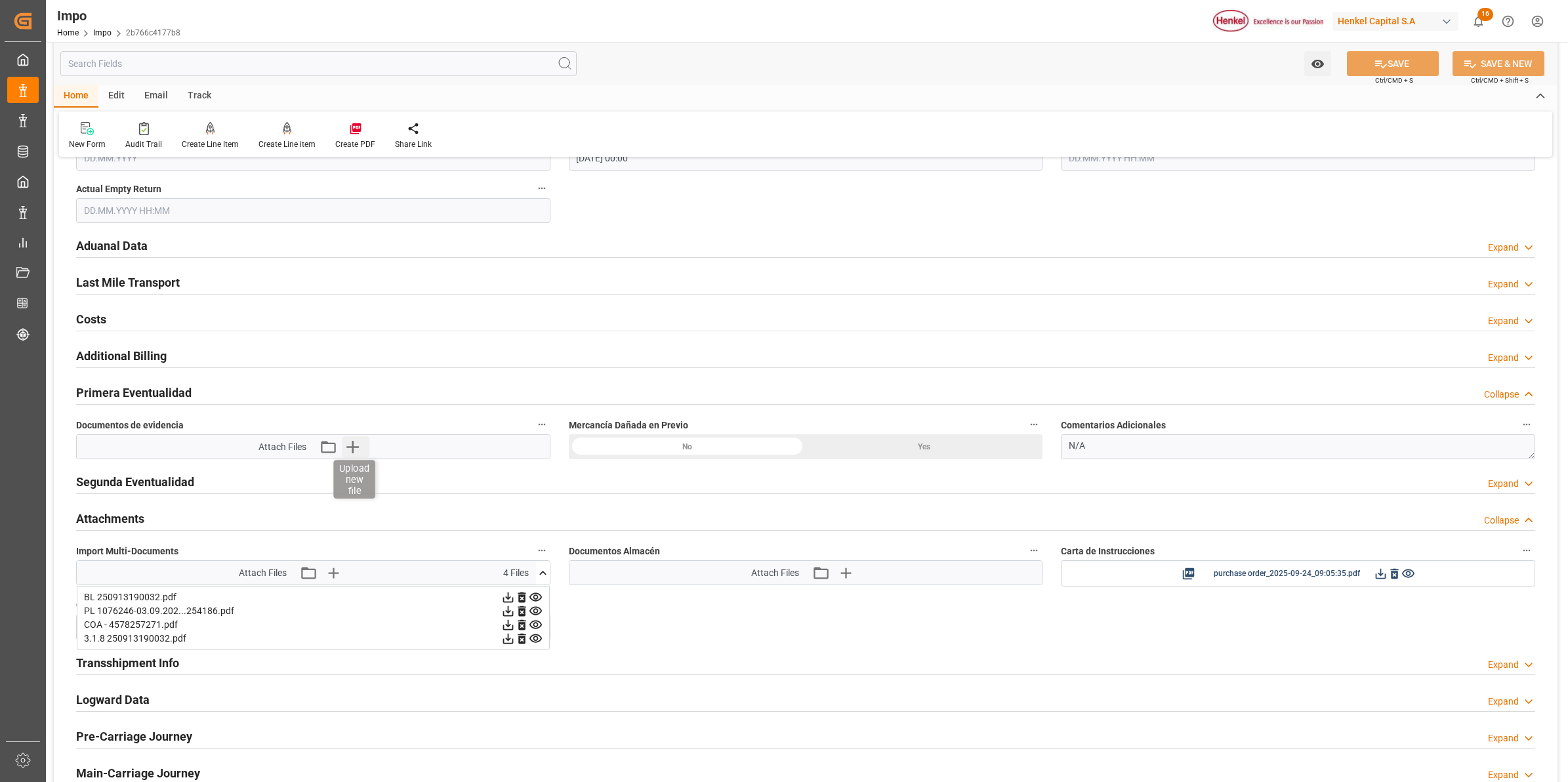
click at [352, 449] on icon "button" at bounding box center [353, 447] width 12 height 12
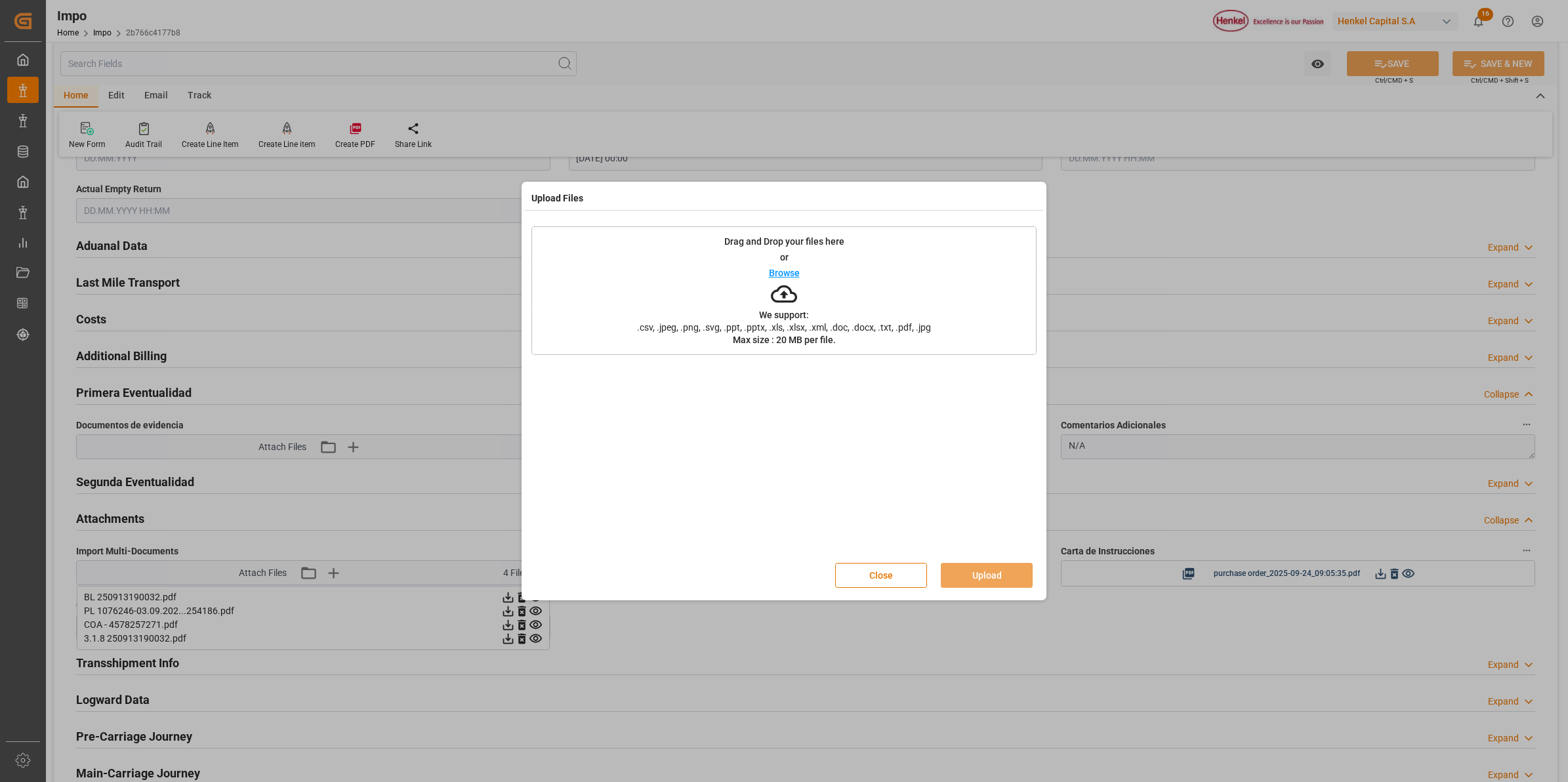
click at [781, 292] on icon at bounding box center [784, 294] width 26 height 26
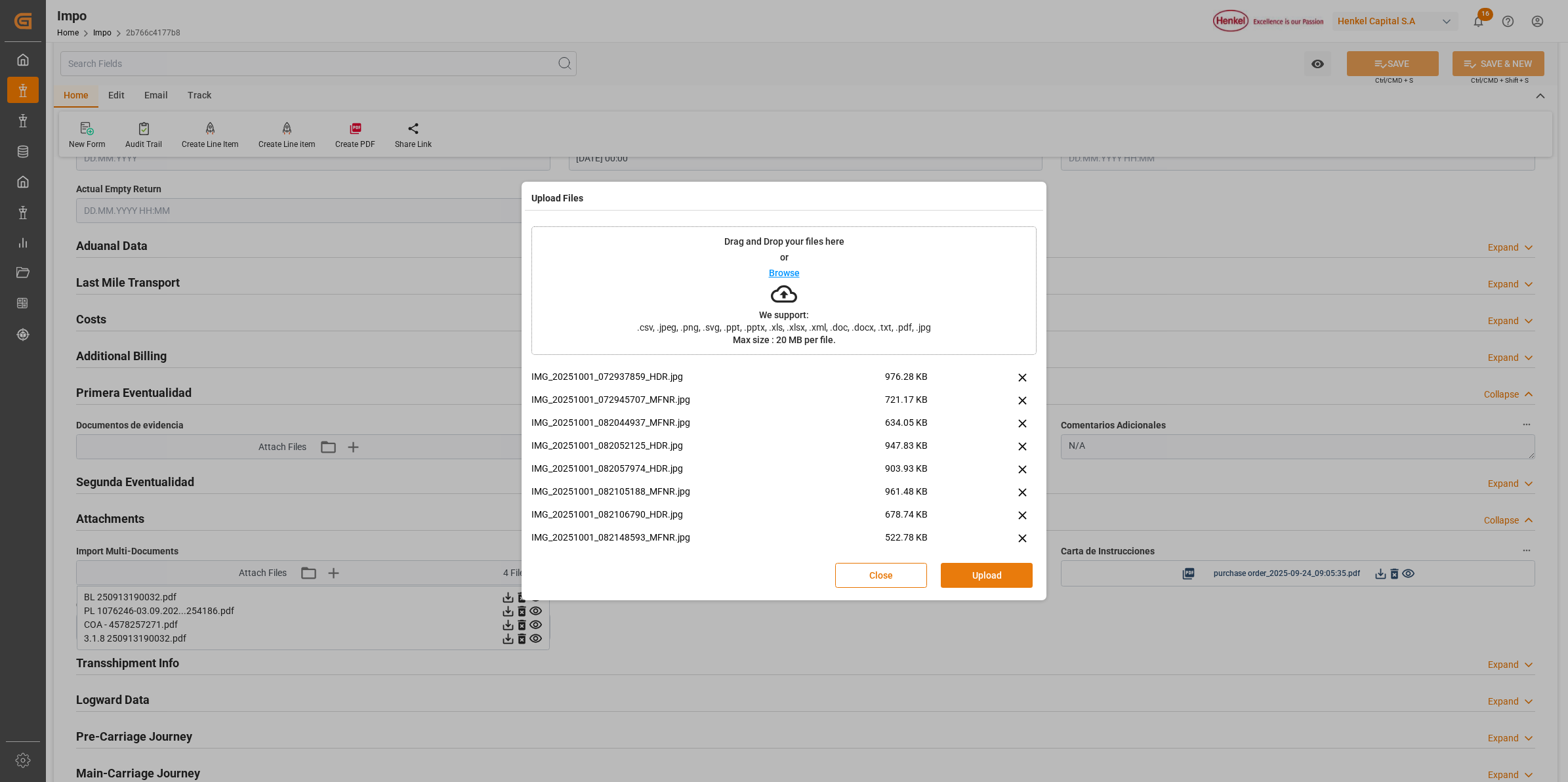
click at [987, 572] on button "Upload" at bounding box center [987, 575] width 92 height 25
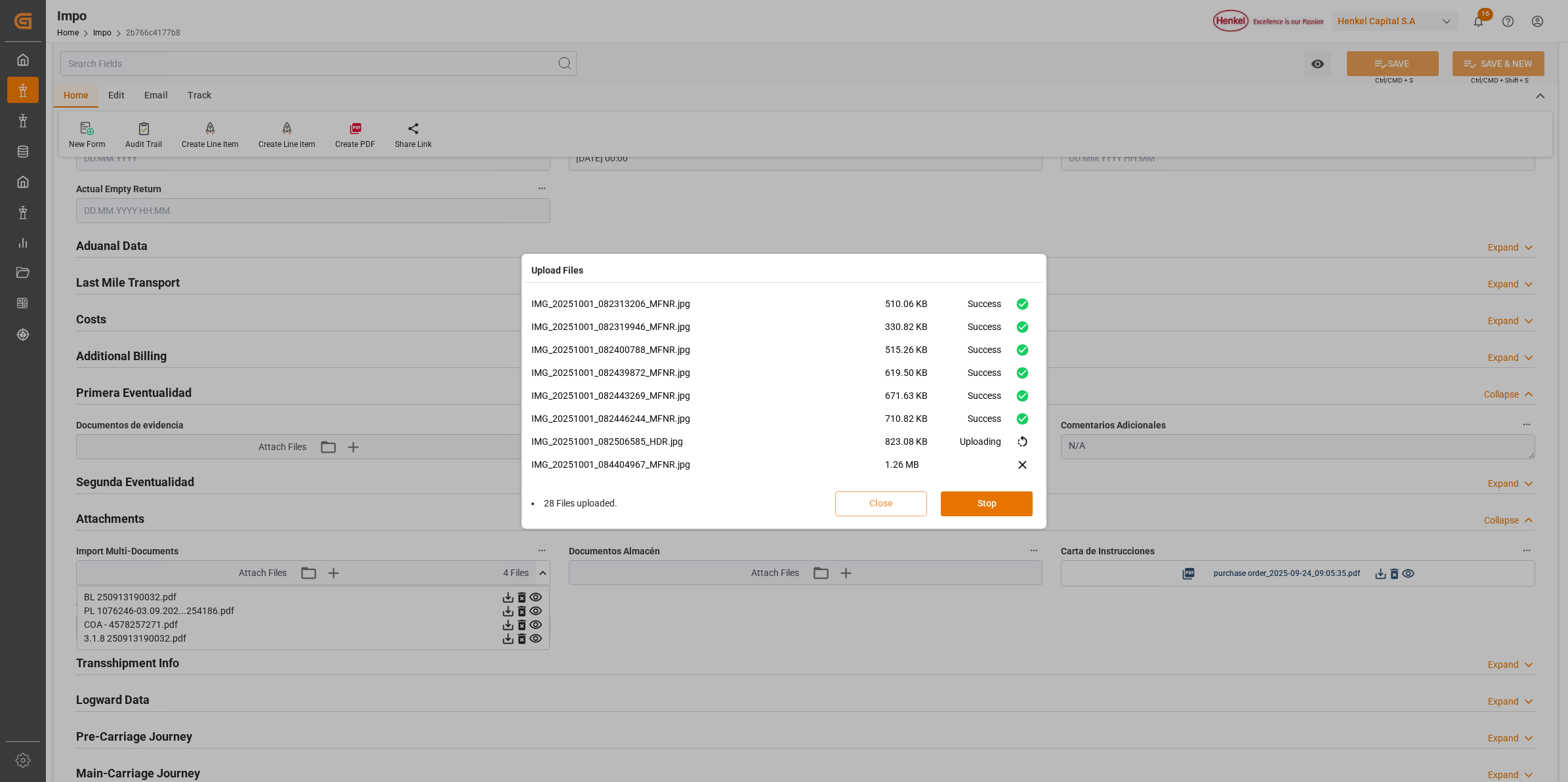
scroll to position [513, 0]
drag, startPoint x: 962, startPoint y: 506, endPoint x: 90, endPoint y: 634, distance: 881.3
click at [962, 506] on button "Done" at bounding box center [987, 504] width 92 height 25
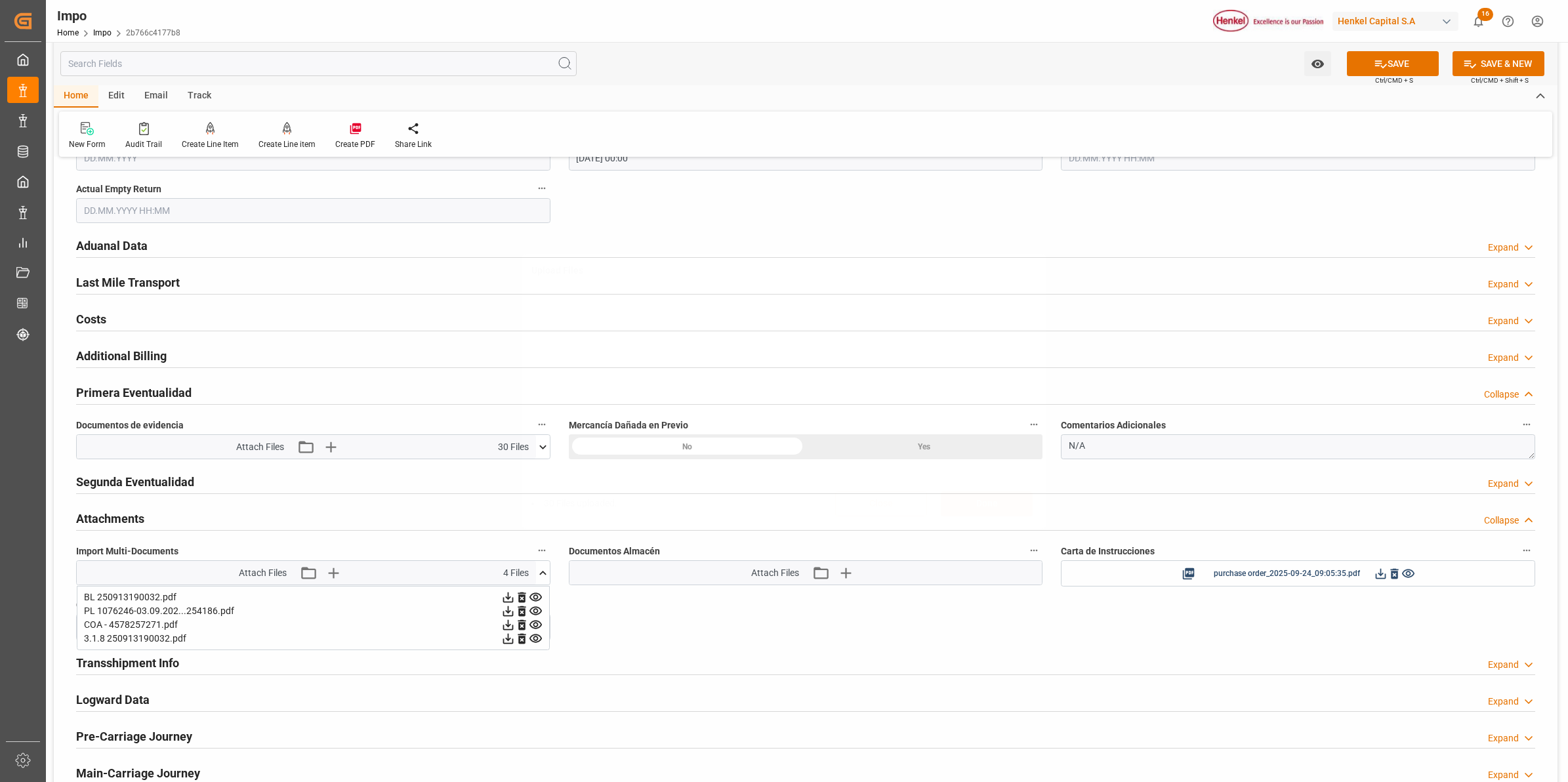
scroll to position [0, 0]
click at [1156, 464] on div "Comentarios Adicionales N/A" at bounding box center [1297, 438] width 493 height 52
click at [1152, 457] on textarea "N/A" at bounding box center [1297, 446] width 474 height 25
type textarea "N"
click at [1138, 446] on textarea "N" at bounding box center [1297, 446] width 474 height 25
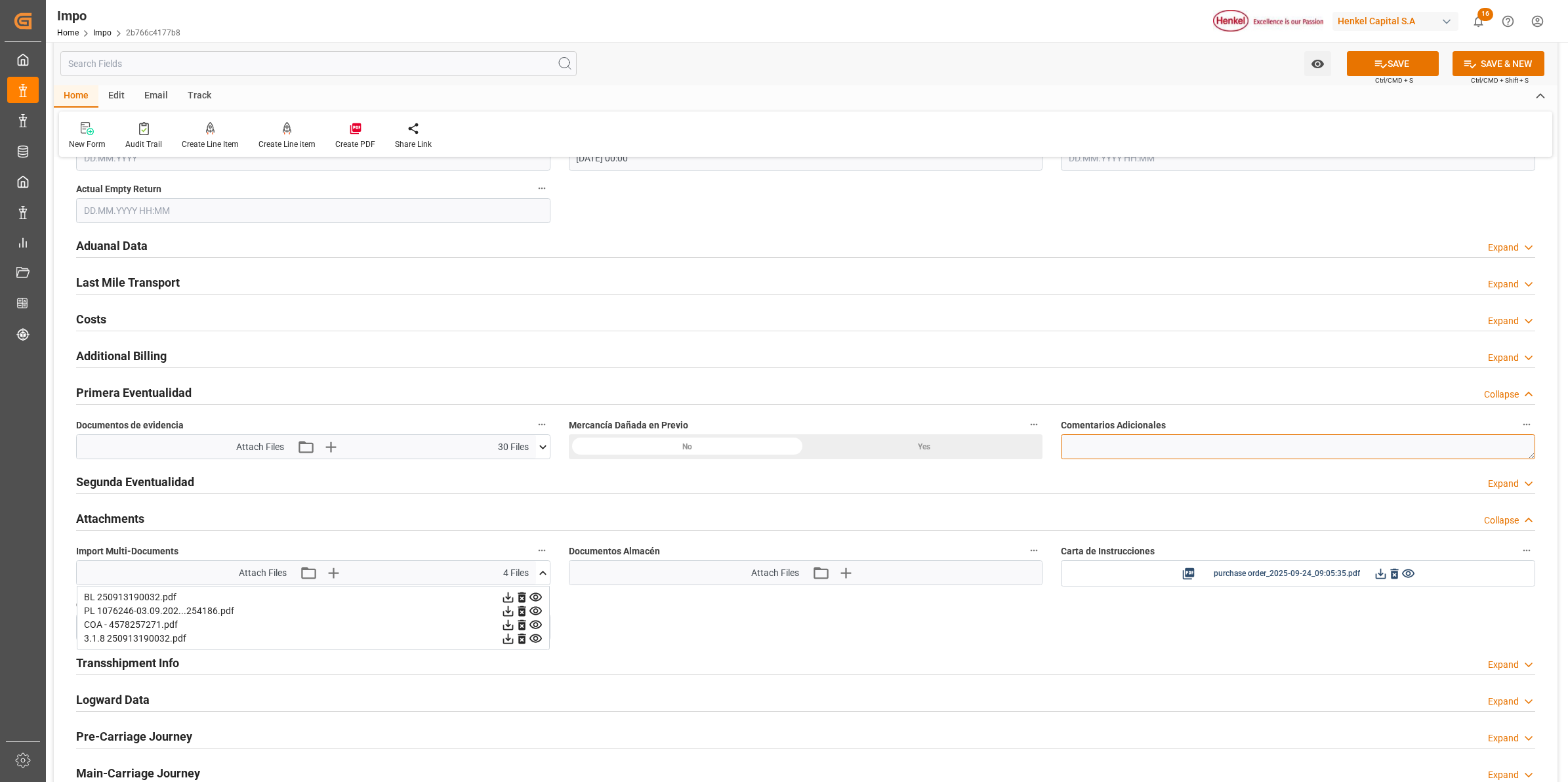
paste textarea "SIN AVERIAS VISIBLES"
type textarea "SIN AVERIAS VISIBLES EN PRODUCTO / CONTENEDOR ABOLLADO Y APLASTADO"
click at [1064, 344] on div "Additional Billing Expand" at bounding box center [805, 354] width 1458 height 25
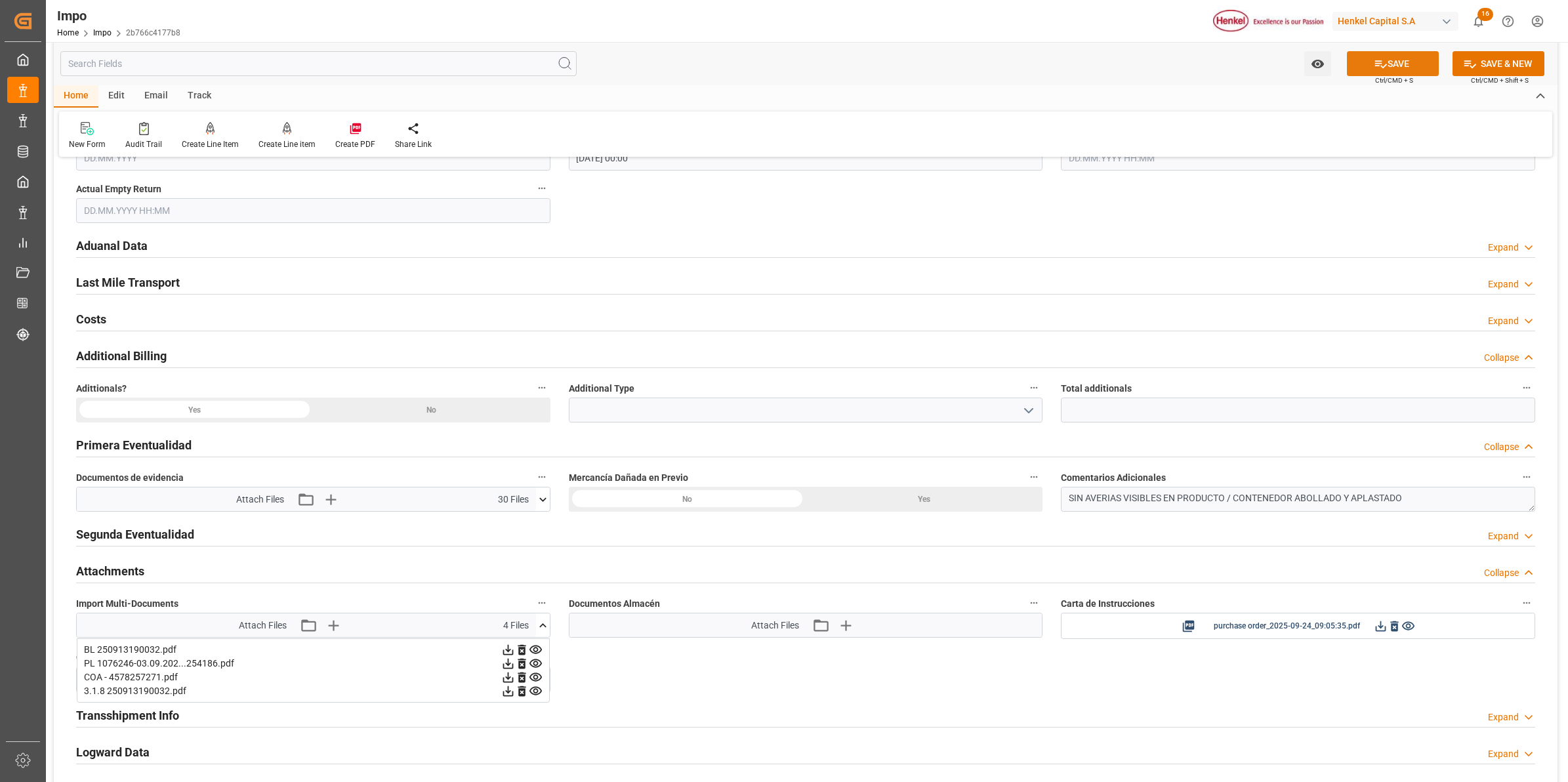
click at [1379, 64] on icon at bounding box center [1380, 64] width 14 height 14
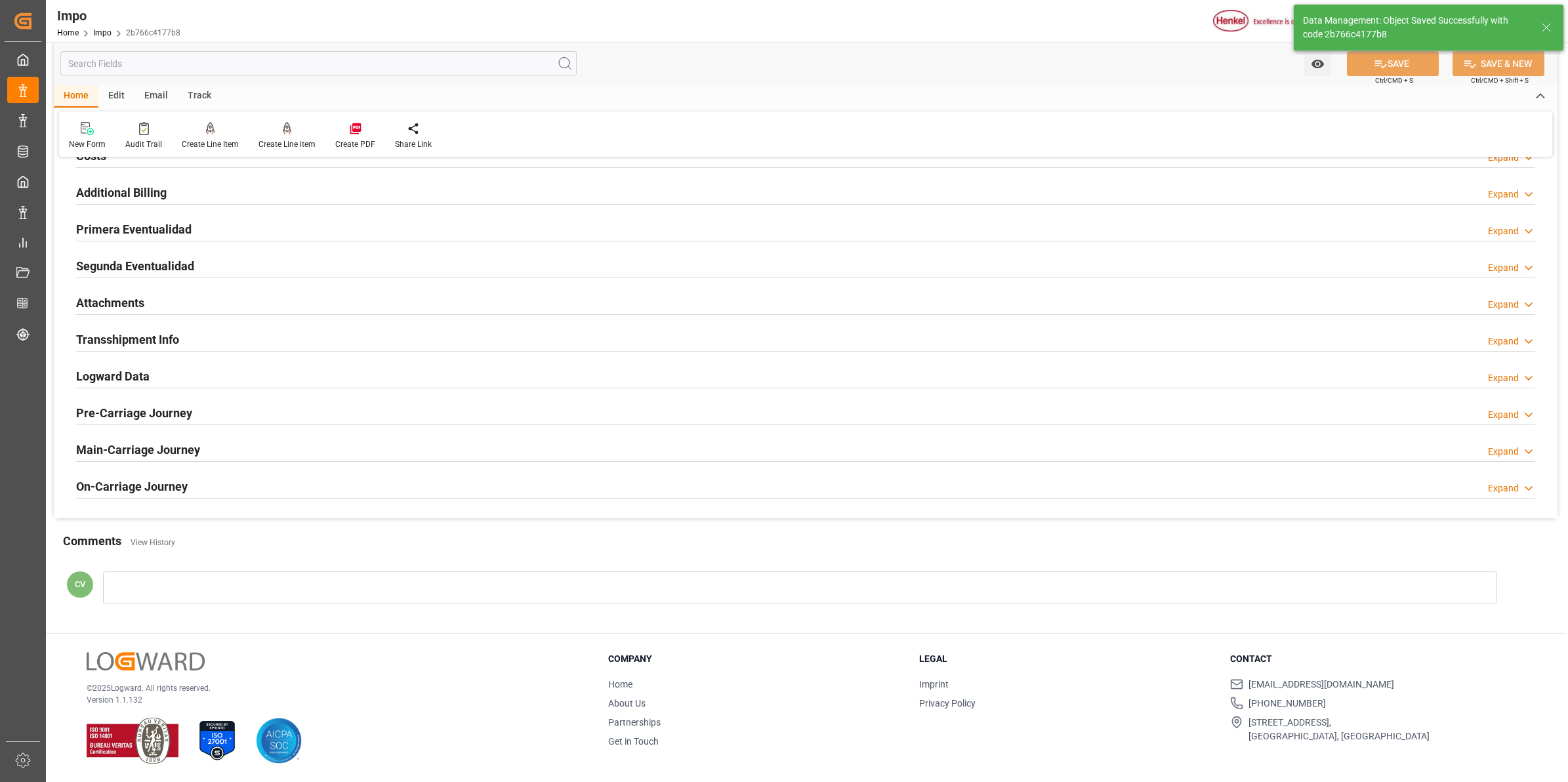
scroll to position [862, 0]
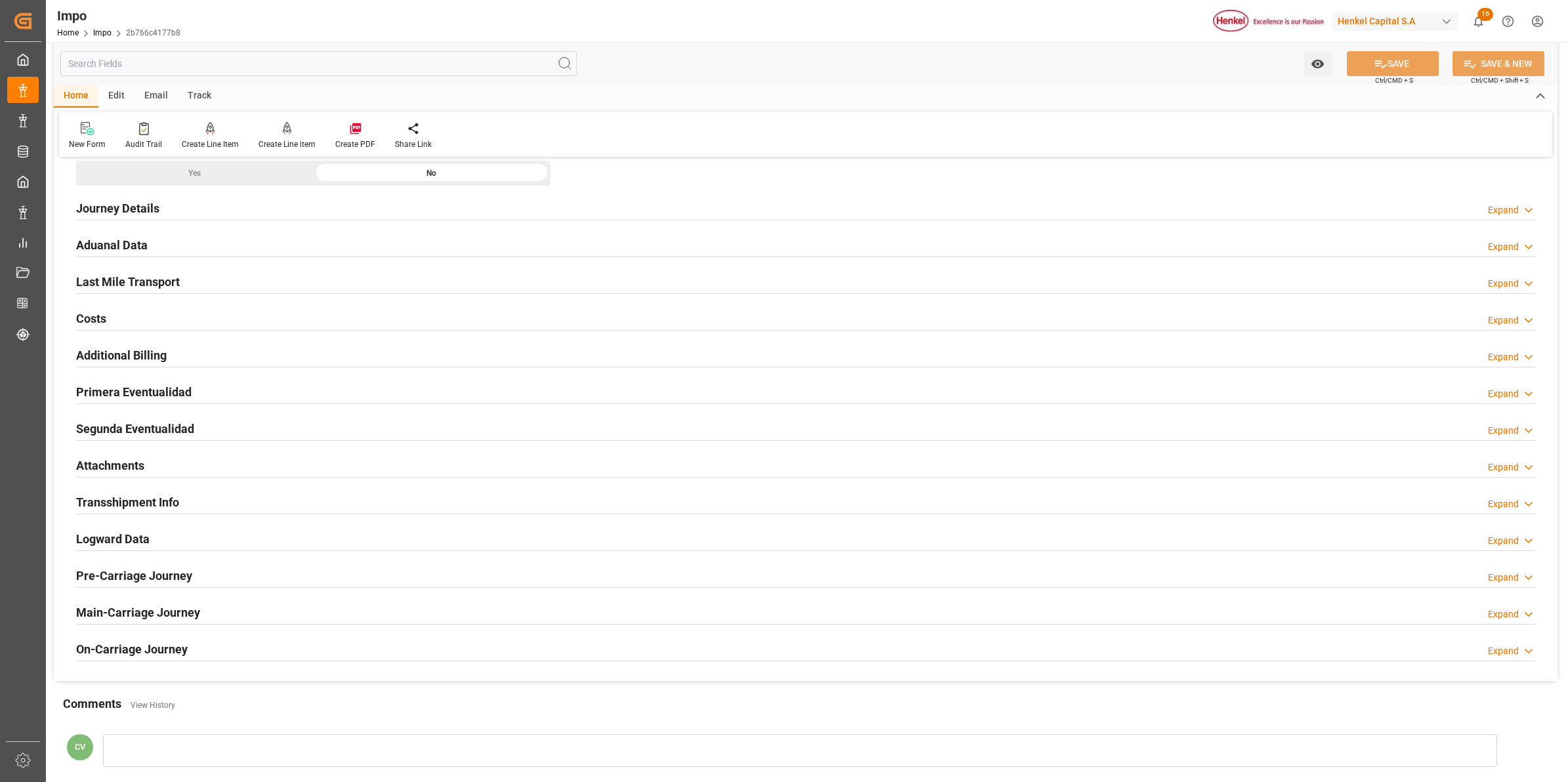
drag, startPoint x: 794, startPoint y: 170, endPoint x: 834, endPoint y: 230, distance: 72.1
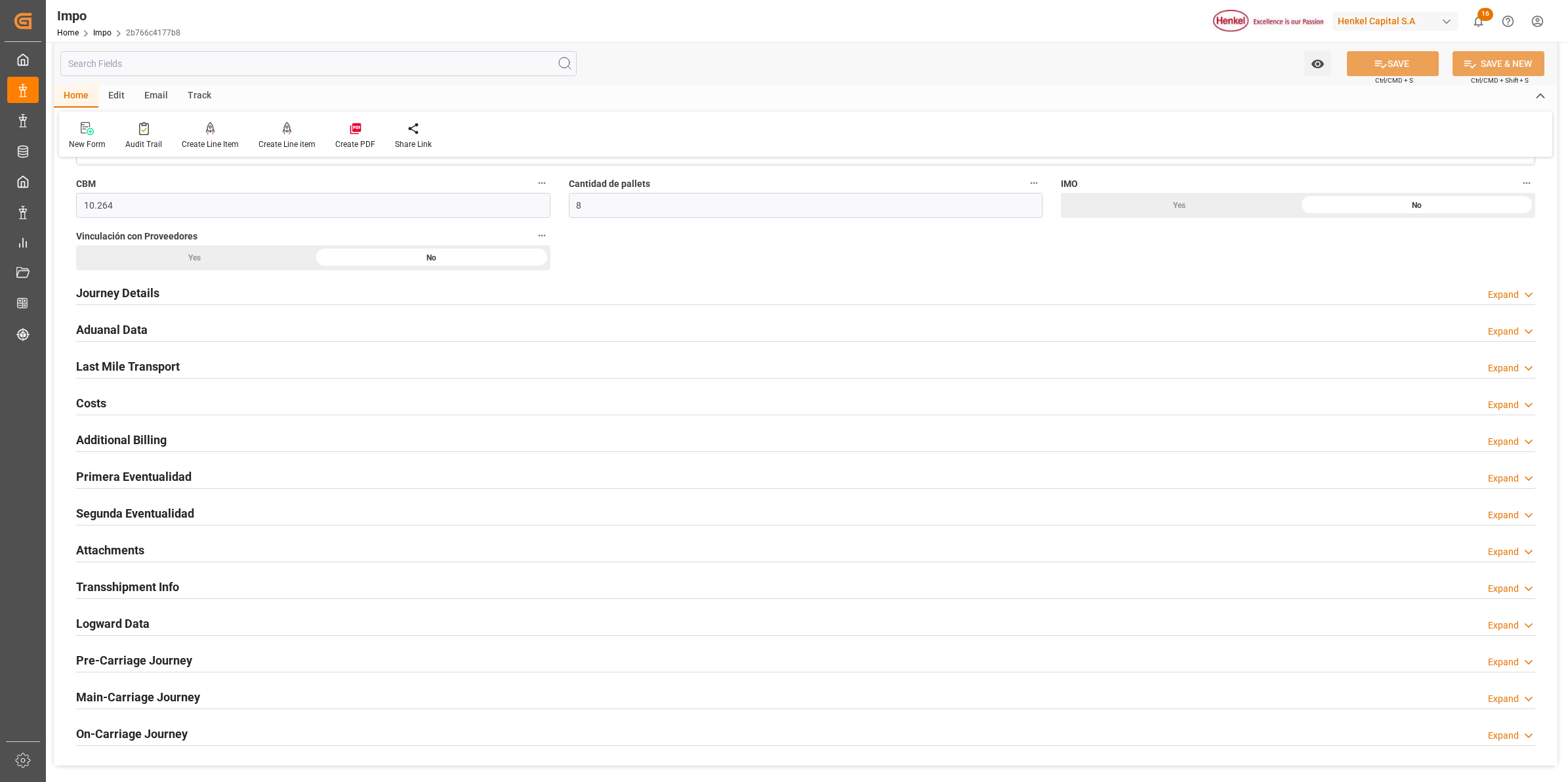
scroll to position [780, 0]
drag, startPoint x: 138, startPoint y: 478, endPoint x: 164, endPoint y: 479, distance: 26.0
click at [138, 478] on h2 "Primera Eventualidad" at bounding box center [133, 473] width 116 height 17
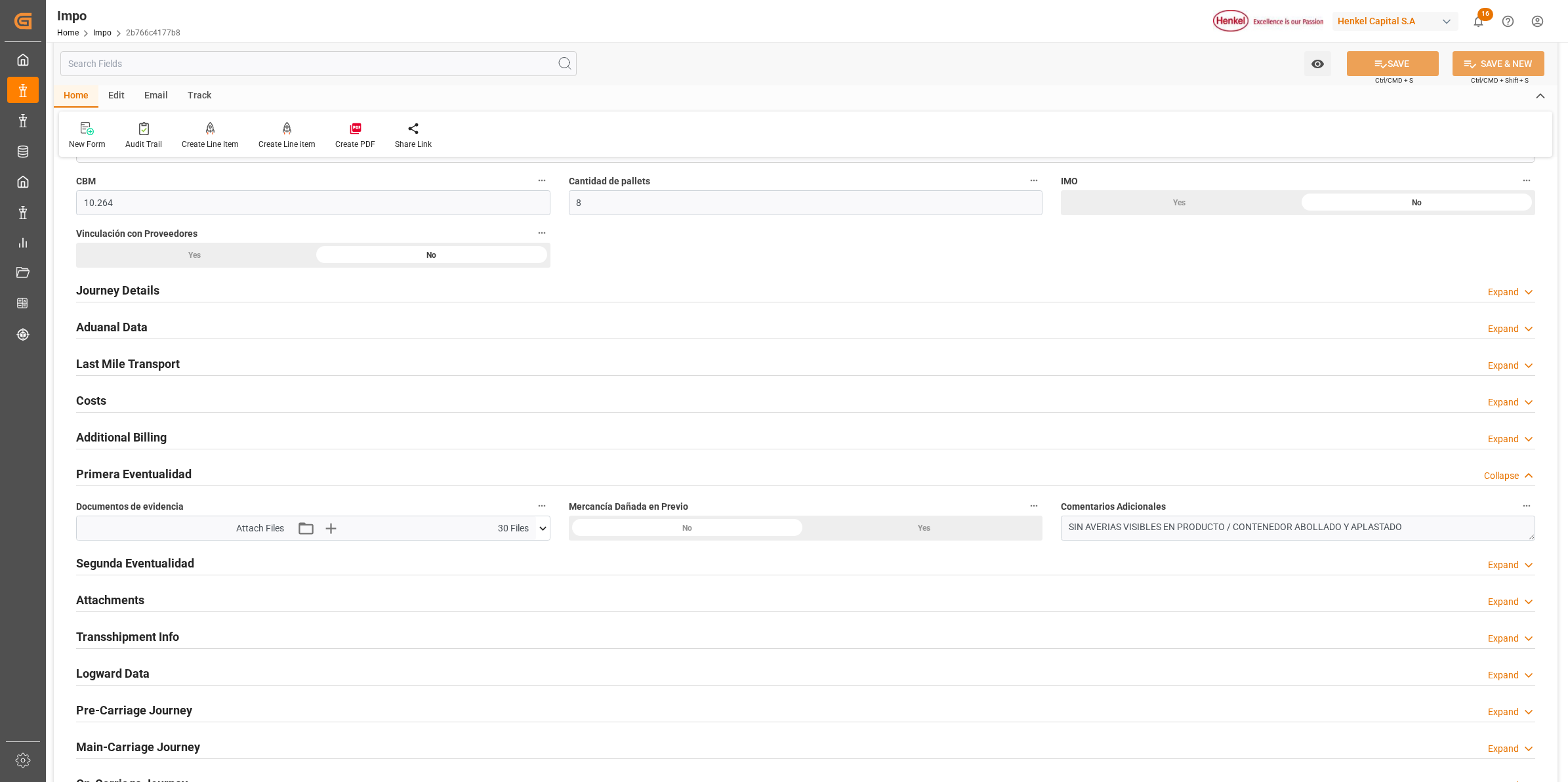
click at [478, 537] on div "Attach Files Attach existing file Upload new file 30 Files" at bounding box center [306, 527] width 459 height 23
click at [325, 525] on icon "button" at bounding box center [331, 528] width 21 height 21
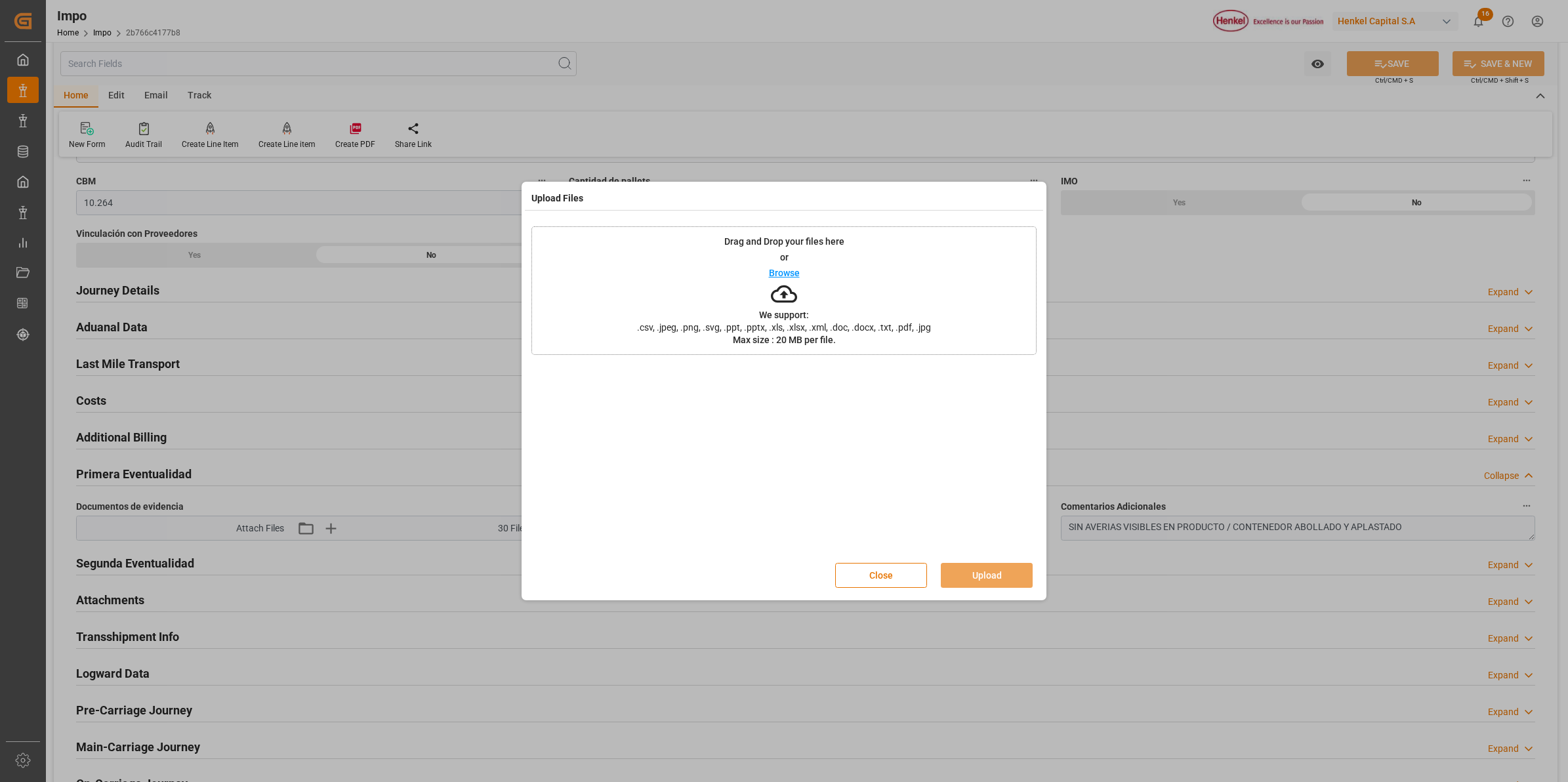
click at [775, 305] on icon at bounding box center [784, 294] width 26 height 26
click at [1012, 569] on button "Upload" at bounding box center [987, 575] width 92 height 25
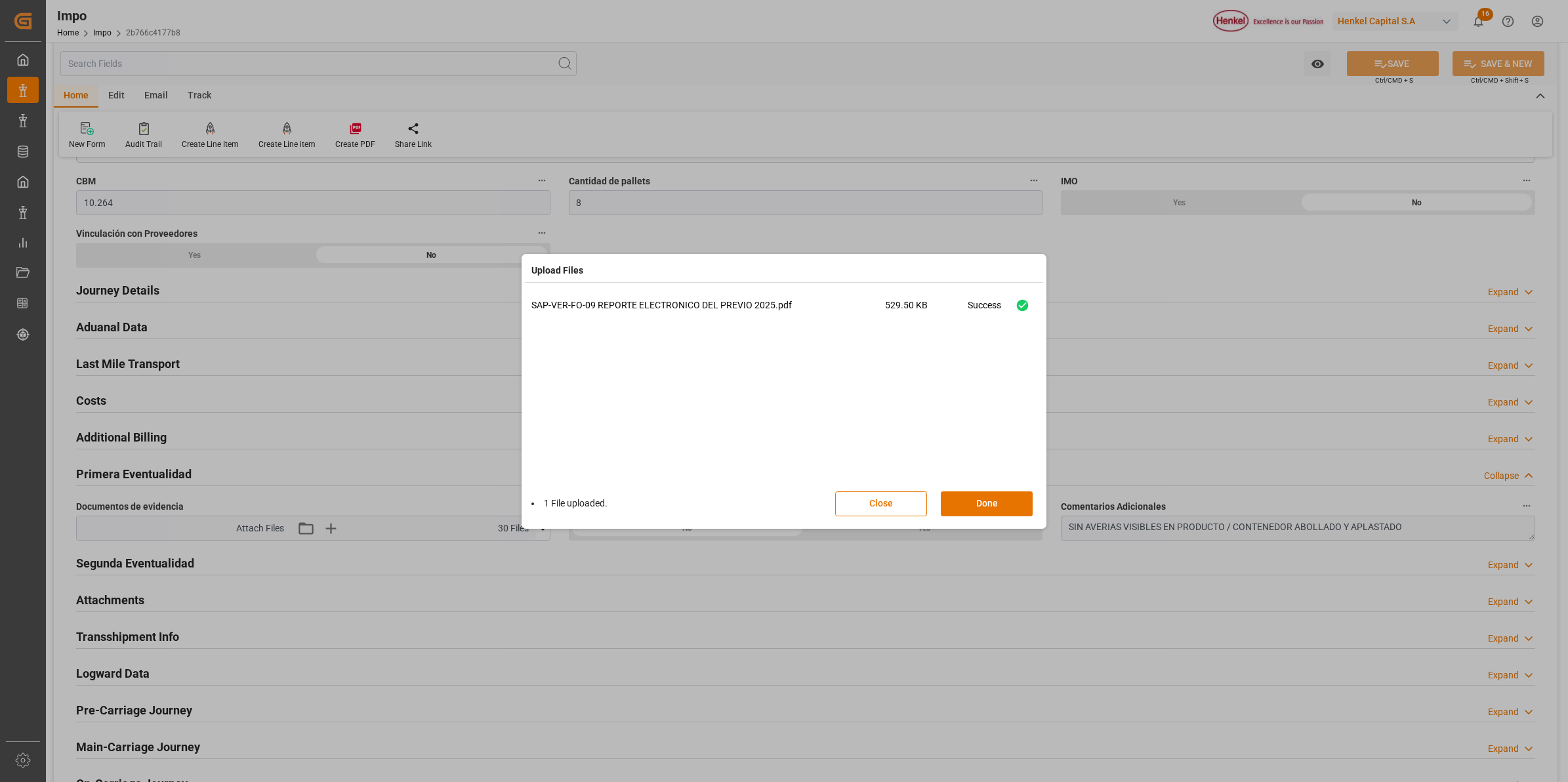
click at [1005, 515] on div "Close Done" at bounding box center [941, 504] width 211 height 25
click at [1019, 508] on button "Done" at bounding box center [987, 504] width 92 height 25
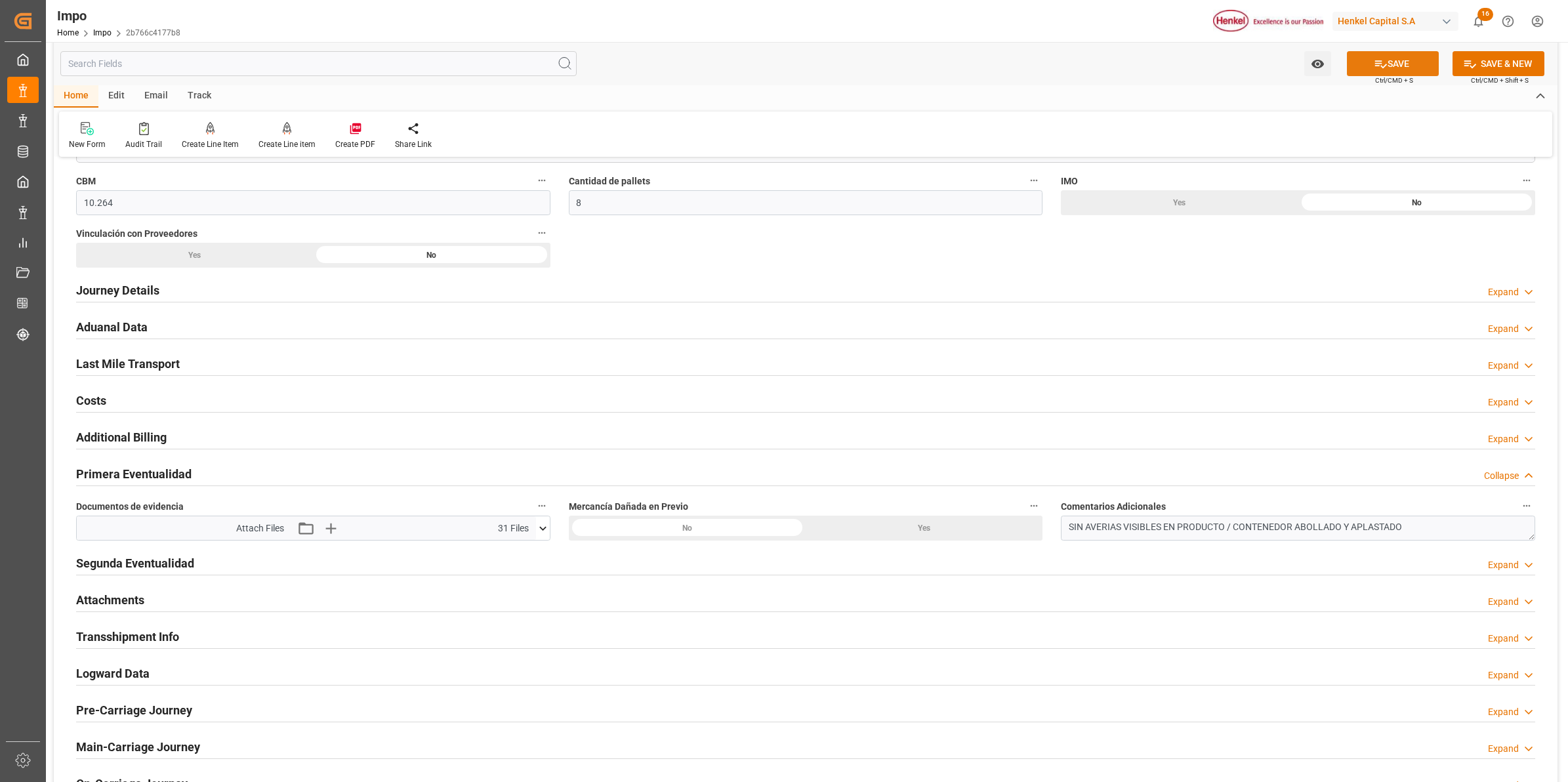
click at [1374, 66] on icon at bounding box center [1380, 64] width 14 height 14
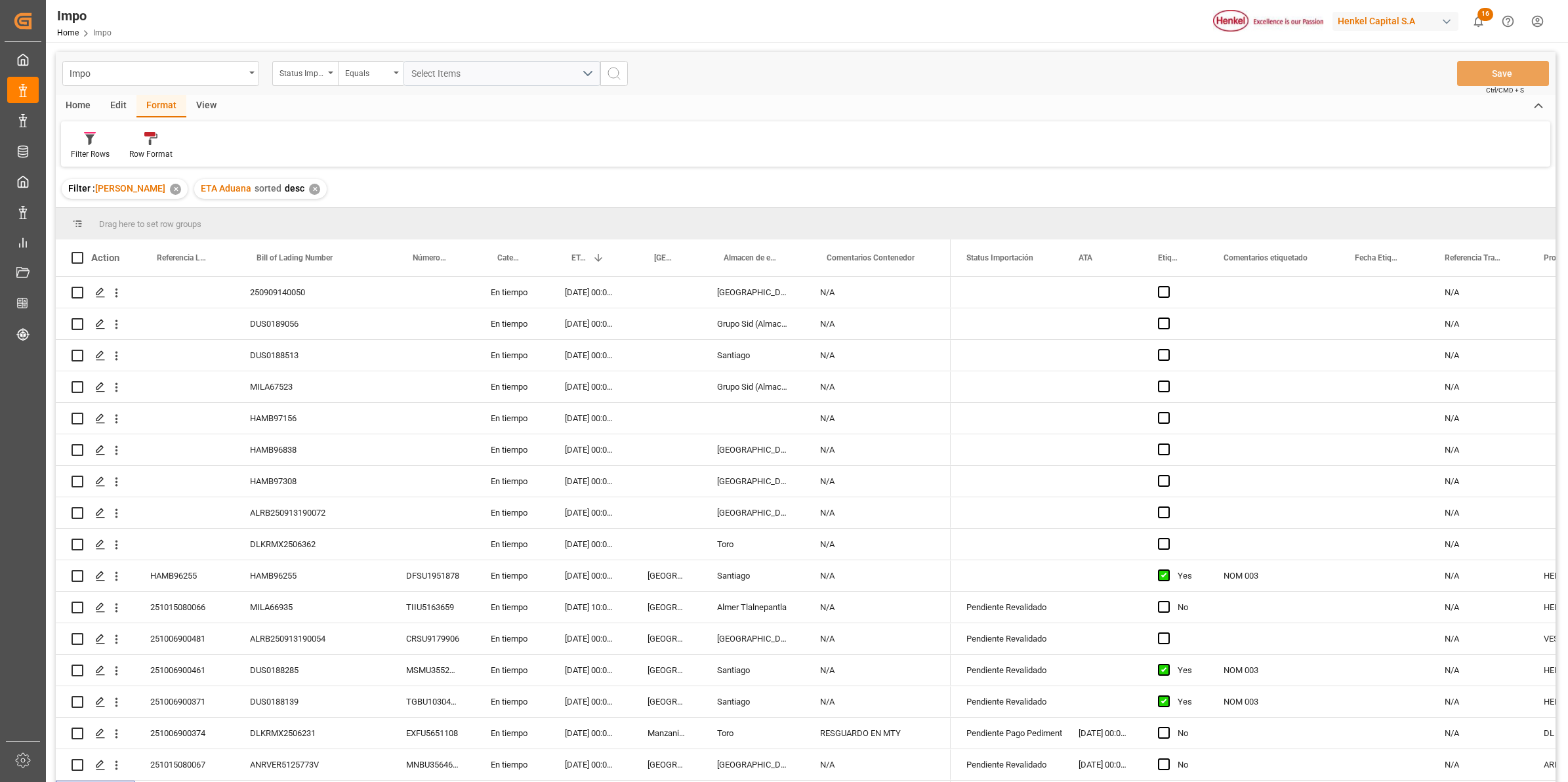
scroll to position [294, 0]
